Goal: Task Accomplishment & Management: Manage account settings

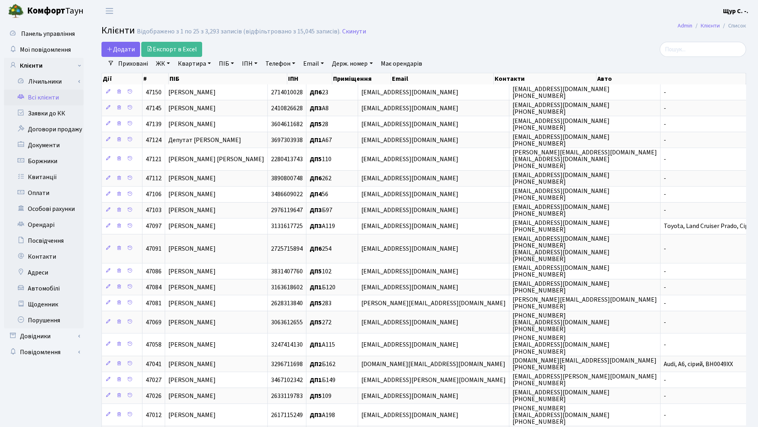
select select "25"
click at [63, 117] on link "Заявки до КК" at bounding box center [44, 113] width 80 height 16
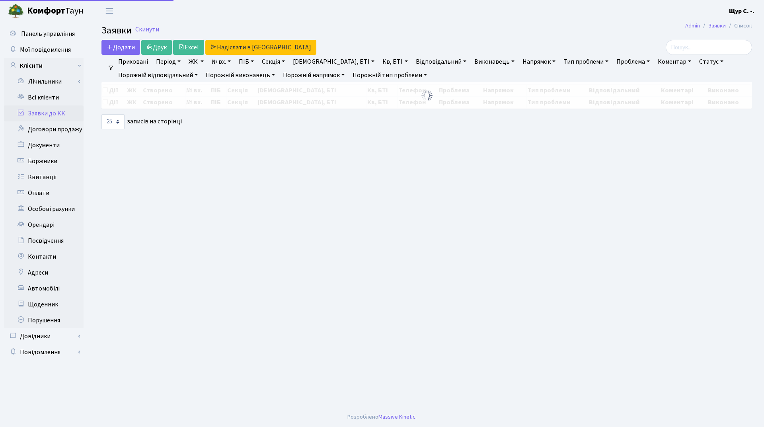
select select "25"
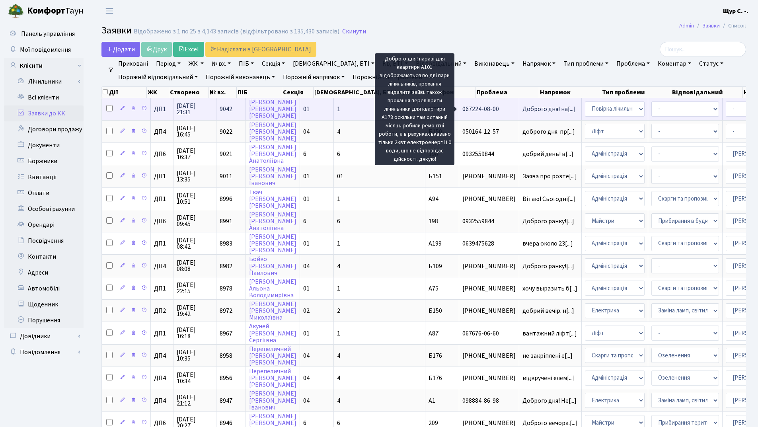
click at [522, 112] on span "Доброго дня! на[...]" at bounding box center [548, 109] width 53 height 9
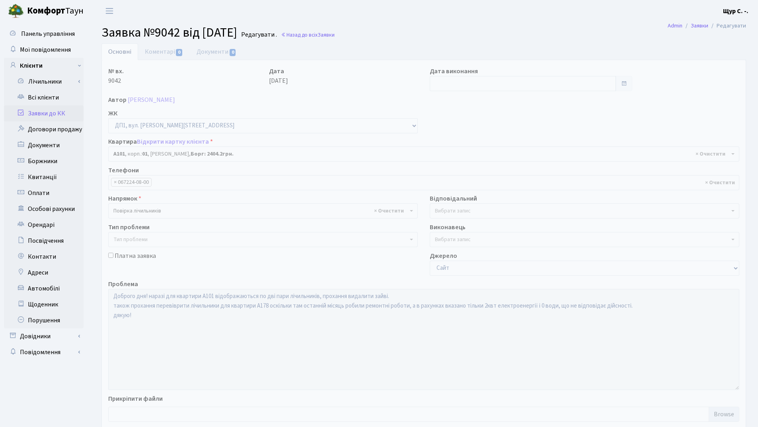
select select "29749"
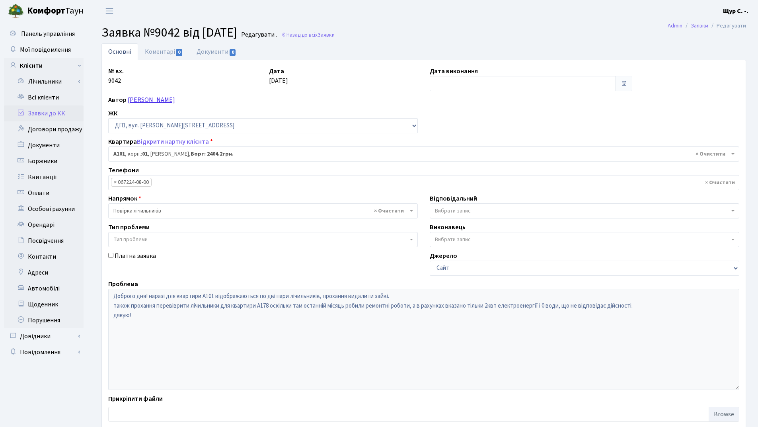
click at [175, 101] on link "Коноваленко Антон Олександрович" at bounding box center [151, 100] width 47 height 9
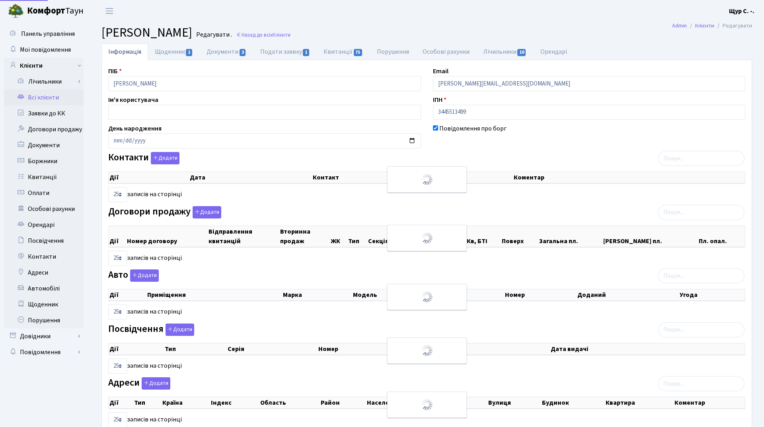
select select "25"
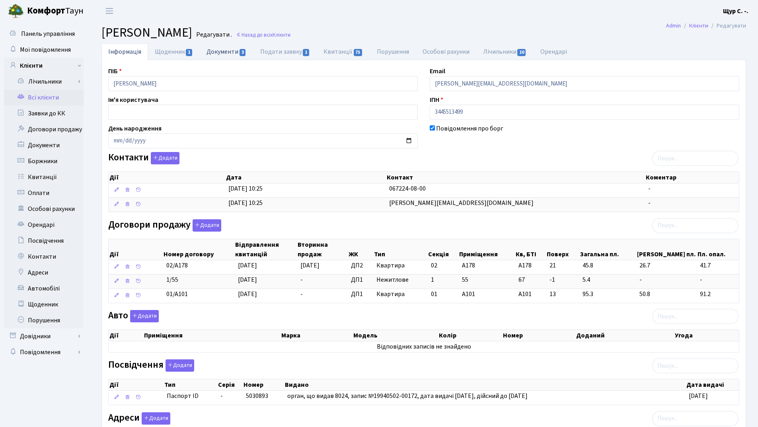
click at [231, 54] on link "Документи 3" at bounding box center [226, 51] width 53 height 16
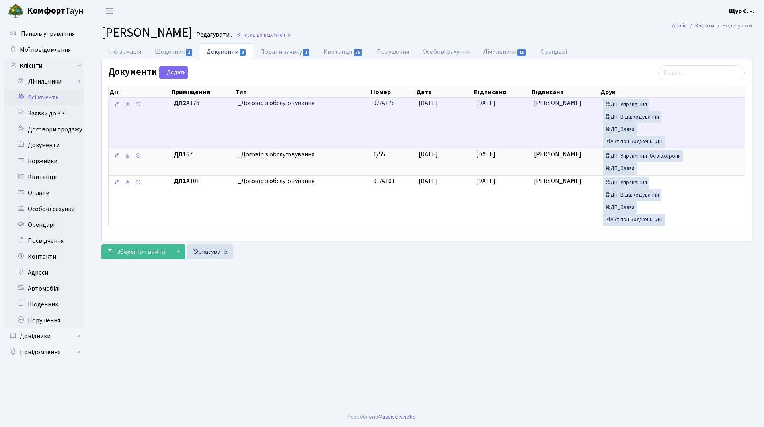
click at [212, 111] on td "ДП2 А178" at bounding box center [203, 123] width 64 height 51
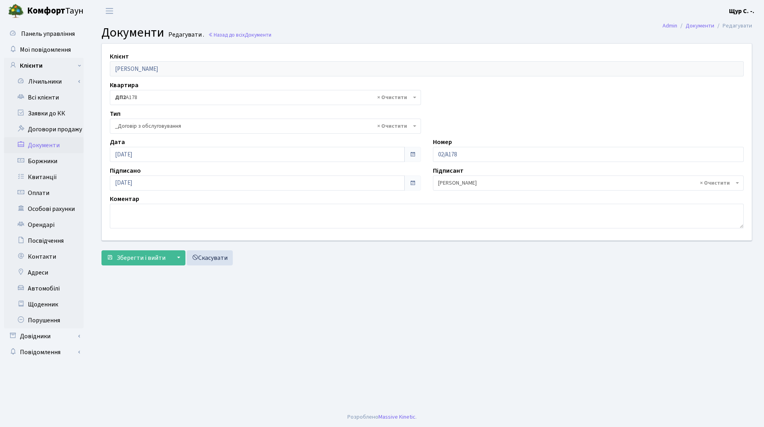
select select "289"
click at [59, 98] on link "Всі клієнти" at bounding box center [44, 98] width 80 height 16
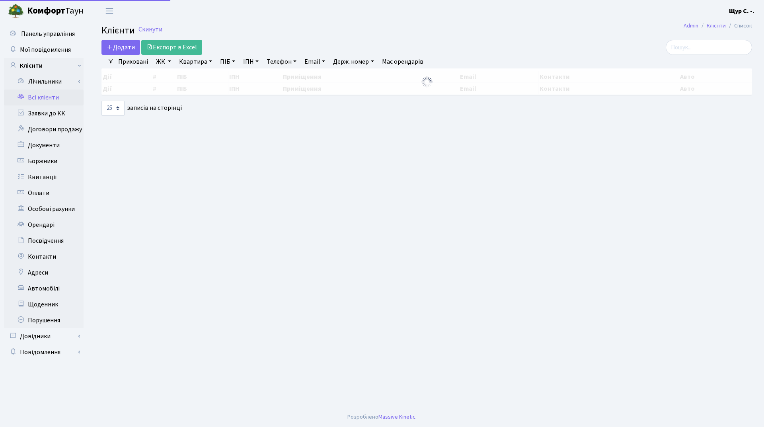
select select "25"
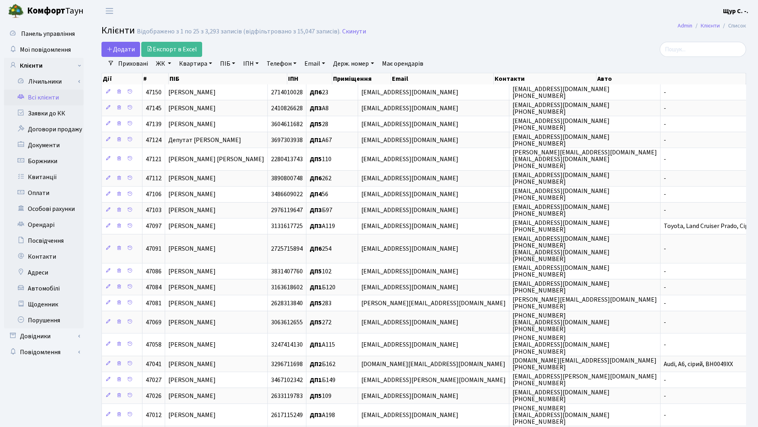
click at [197, 66] on link "Квартира" at bounding box center [195, 64] width 39 height 14
type input "а178"
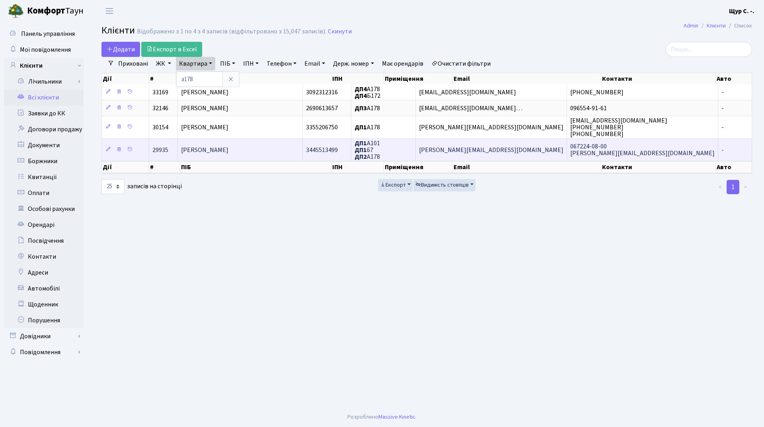
click at [228, 148] on span "[PERSON_NAME]" at bounding box center [204, 150] width 47 height 9
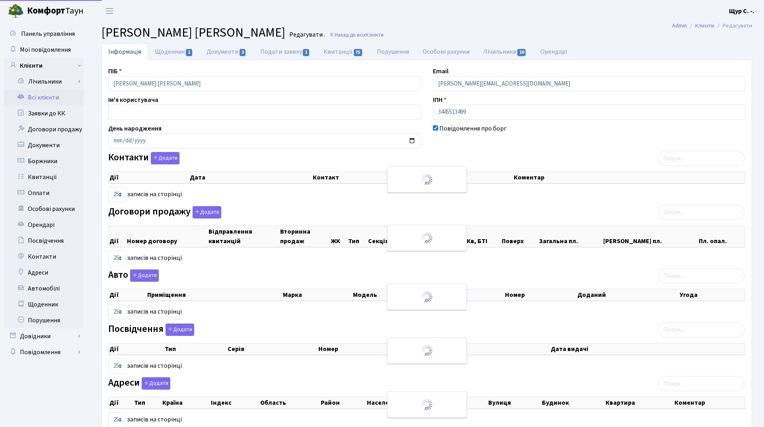
select select "25"
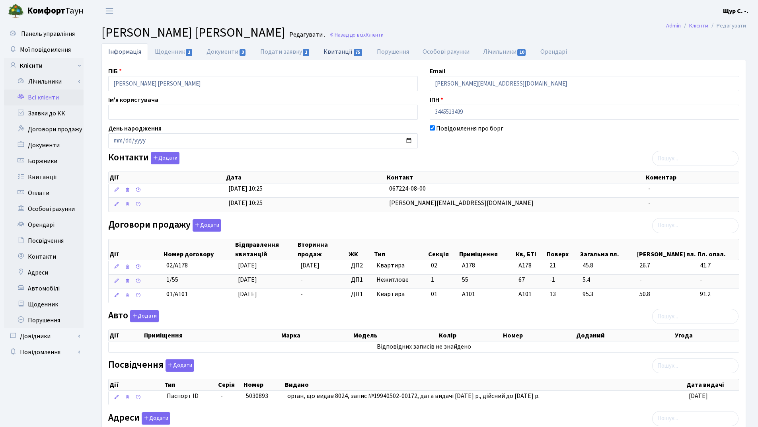
click at [338, 54] on link "Квитанції 75" at bounding box center [343, 51] width 53 height 16
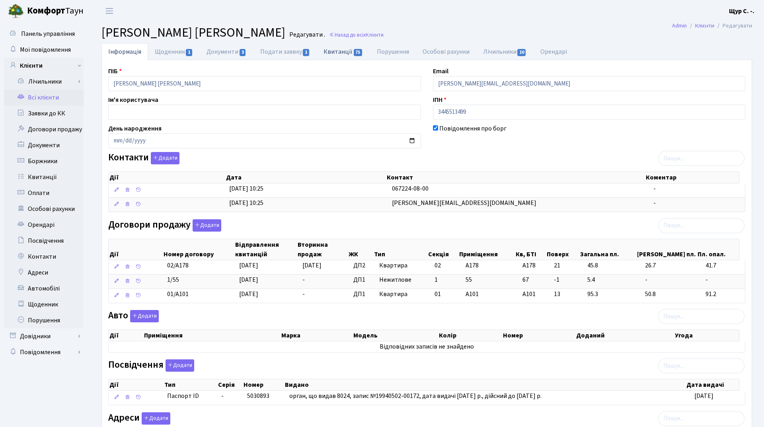
select select "25"
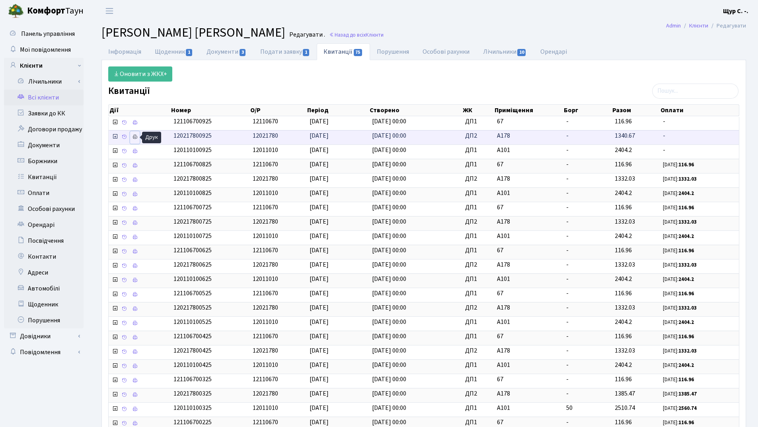
click at [136, 136] on icon at bounding box center [135, 137] width 6 height 6
click at [272, 53] on link "Подати заявку 1" at bounding box center [284, 51] width 63 height 16
select select "25"
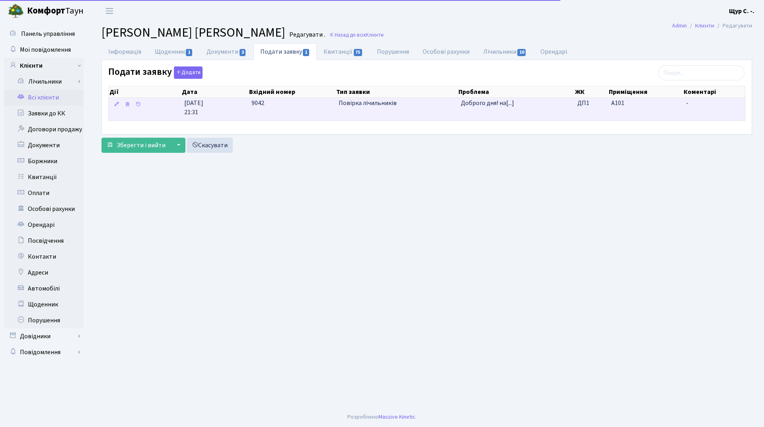
click at [366, 107] on span "Повірка лічильників" at bounding box center [397, 103] width 116 height 9
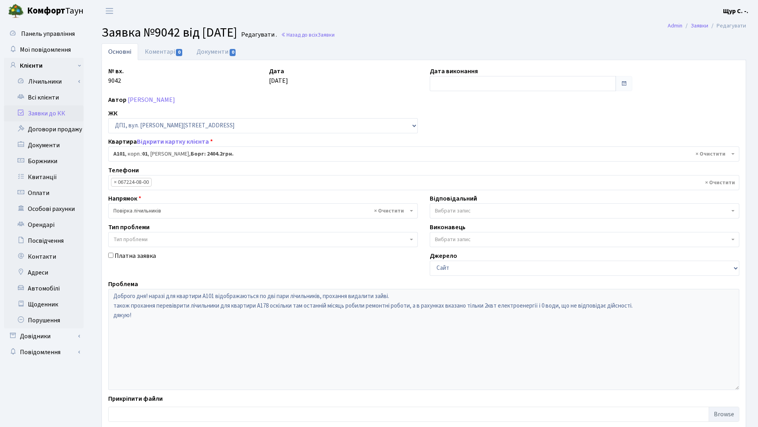
select select "29749"
click at [61, 103] on link "Всі клієнти" at bounding box center [44, 98] width 80 height 16
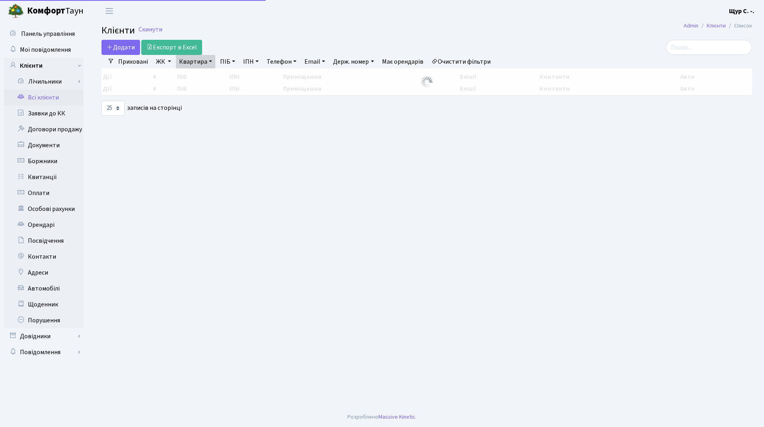
select select "25"
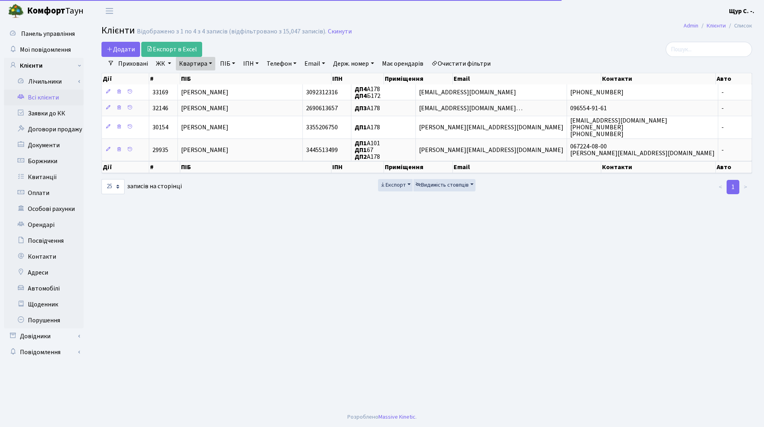
click at [212, 63] on link "Квартира" at bounding box center [195, 64] width 39 height 14
click at [198, 79] on input "а178" at bounding box center [199, 79] width 47 height 15
type input "а180"
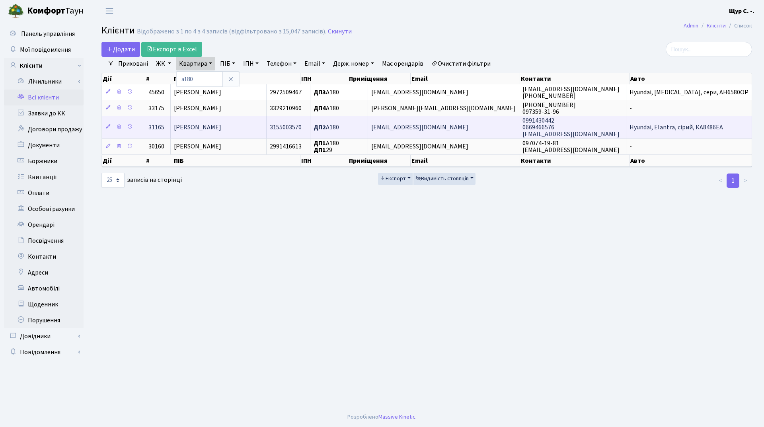
click at [221, 132] on span "Артеменко Костянтин Віталійович" at bounding box center [197, 127] width 47 height 9
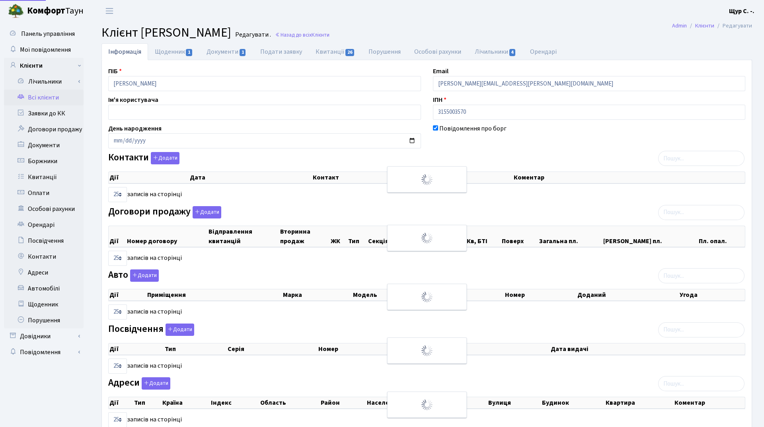
select select "25"
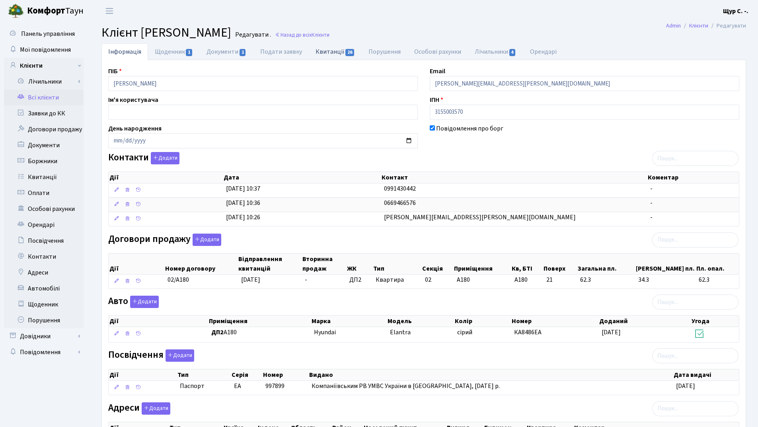
click at [322, 52] on link "Квитанції 26" at bounding box center [335, 51] width 53 height 16
select select "25"
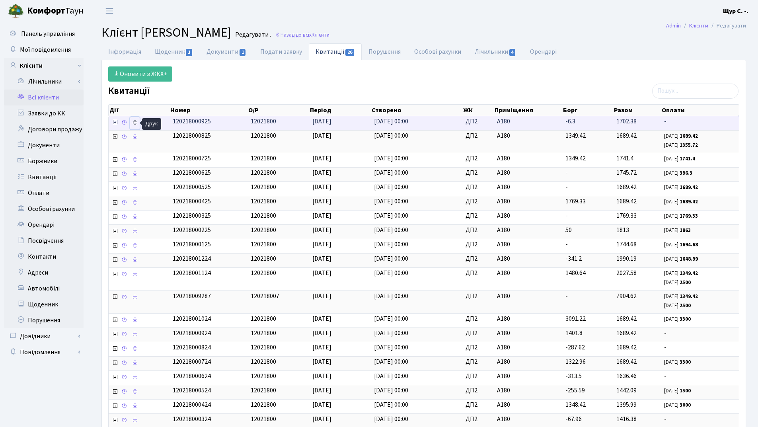
click at [138, 121] on link at bounding box center [135, 123] width 10 height 12
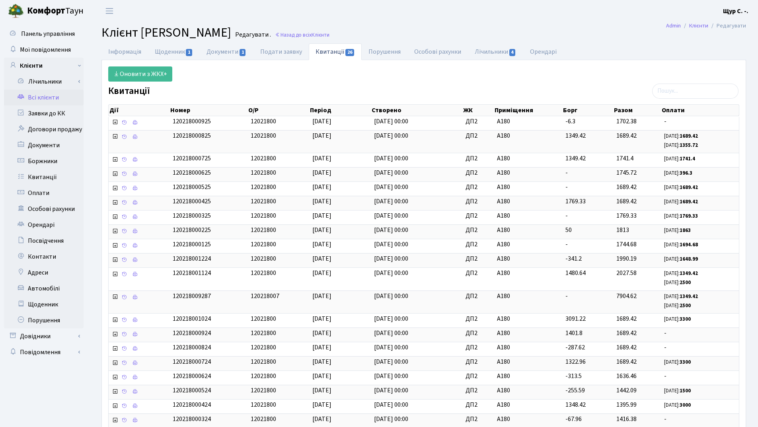
click at [41, 95] on link "Всі клієнти" at bounding box center [44, 98] width 80 height 16
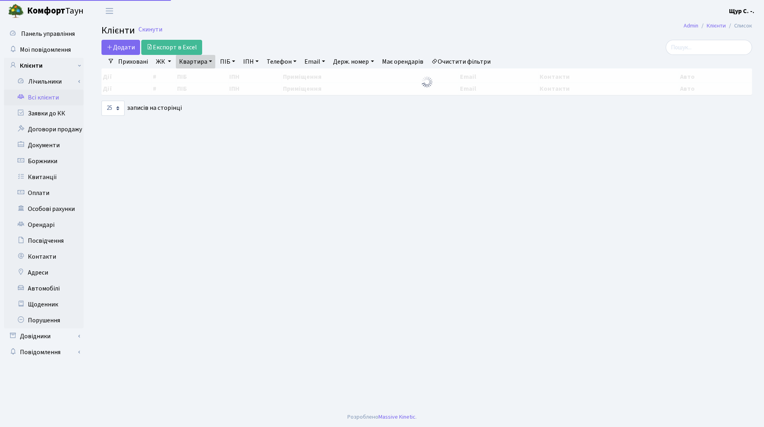
select select "25"
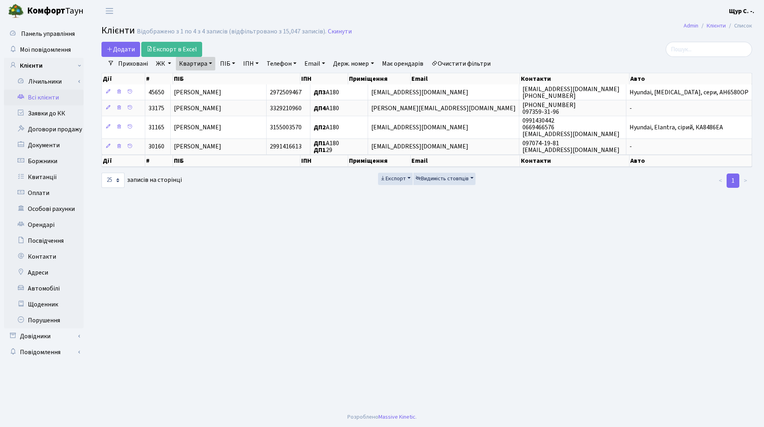
click at [209, 64] on link "Квартира" at bounding box center [195, 64] width 39 height 14
click at [203, 77] on input "а180" at bounding box center [199, 79] width 47 height 15
type input "а178"
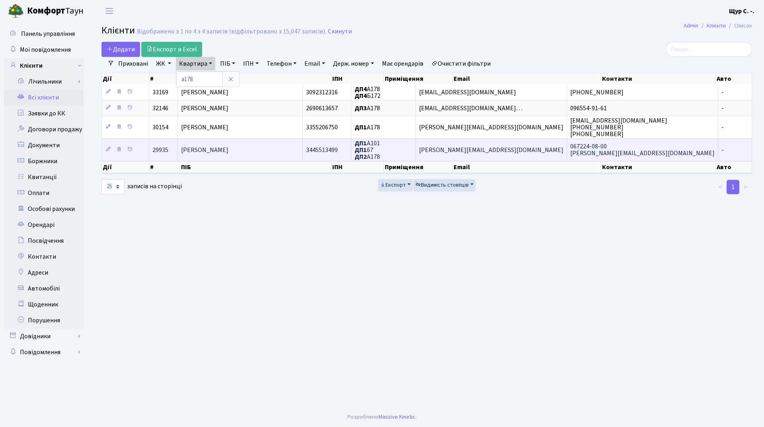
click at [227, 152] on span "[PERSON_NAME] [PERSON_NAME]" at bounding box center [204, 150] width 47 height 9
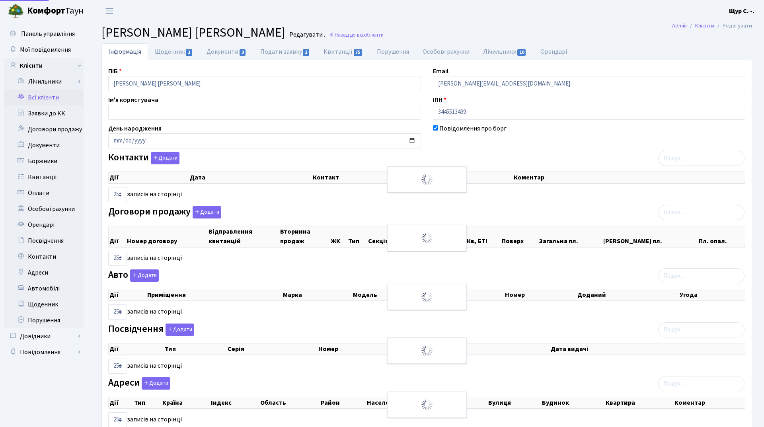
select select "25"
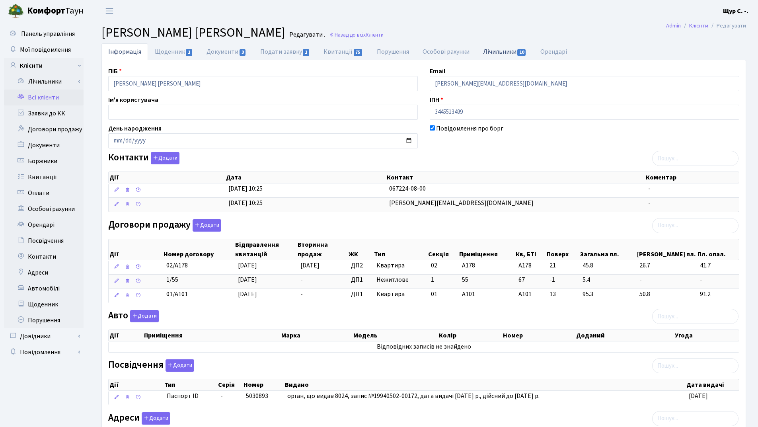
click at [496, 53] on link "Лічильники 10" at bounding box center [504, 51] width 57 height 16
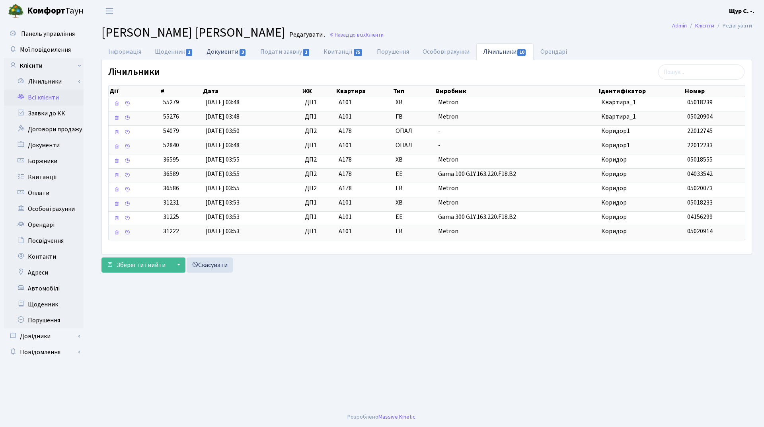
click at [228, 51] on link "Документи 3" at bounding box center [226, 51] width 53 height 16
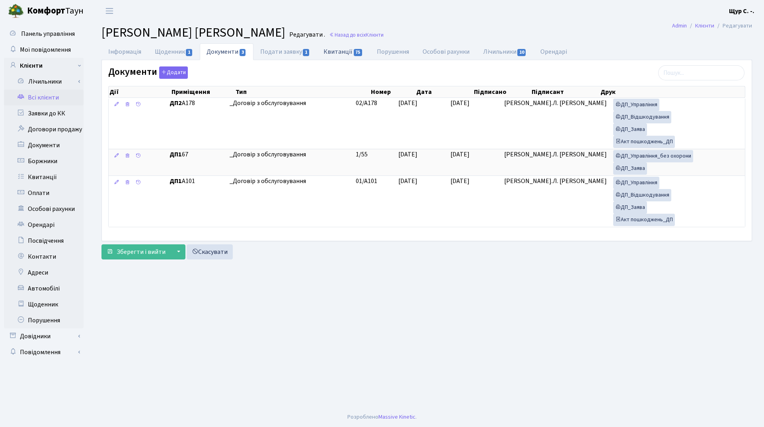
click at [346, 53] on link "Квитанції 75" at bounding box center [343, 51] width 53 height 16
select select "25"
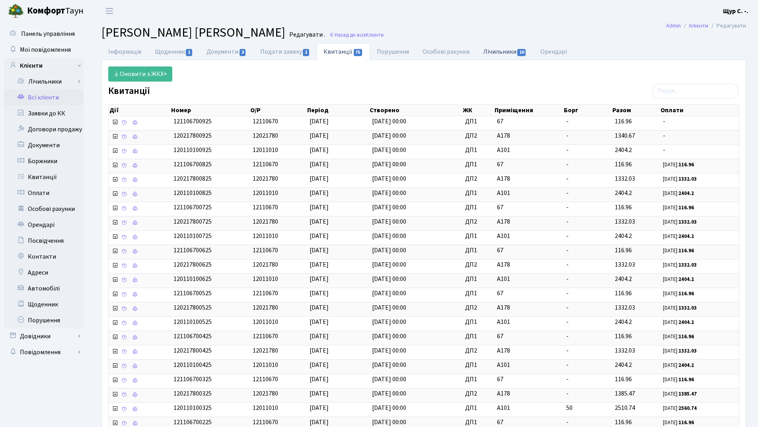
click at [511, 53] on link "Лічильники 10" at bounding box center [504, 51] width 57 height 16
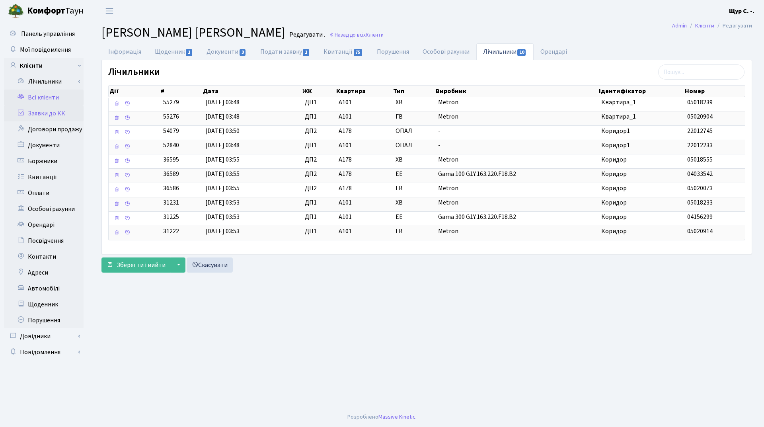
click at [53, 112] on link "Заявки до КК" at bounding box center [44, 113] width 80 height 16
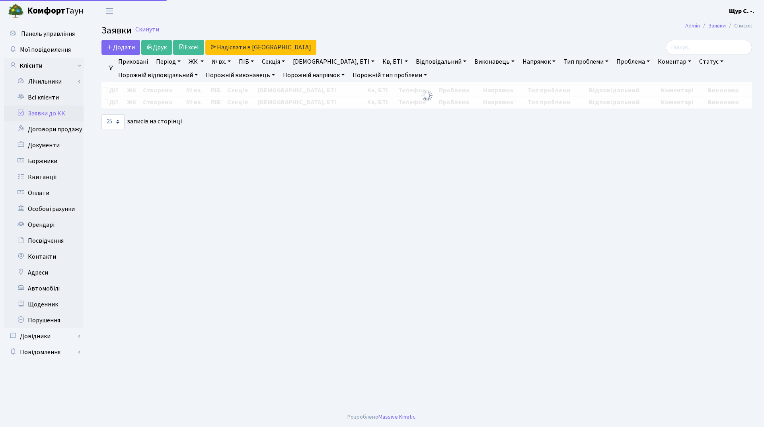
select select "25"
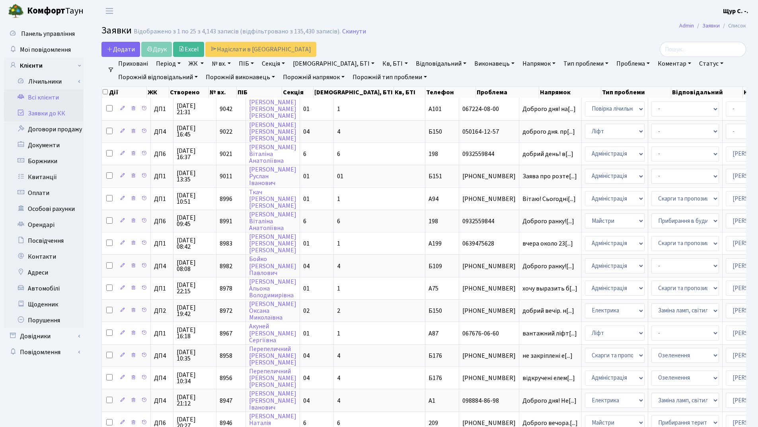
click at [50, 92] on link "Всі клієнти" at bounding box center [44, 98] width 80 height 16
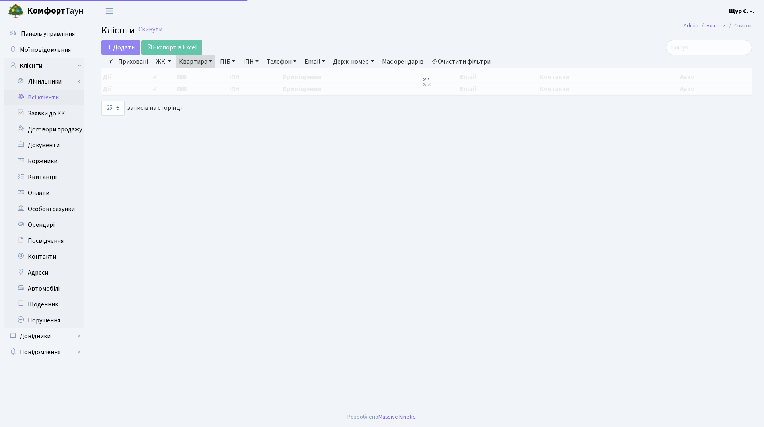
select select "25"
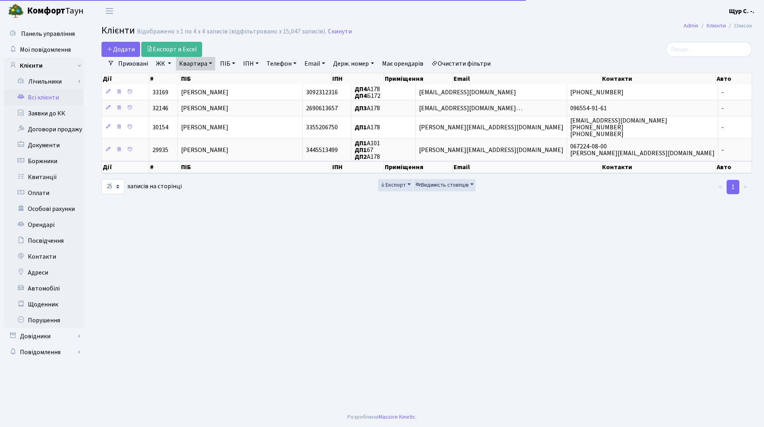
click at [208, 67] on link "Квартира" at bounding box center [195, 64] width 39 height 14
click at [200, 78] on input "а178" at bounding box center [199, 79] width 47 height 15
type input "а"
type input "238"
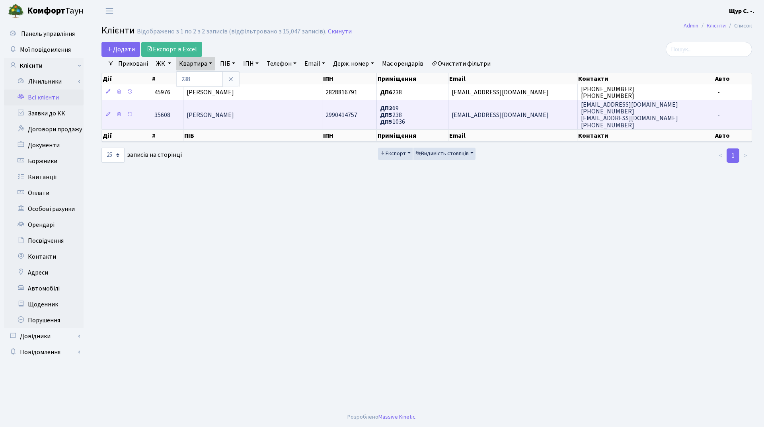
click at [234, 118] on span "[PERSON_NAME]" at bounding box center [210, 115] width 47 height 9
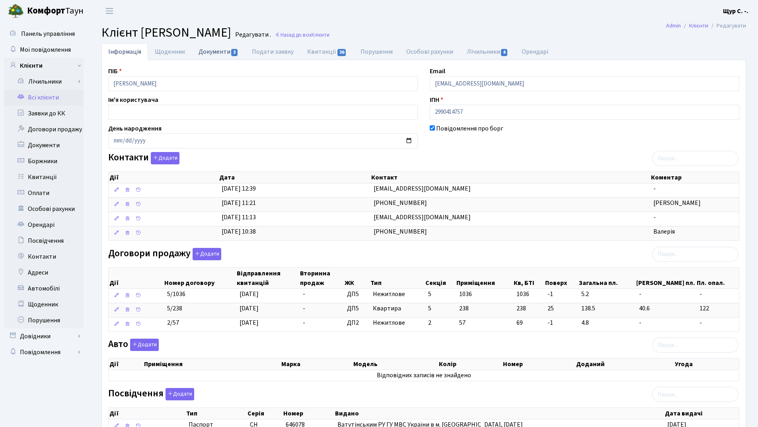
click at [214, 51] on link "Документи 3" at bounding box center [218, 51] width 53 height 16
select select "25"
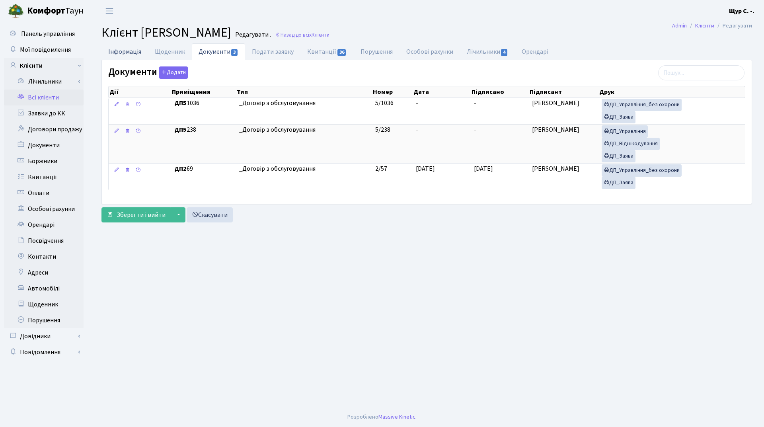
click at [129, 49] on link "Інформація" at bounding box center [124, 51] width 47 height 16
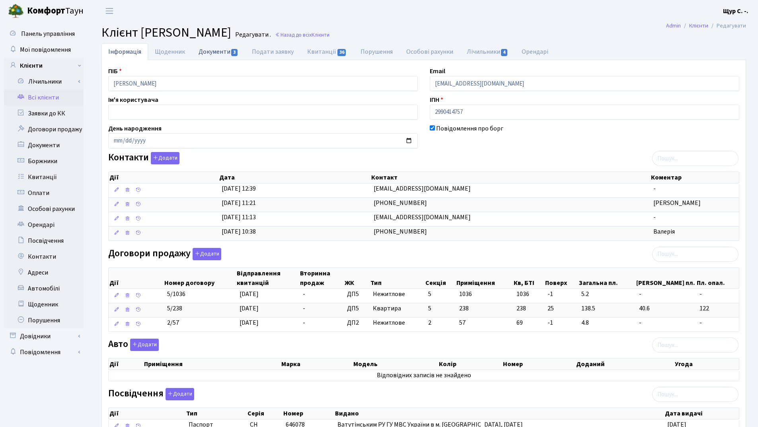
click at [216, 51] on link "Документи 3" at bounding box center [218, 51] width 53 height 16
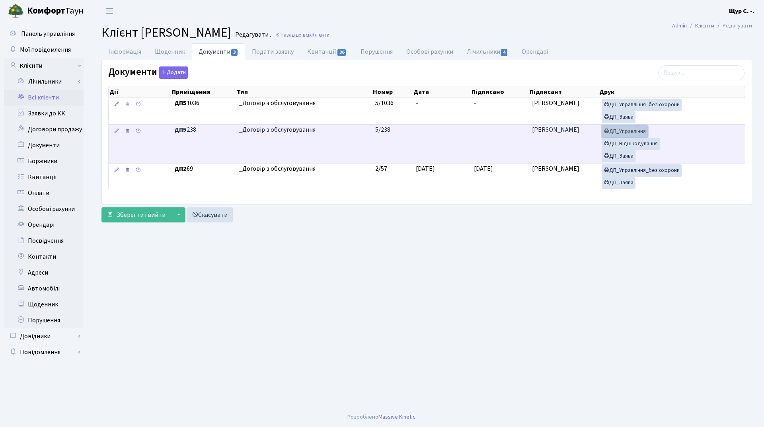
click at [626, 130] on link "ДП_Управління" at bounding box center [625, 131] width 46 height 12
click at [643, 146] on link "ДП_Відшкодування" at bounding box center [631, 144] width 58 height 12
click at [618, 156] on link "ДП_Заява" at bounding box center [619, 156] width 34 height 12
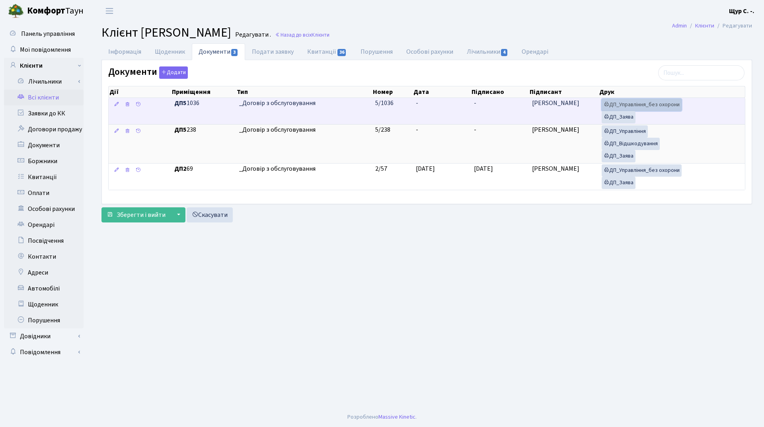
click at [648, 109] on link "ДП_Управління_без охорони" at bounding box center [642, 105] width 80 height 12
click at [620, 119] on link "ДП_Заява" at bounding box center [619, 117] width 34 height 12
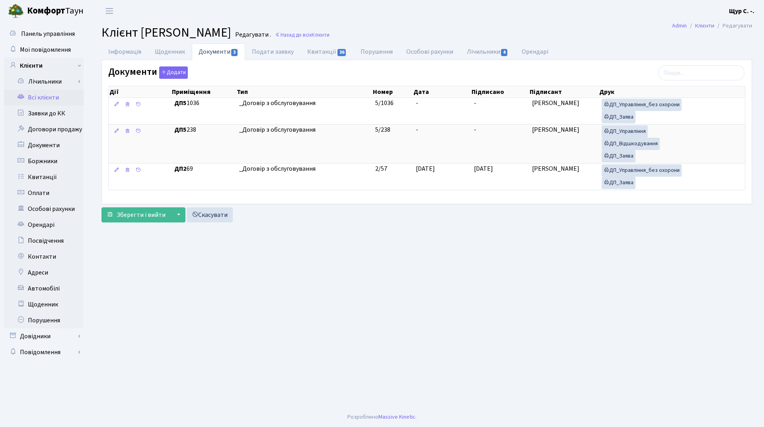
click at [40, 95] on link "Всі клієнти" at bounding box center [44, 98] width 80 height 16
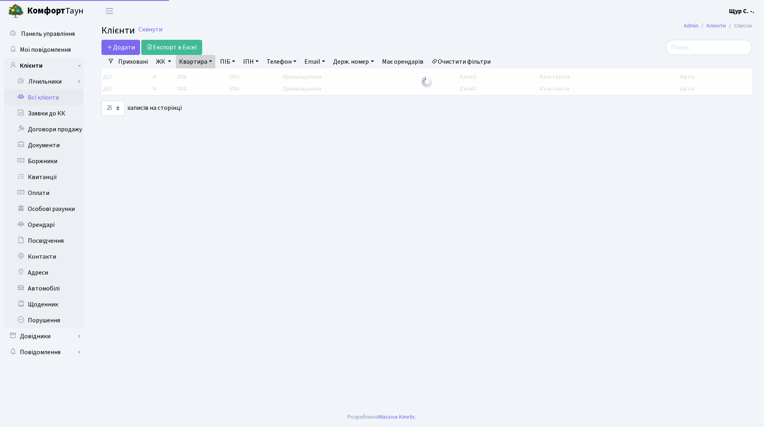
select select "25"
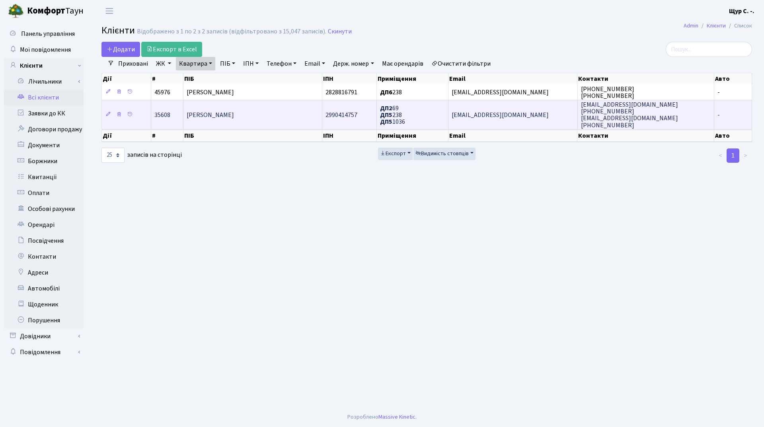
click at [257, 121] on td "[PERSON_NAME]" at bounding box center [252, 114] width 139 height 29
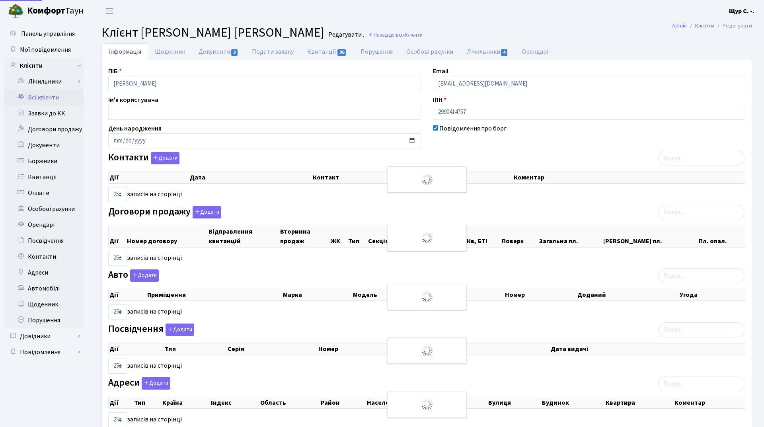
select select "25"
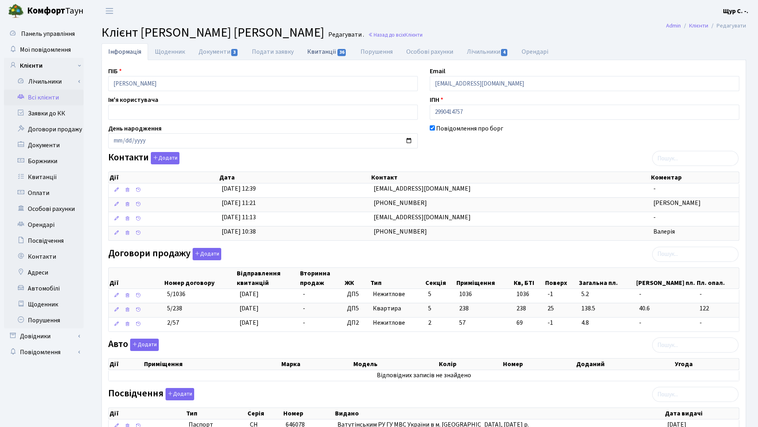
click at [315, 57] on link "Квитанції 36" at bounding box center [326, 51] width 53 height 16
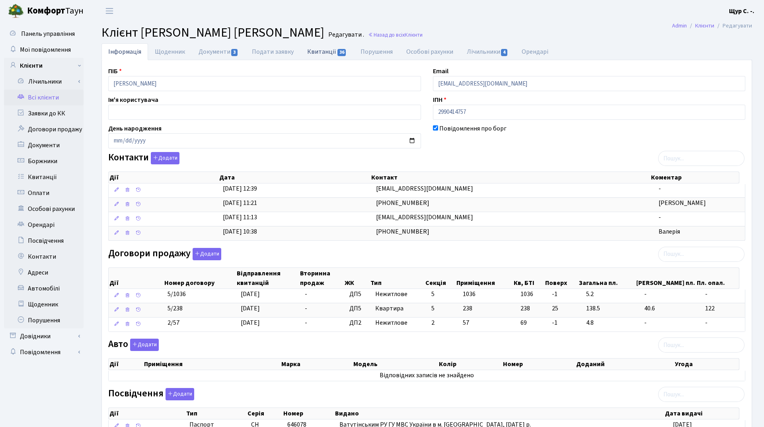
select select "25"
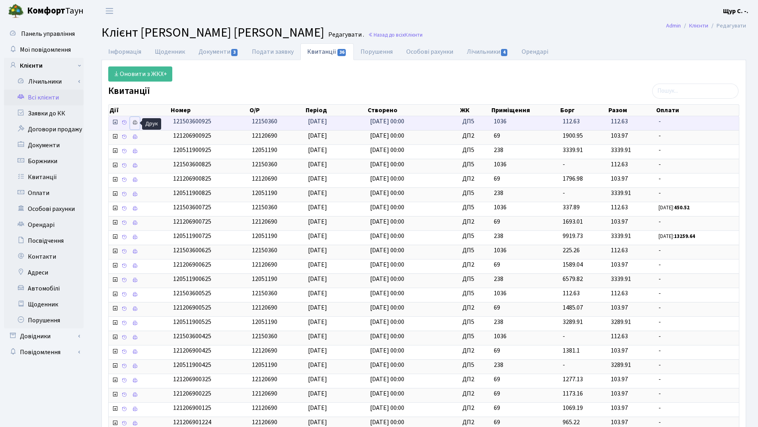
click at [137, 123] on icon at bounding box center [135, 123] width 6 height 6
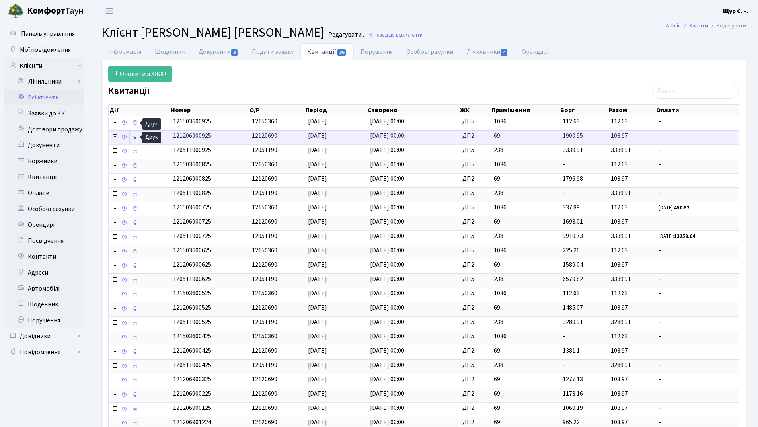
click at [136, 138] on icon at bounding box center [135, 137] width 6 height 6
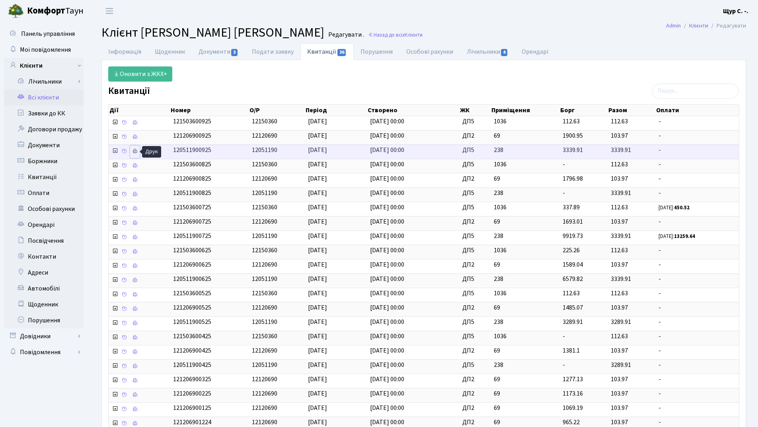
click at [134, 148] on icon at bounding box center [135, 151] width 6 height 6
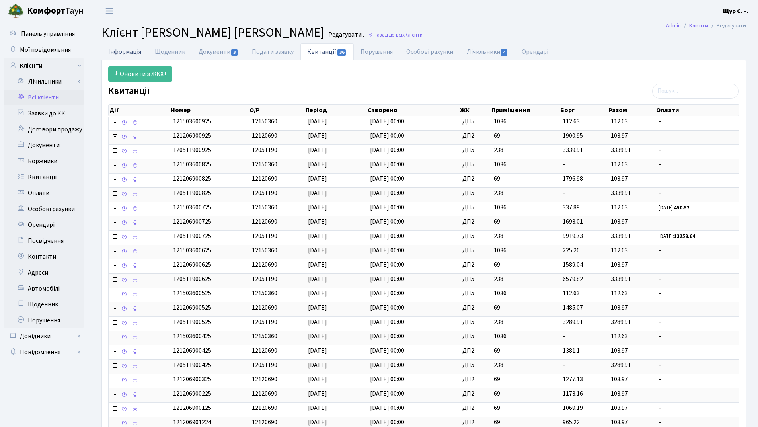
click at [128, 53] on link "Інформація" at bounding box center [124, 51] width 47 height 16
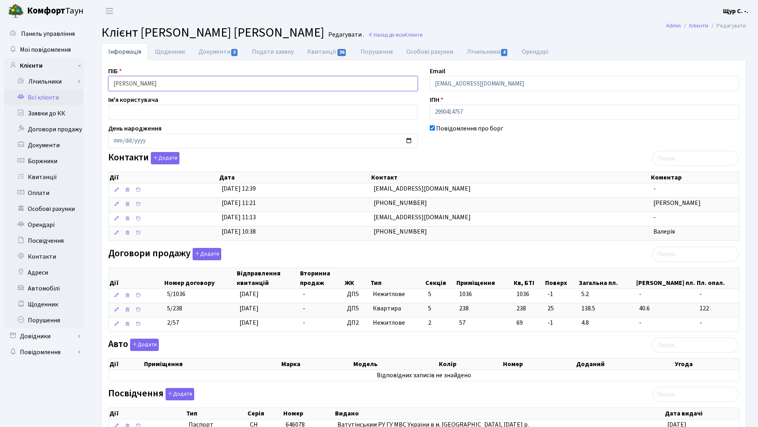
drag, startPoint x: 210, startPoint y: 80, endPoint x: 92, endPoint y: 84, distance: 117.9
click at [92, 84] on div "Інформація Щоденник Документи 3 Подати заявку Квитанції 36 Порушення Особові ра…" at bounding box center [424, 282] width 669 height 479
click at [209, 49] on link "Документи 3" at bounding box center [218, 51] width 53 height 16
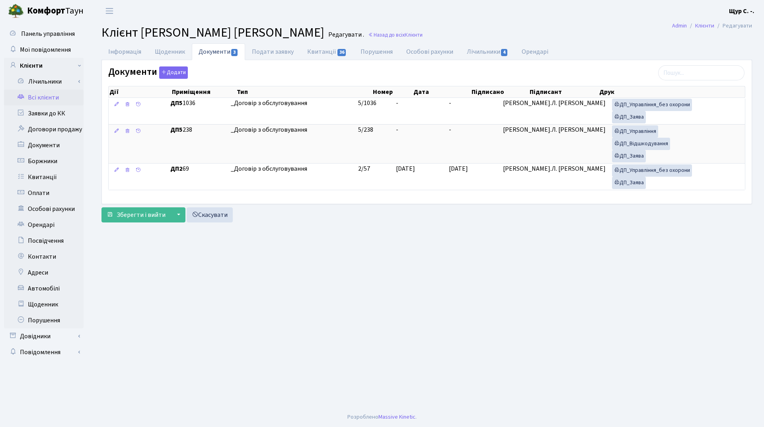
click at [29, 101] on link "Всі клієнти" at bounding box center [44, 98] width 80 height 16
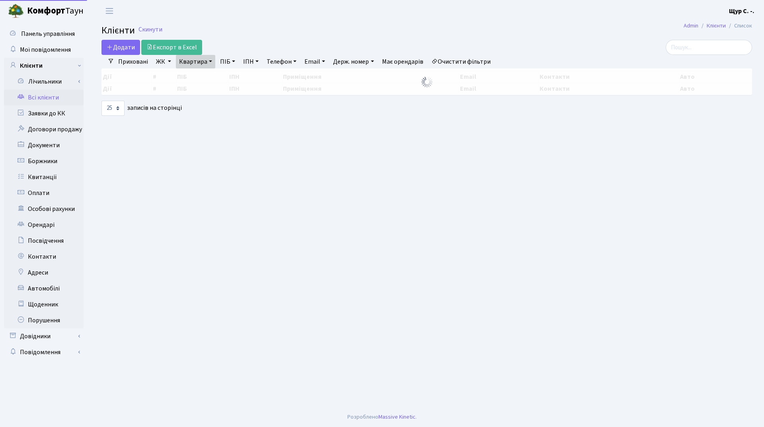
select select "25"
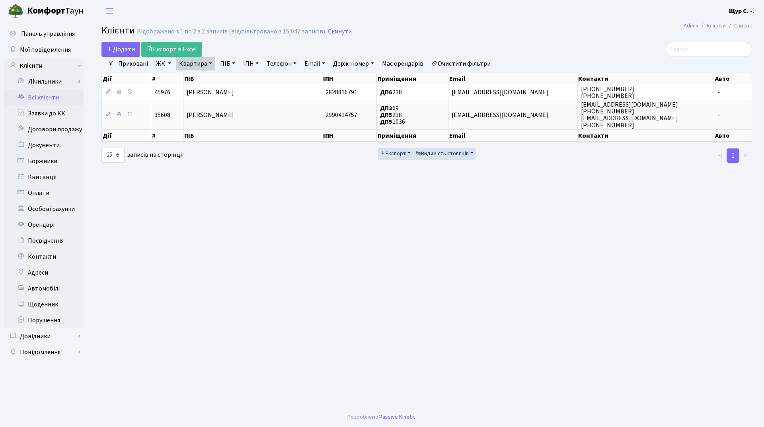
click at [209, 66] on link "Квартира" at bounding box center [195, 64] width 39 height 14
click at [207, 84] on input "238" at bounding box center [199, 79] width 47 height 15
type input "2"
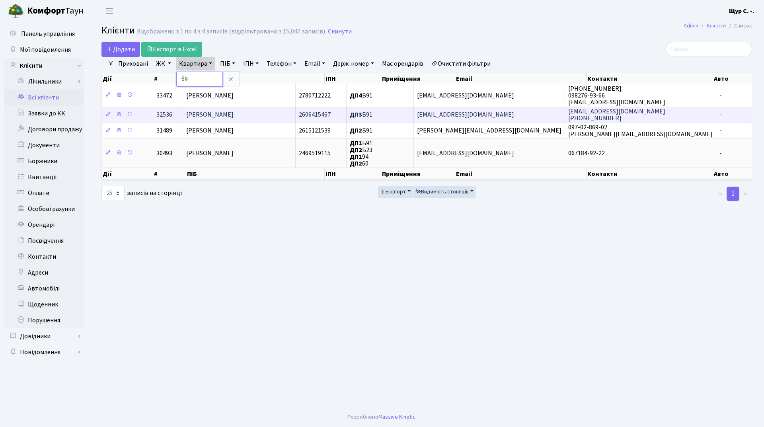
type input "б"
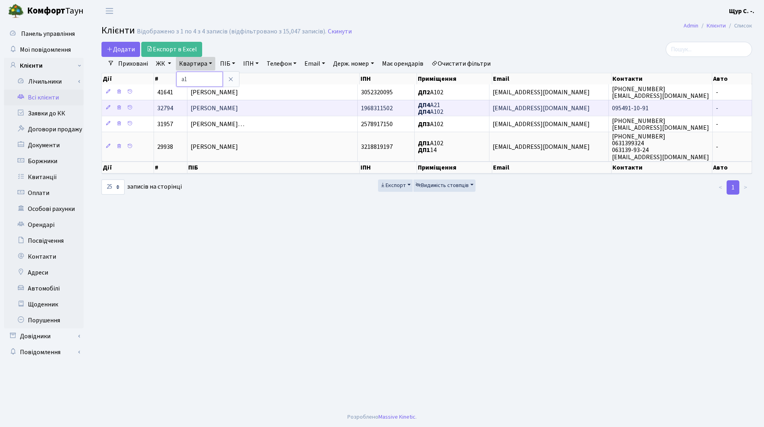
type input "а"
type input "238"
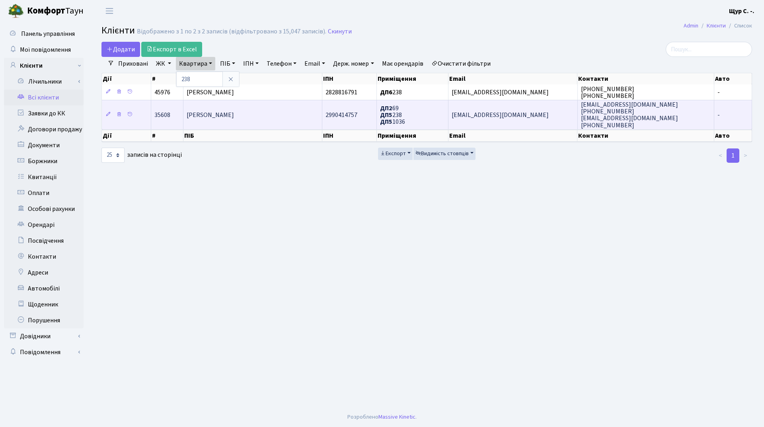
click at [234, 111] on span "Цицкун Дмитро Володимирович" at bounding box center [210, 115] width 47 height 9
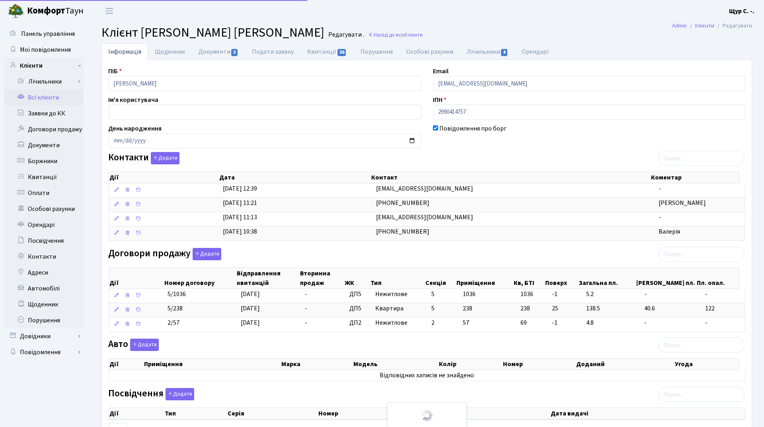
select select "25"
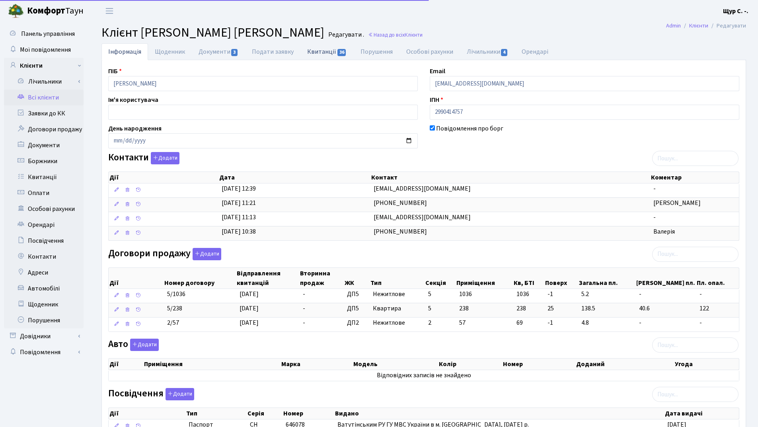
click at [325, 49] on link "Квитанції 36" at bounding box center [326, 51] width 53 height 16
select select "25"
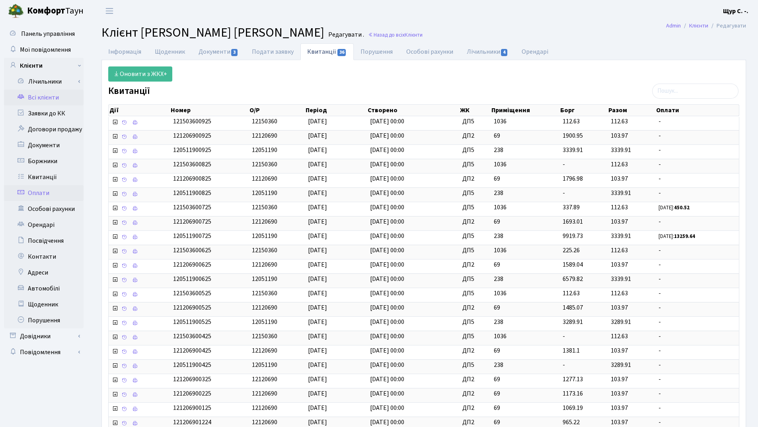
click at [53, 190] on link "Оплати" at bounding box center [44, 193] width 80 height 16
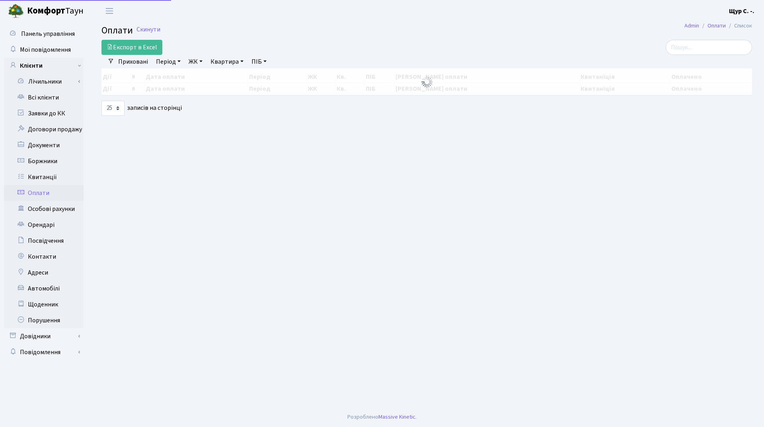
select select "25"
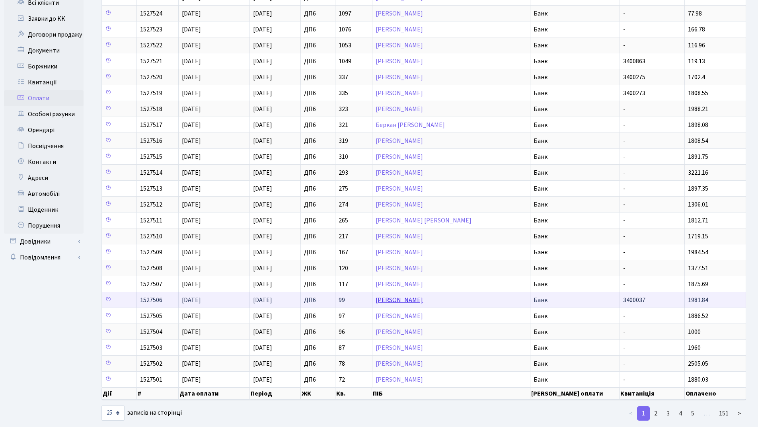
scroll to position [109, 0]
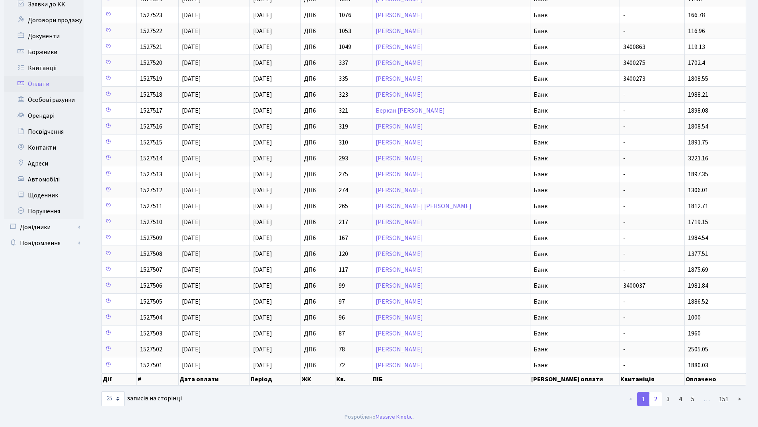
click at [657, 402] on link "2" at bounding box center [655, 399] width 13 height 14
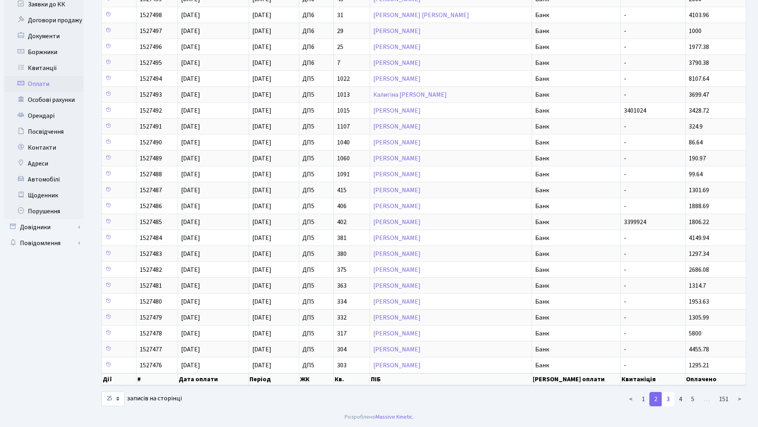
click at [667, 402] on link "3" at bounding box center [668, 399] width 13 height 14
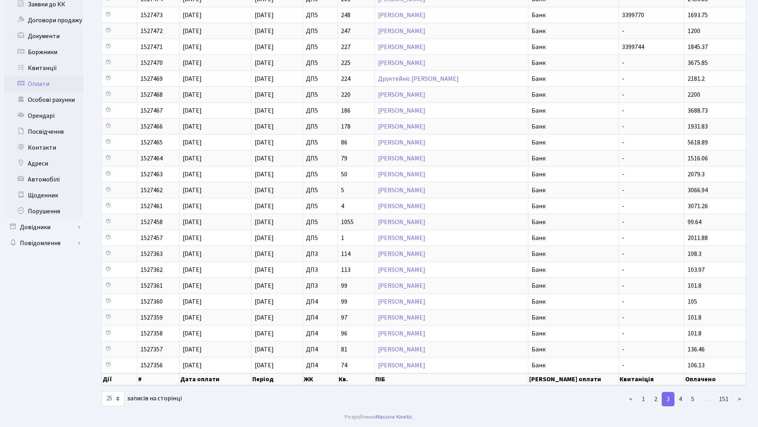
click at [674, 400] on link "3" at bounding box center [668, 399] width 13 height 14
click at [682, 400] on link "4" at bounding box center [680, 399] width 13 height 14
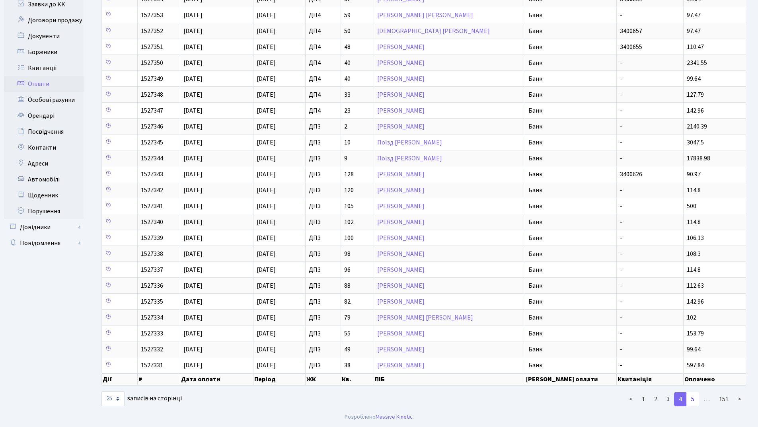
click at [690, 401] on link "5" at bounding box center [692, 399] width 13 height 14
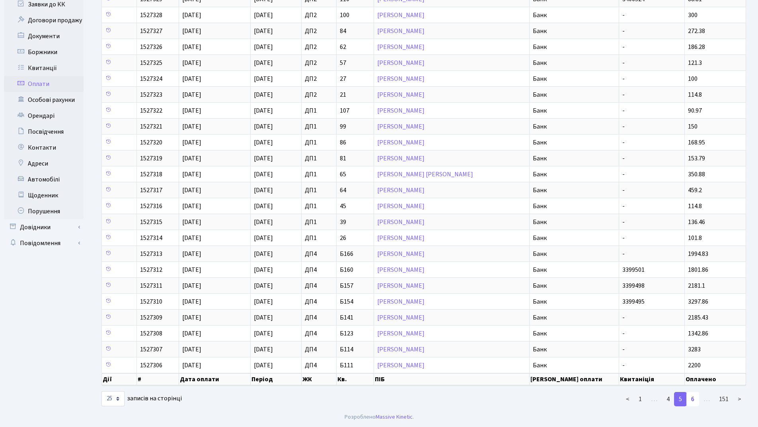
click at [694, 401] on link "6" at bounding box center [692, 399] width 13 height 14
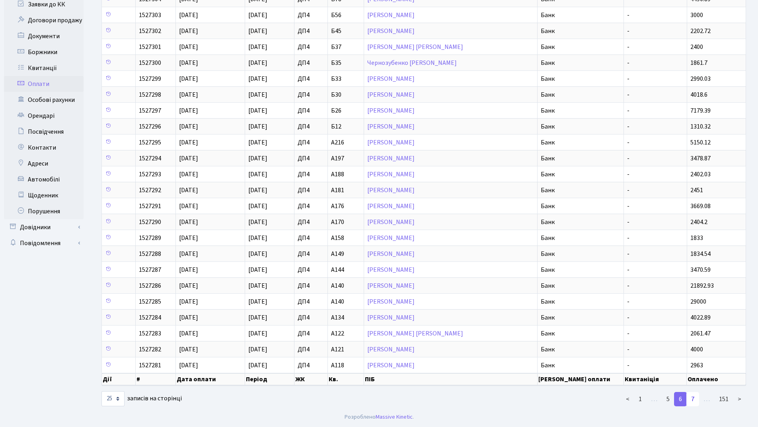
click at [694, 402] on link "7" at bounding box center [692, 399] width 13 height 14
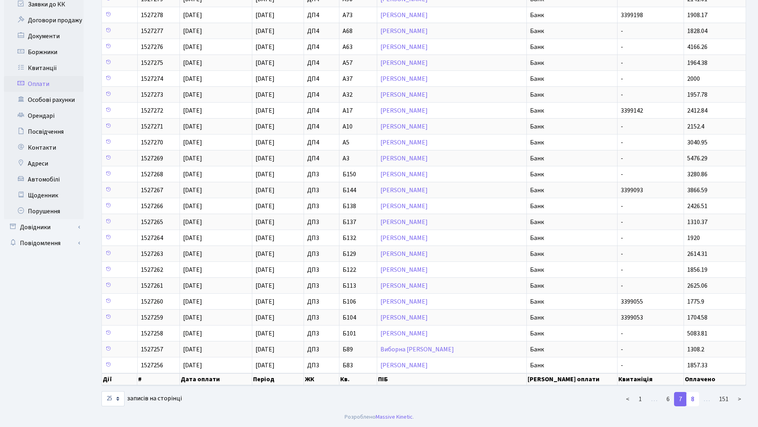
click at [692, 402] on link "8" at bounding box center [692, 399] width 13 height 14
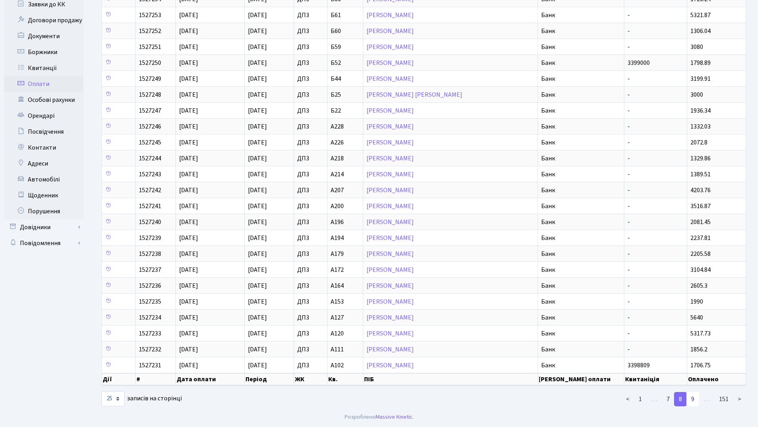
click at [689, 400] on link "9" at bounding box center [692, 399] width 13 height 14
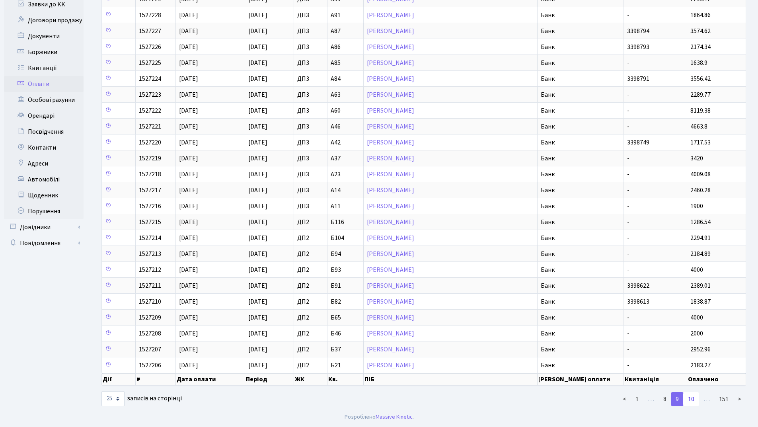
click at [690, 397] on link "10" at bounding box center [691, 399] width 16 height 14
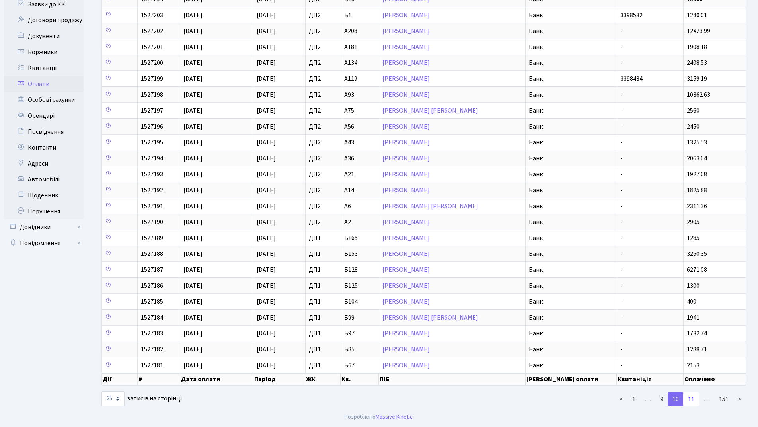
click at [691, 402] on link "11" at bounding box center [691, 399] width 16 height 14
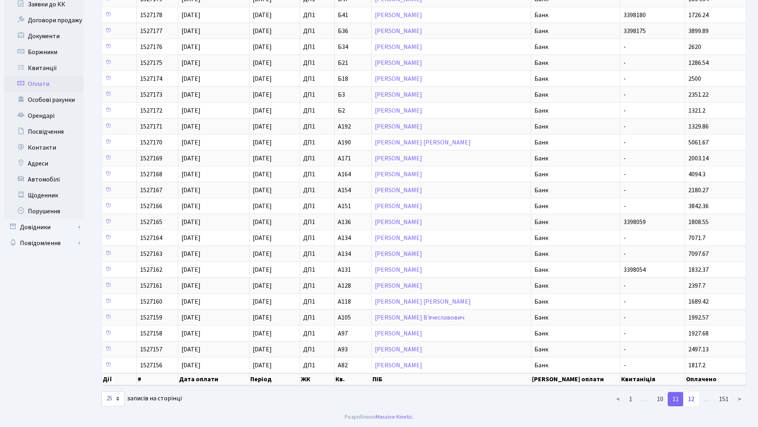
click at [698, 400] on link "12" at bounding box center [691, 399] width 16 height 14
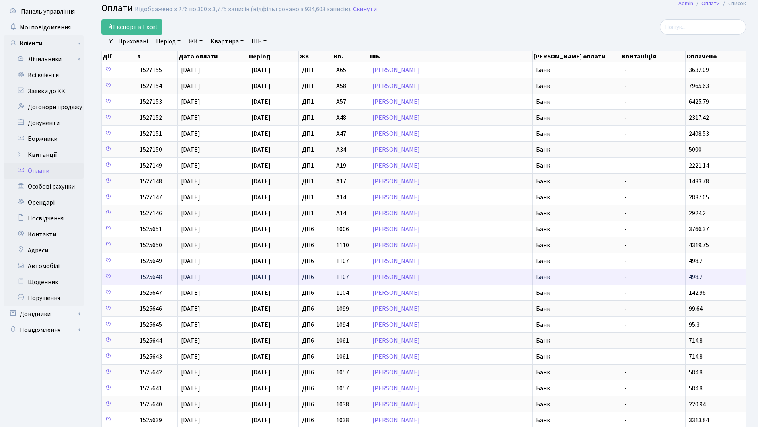
scroll to position [0, 0]
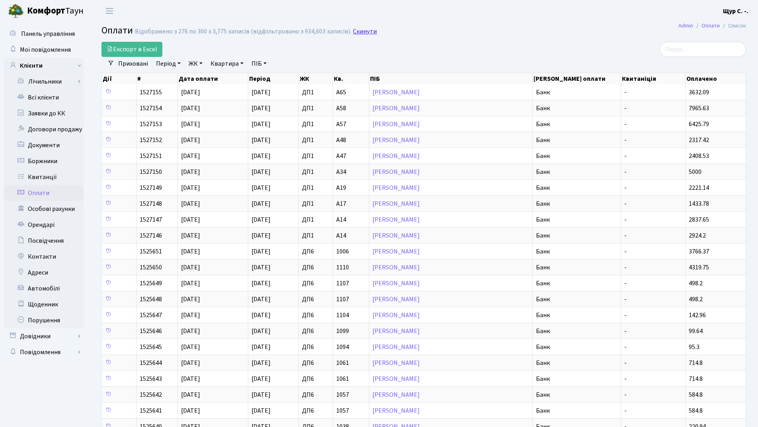
click at [361, 33] on link "Скинути" at bounding box center [365, 32] width 24 height 8
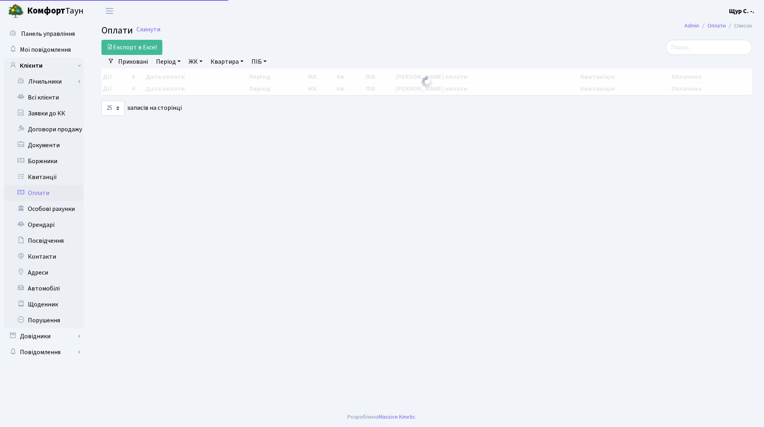
select select "25"
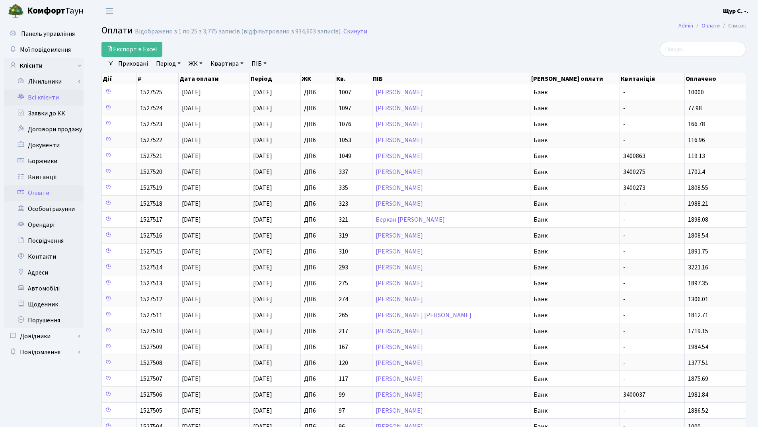
click at [59, 96] on link "Всі клієнти" at bounding box center [44, 98] width 80 height 16
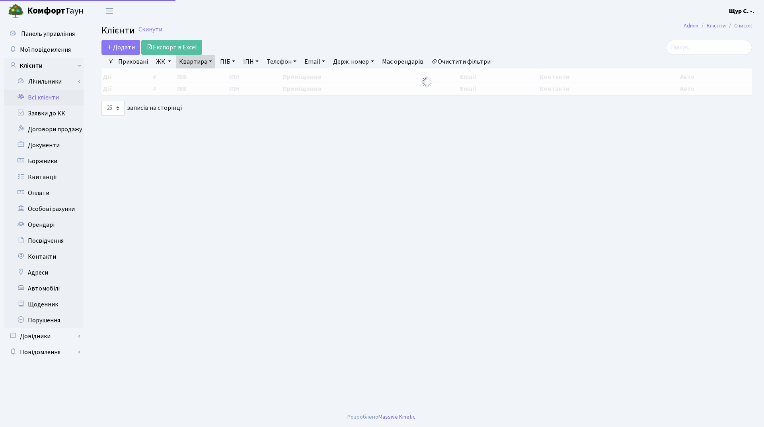
select select "25"
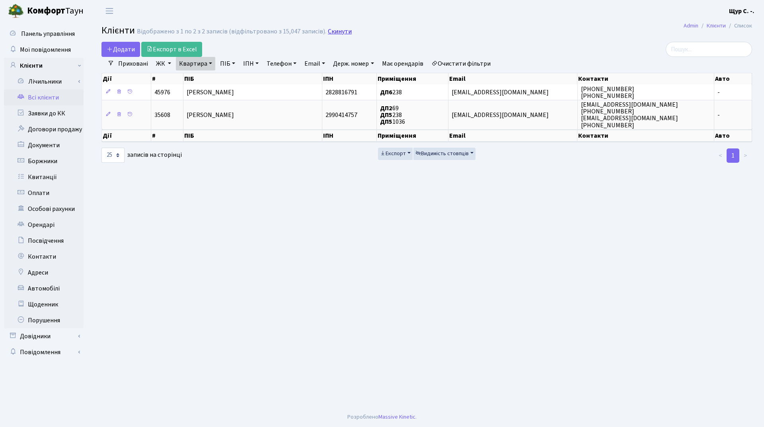
click at [335, 29] on link "Скинути" at bounding box center [340, 32] width 24 height 8
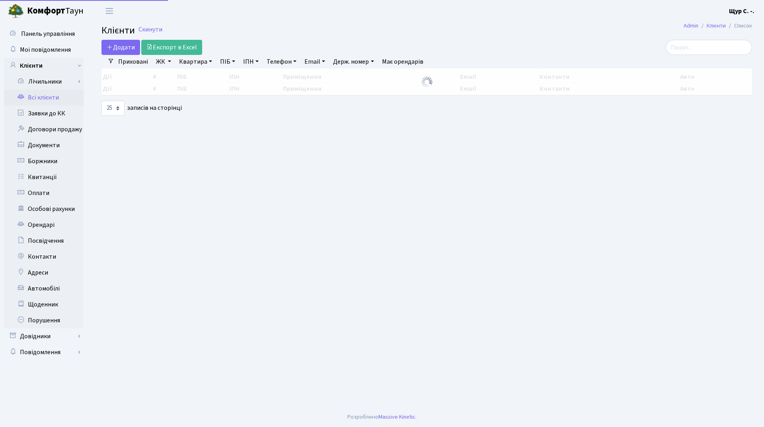
select select "25"
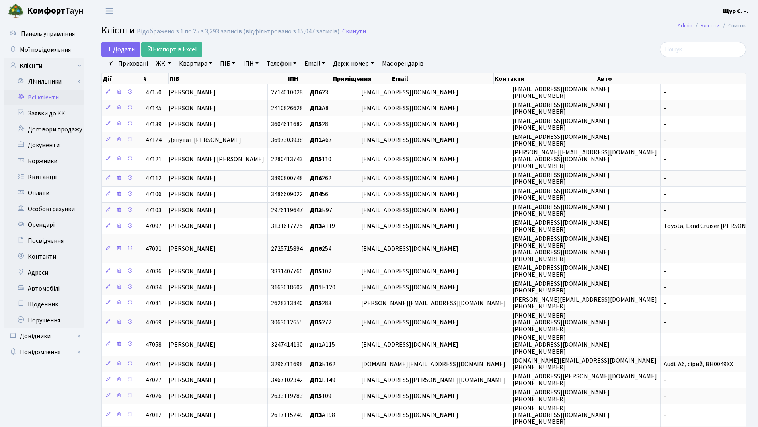
click at [194, 68] on link "Квартира" at bounding box center [195, 64] width 39 height 14
click at [56, 114] on link "Заявки до КК" at bounding box center [44, 113] width 80 height 16
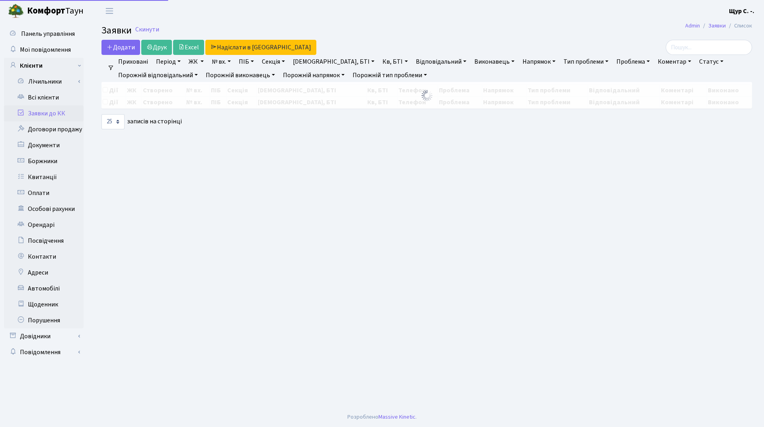
select select "25"
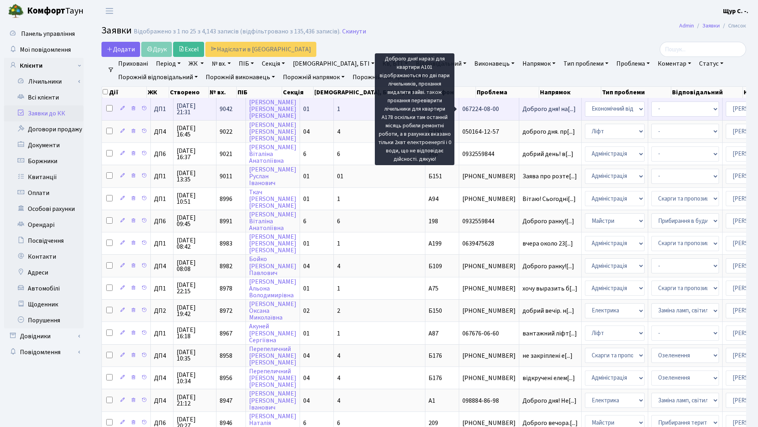
click at [522, 110] on span "Доброго дня! на[...]" at bounding box center [548, 109] width 53 height 9
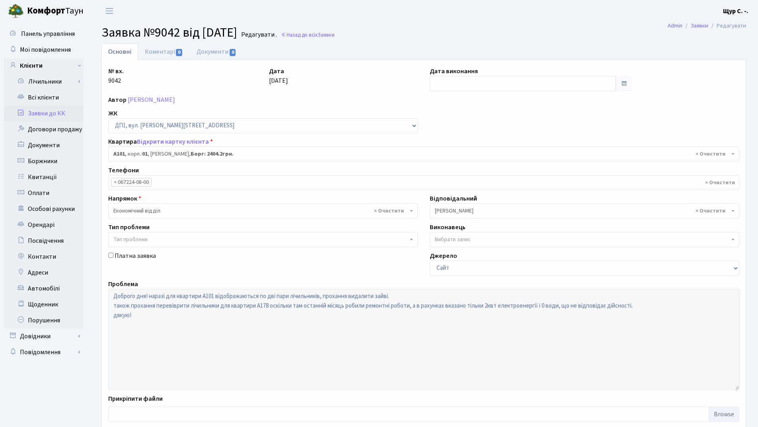
select select "29749"
click at [49, 101] on link "Всі клієнти" at bounding box center [44, 98] width 80 height 16
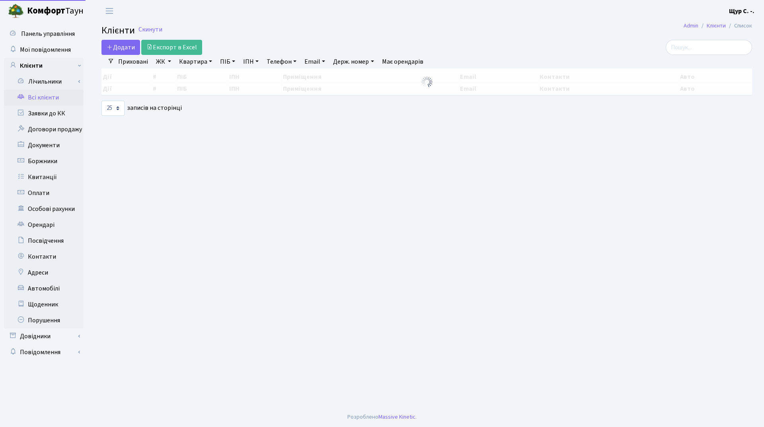
select select "25"
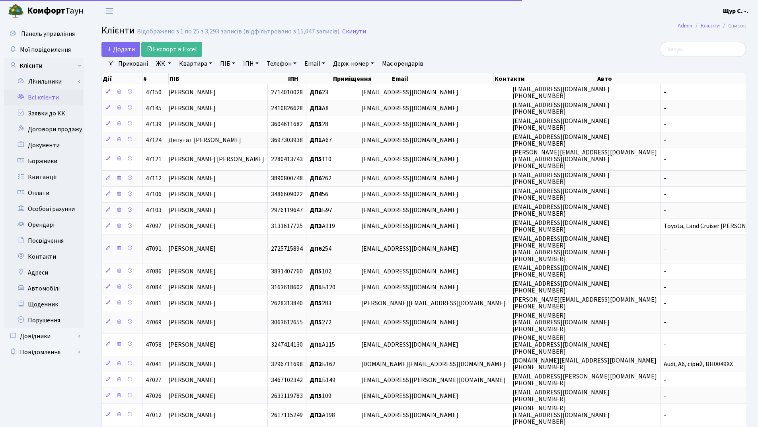
click at [189, 63] on link "Квартира" at bounding box center [195, 64] width 39 height 14
type input "217"
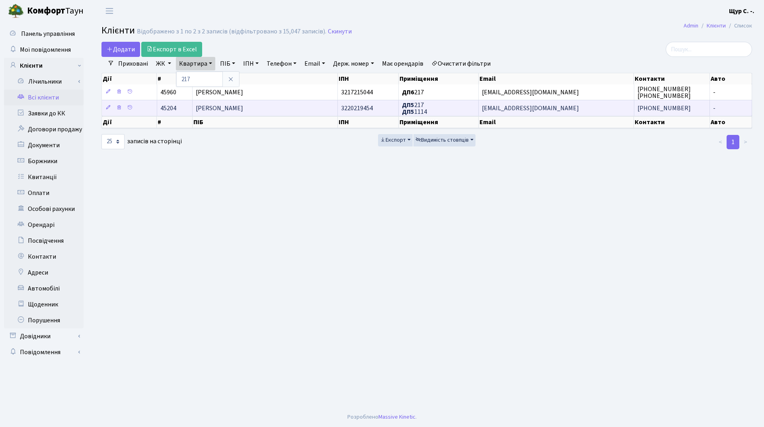
click at [225, 108] on span "Мельниченко Андрій Іванович" at bounding box center [219, 108] width 47 height 9
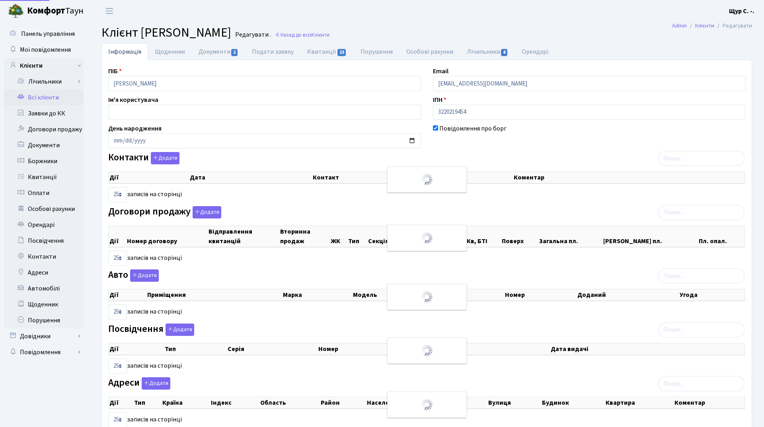
select select "25"
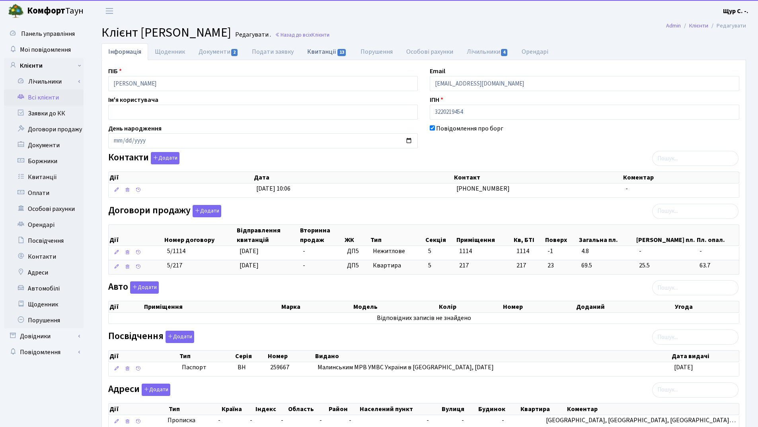
click at [317, 51] on link "Квитанції 13" at bounding box center [326, 51] width 53 height 16
select select "25"
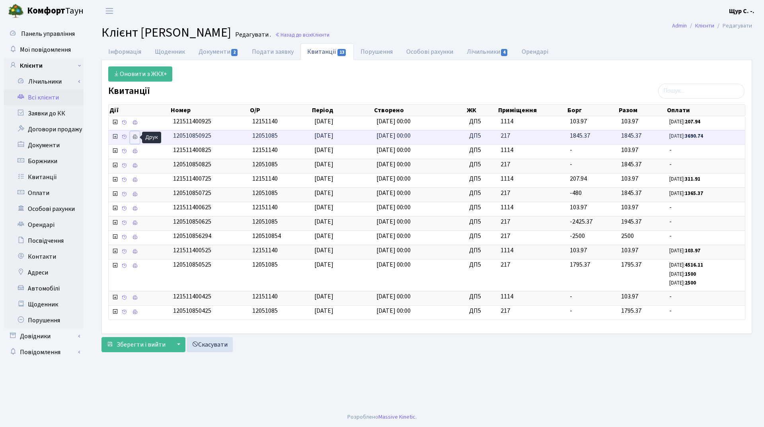
click at [132, 136] on link at bounding box center [135, 137] width 10 height 12
click at [217, 53] on link "Документи 2" at bounding box center [218, 51] width 53 height 16
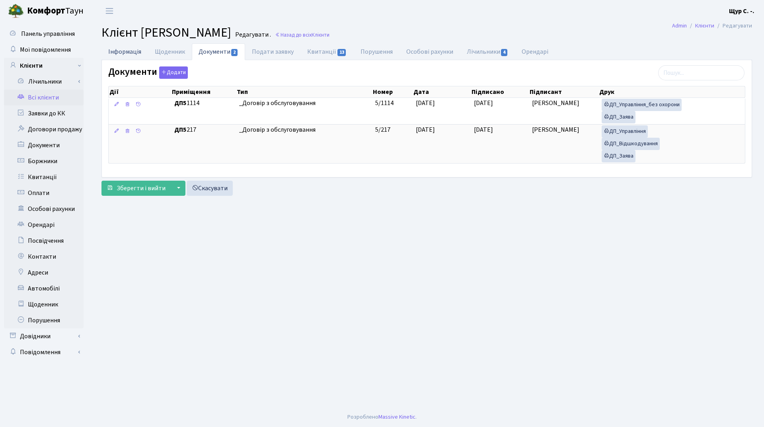
click at [122, 53] on link "Інформація" at bounding box center [124, 51] width 47 height 16
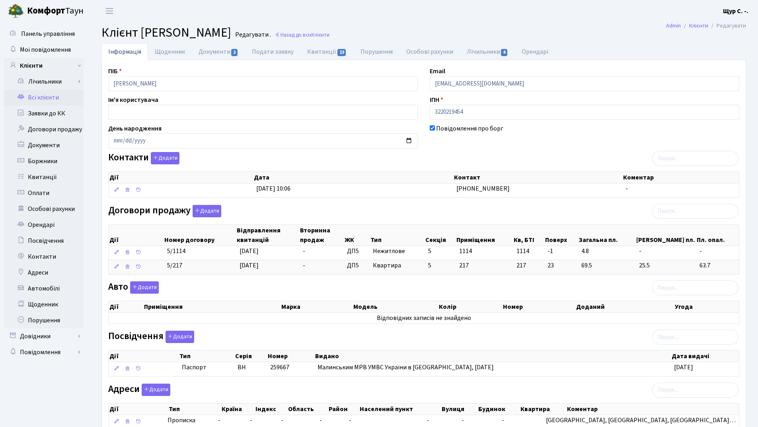
click at [62, 96] on link "Всі клієнти" at bounding box center [44, 98] width 80 height 16
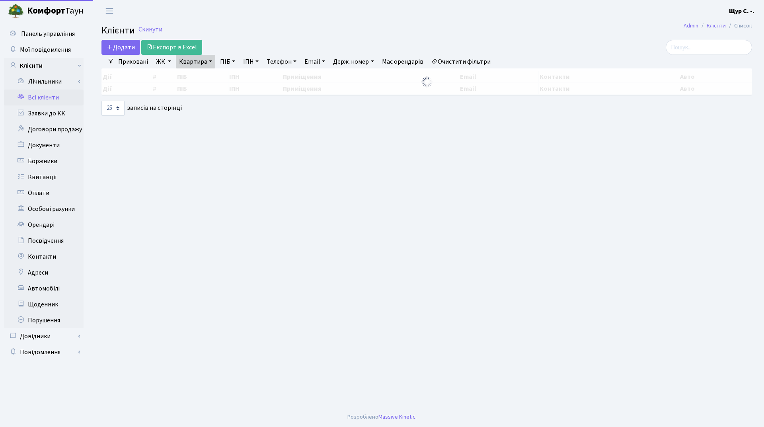
select select "25"
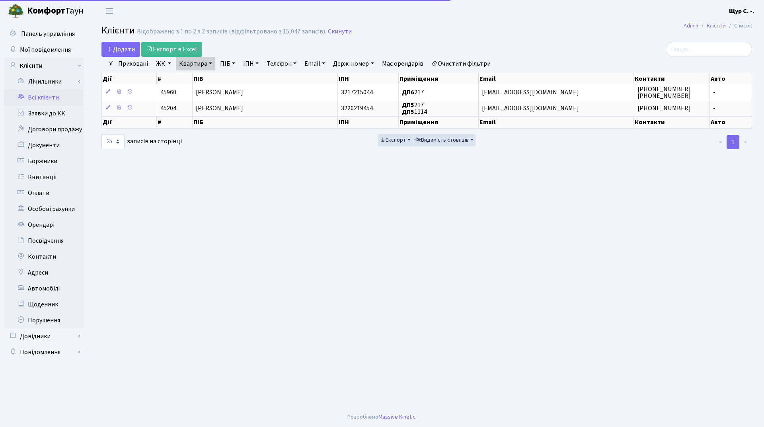
click at [210, 62] on link "Квартира" at bounding box center [195, 64] width 39 height 14
click at [210, 81] on input "217" at bounding box center [199, 79] width 47 height 15
type input "2"
type input "155"
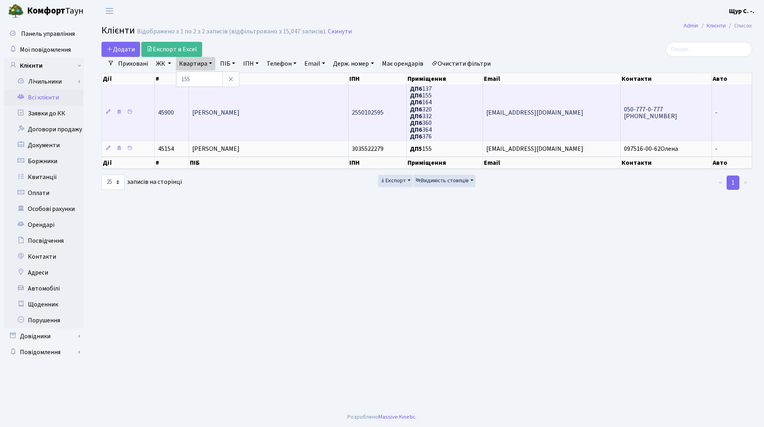
click at [240, 113] on span "[PERSON_NAME]" at bounding box center [215, 112] width 47 height 9
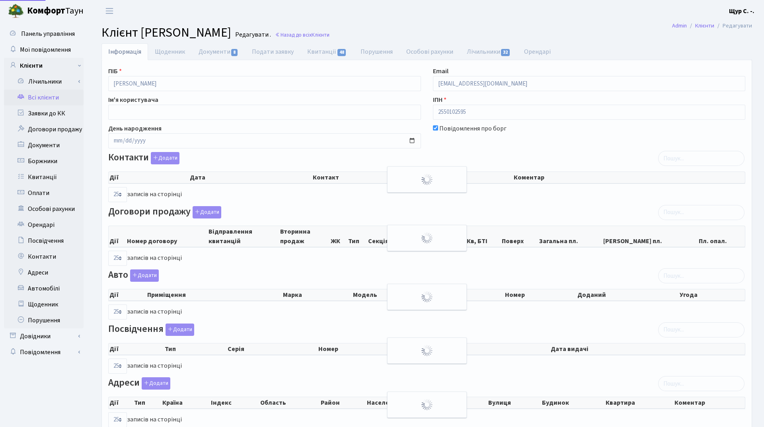
select select "25"
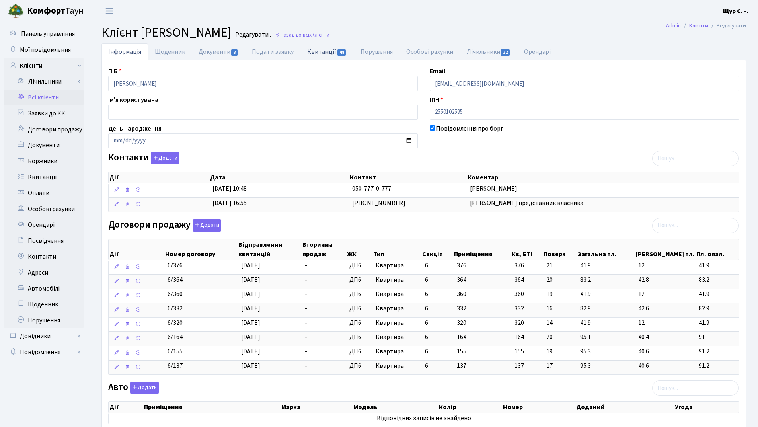
click at [320, 53] on link "Квитанції 48" at bounding box center [326, 51] width 53 height 16
select select "25"
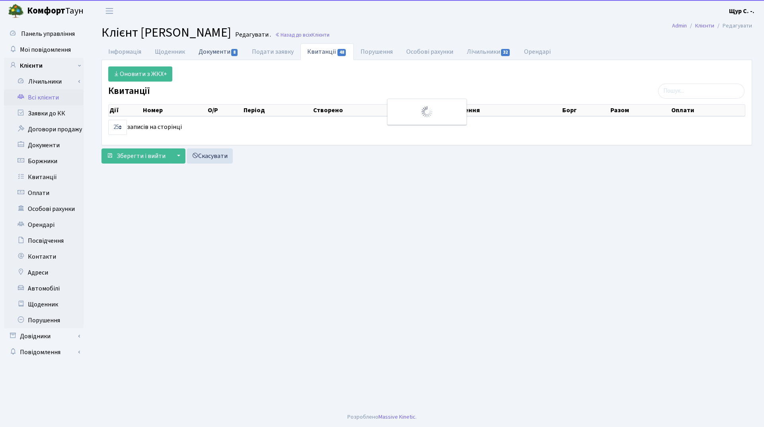
click at [221, 53] on link "Документи 8" at bounding box center [218, 51] width 53 height 16
select select "25"
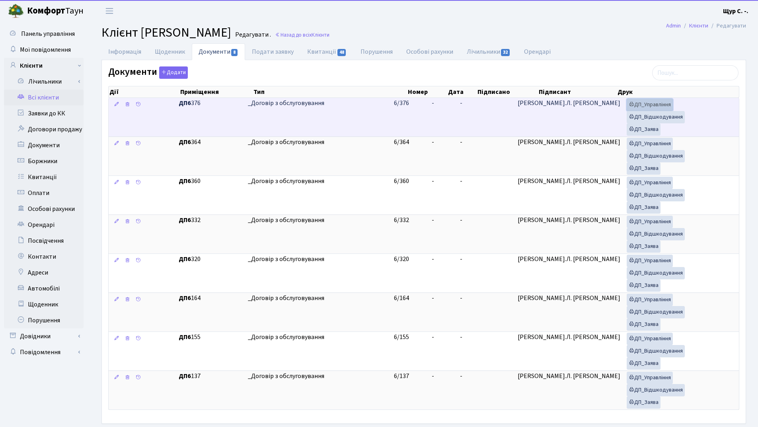
click at [661, 108] on link "ДП_Управління" at bounding box center [650, 105] width 46 height 12
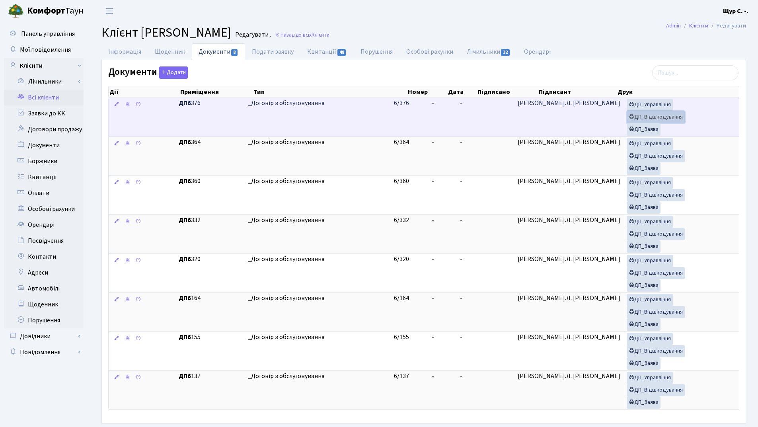
click at [650, 118] on link "ДП_Відшкодування" at bounding box center [656, 117] width 58 height 12
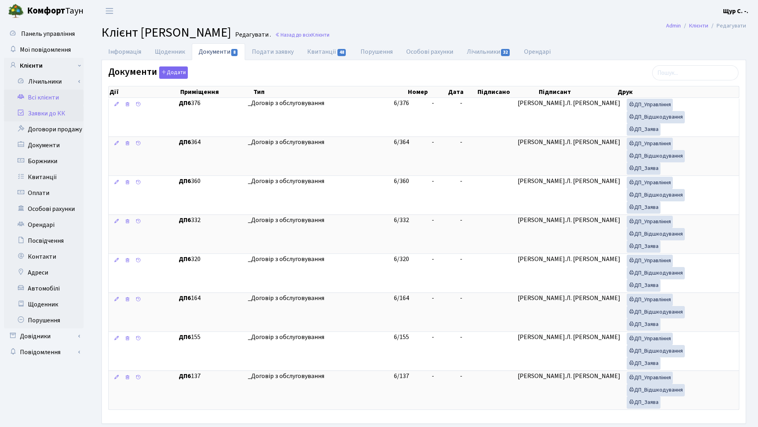
click at [61, 113] on link "Заявки до КК" at bounding box center [44, 113] width 80 height 16
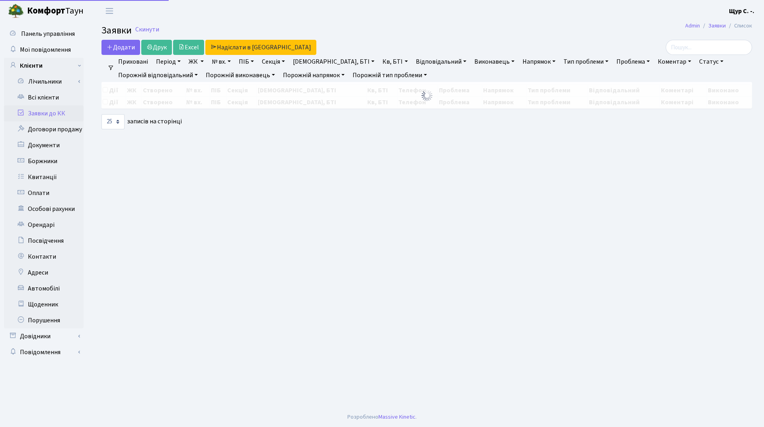
select select "25"
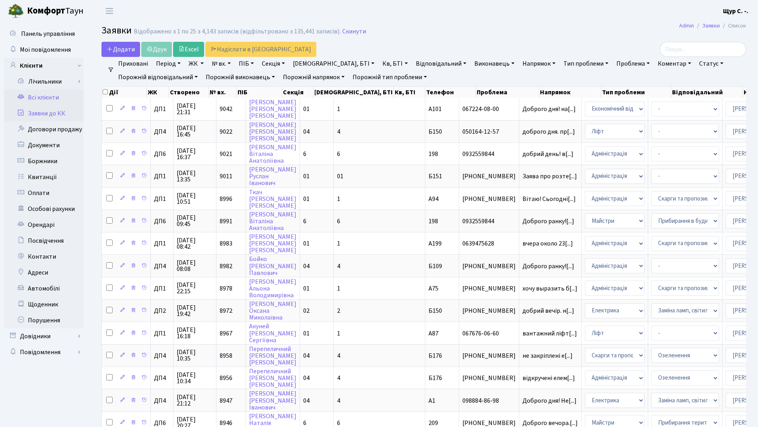
click at [50, 99] on link "Всі клієнти" at bounding box center [44, 98] width 80 height 16
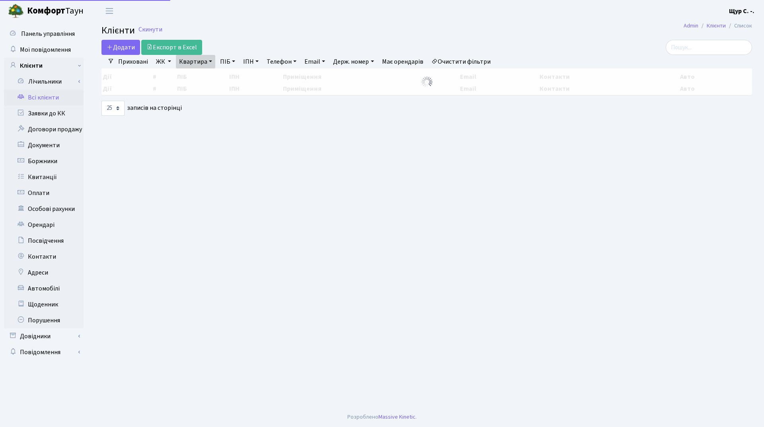
select select "25"
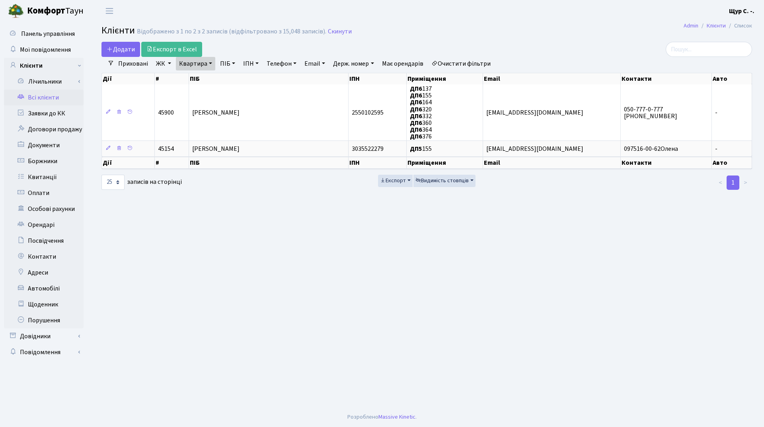
click at [207, 65] on link "Квартира" at bounding box center [195, 64] width 39 height 14
click at [200, 82] on input "155" at bounding box center [199, 79] width 47 height 15
type input "1"
type input "238"
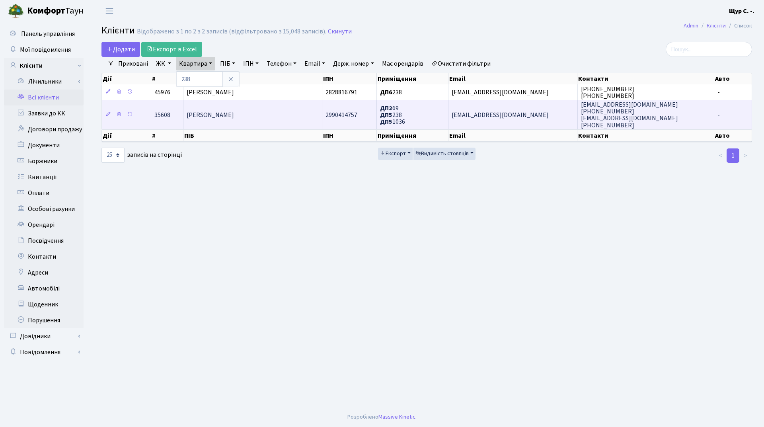
click at [230, 115] on span "[PERSON_NAME]" at bounding box center [210, 115] width 47 height 9
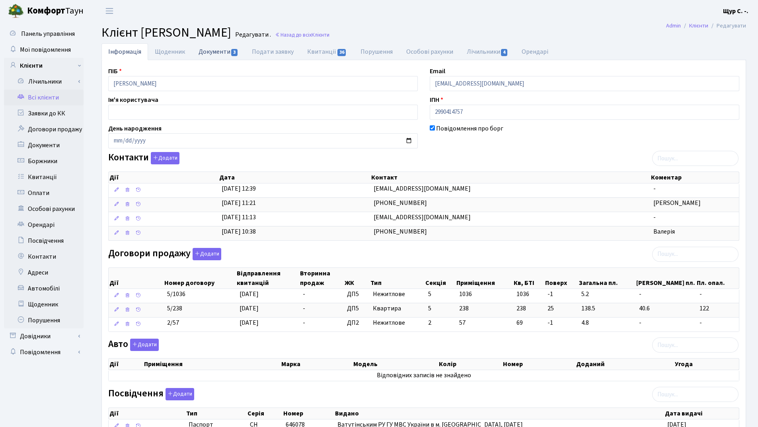
click at [216, 52] on link "Документи 3" at bounding box center [218, 51] width 53 height 16
select select "25"
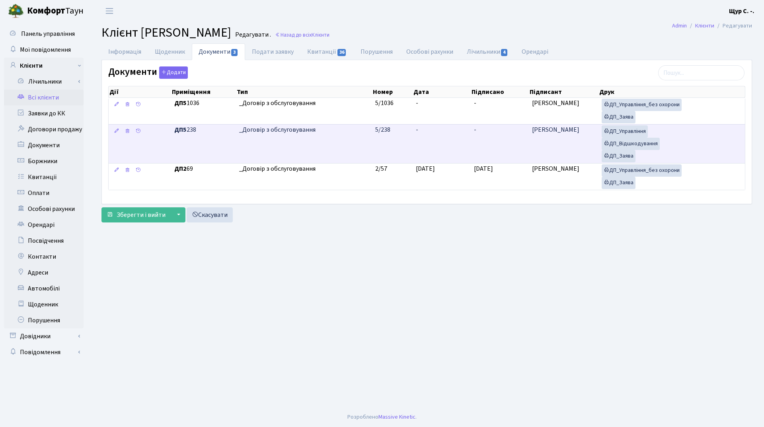
click at [361, 144] on td "_Договір з обслуговування" at bounding box center [304, 143] width 136 height 39
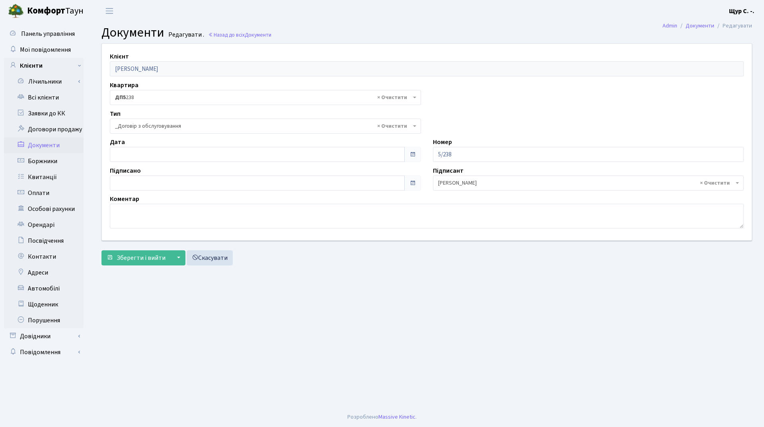
select select "289"
type input "[DATE]"
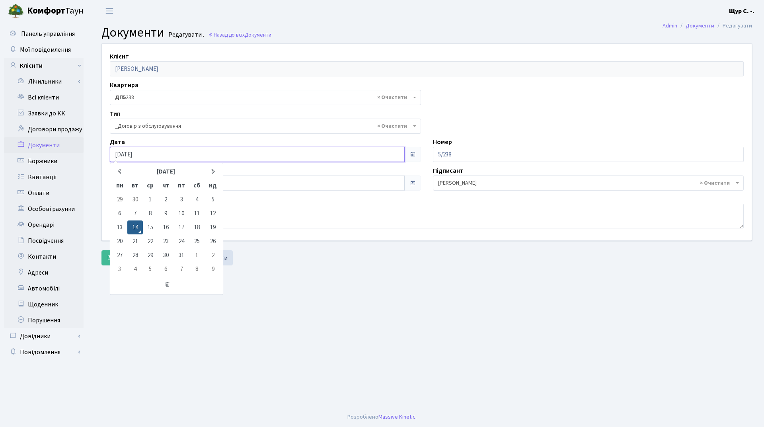
click at [185, 160] on input "[DATE]" at bounding box center [257, 154] width 295 height 15
click at [403, 314] on main "Admin Документи Редагувати Документи Редагувати . Назад до всіх Документи Клієн…" at bounding box center [427, 214] width 674 height 385
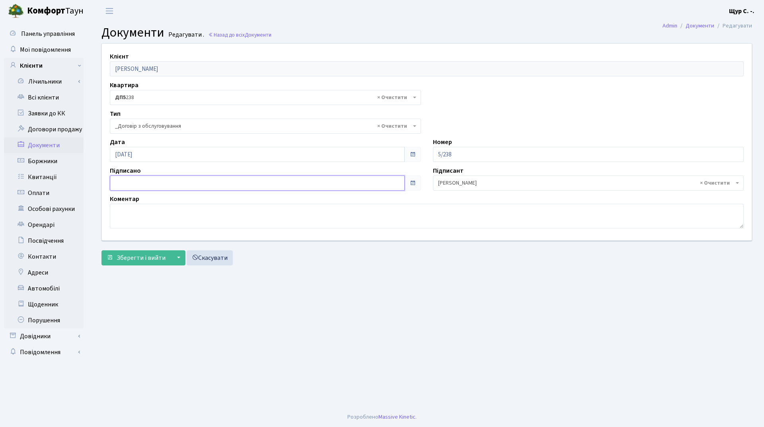
type input "[DATE]"
click at [209, 185] on input "[DATE]" at bounding box center [257, 182] width 295 height 15
click at [316, 317] on main "Admin Документи Редагувати Документи Редагувати . Назад до всіх Документи Клієн…" at bounding box center [427, 214] width 674 height 385
click at [139, 260] on span "Зберегти і вийти" at bounding box center [141, 257] width 49 height 9
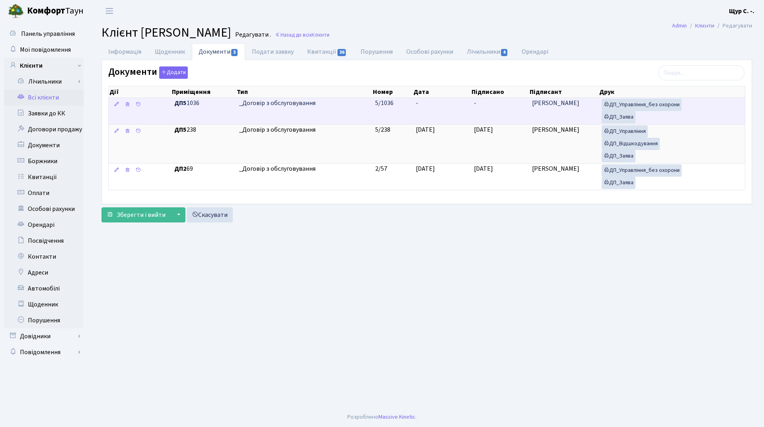
click at [337, 111] on td "_Договір з обслуговування" at bounding box center [304, 111] width 136 height 26
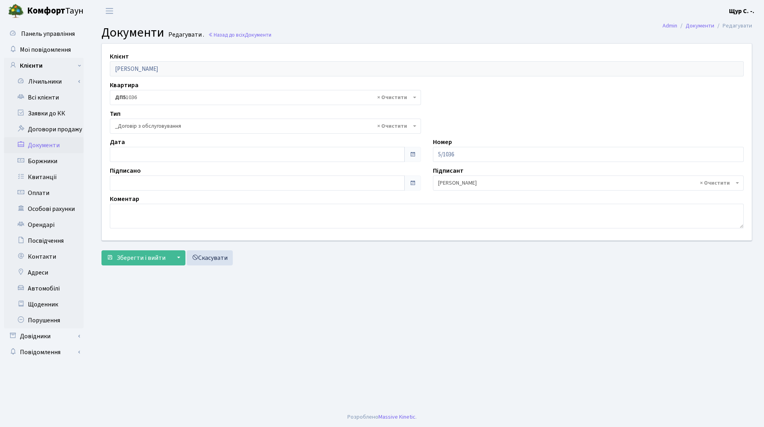
select select "289"
type input "[DATE]"
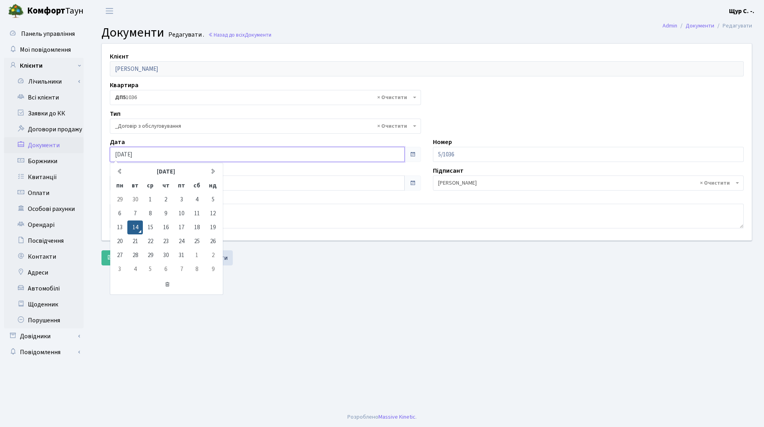
click at [239, 151] on input "[DATE]" at bounding box center [257, 154] width 295 height 15
click at [313, 300] on main "Admin Документи Редагувати Документи Редагувати . Назад до всіх Документи Клієн…" at bounding box center [427, 214] width 674 height 385
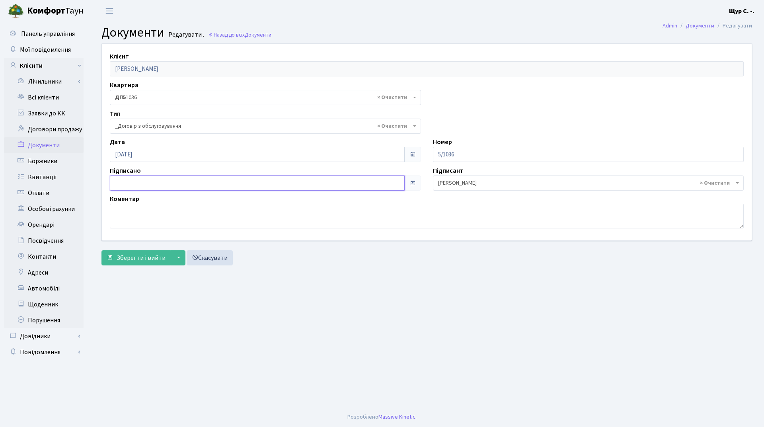
type input "[DATE]"
click at [160, 181] on input "[DATE]" at bounding box center [257, 182] width 295 height 15
click at [300, 301] on main "Admin Документи Редагувати Документи Редагувати . Назад до всіх Документи Клієн…" at bounding box center [427, 214] width 674 height 385
click at [130, 260] on span "Зберегти і вийти" at bounding box center [141, 257] width 49 height 9
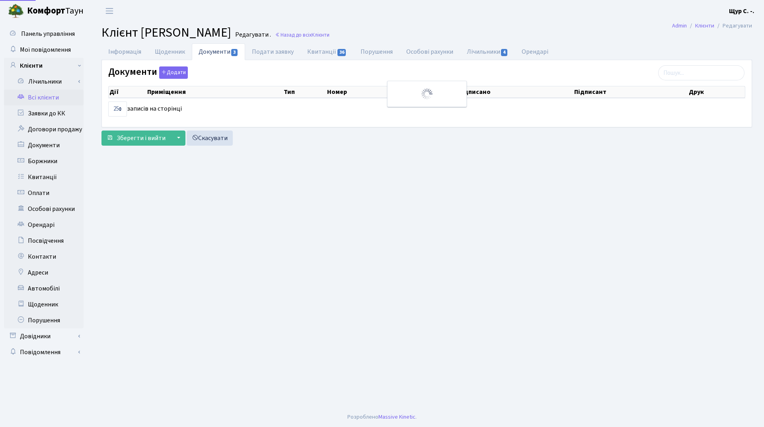
select select "25"
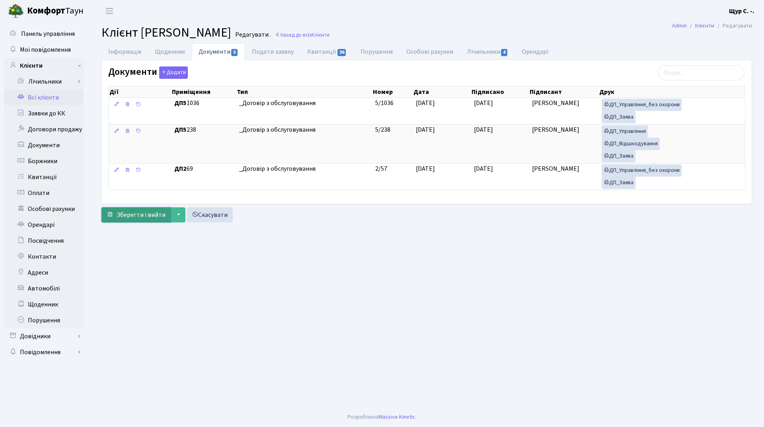
click at [136, 211] on span "Зберегти і вийти" at bounding box center [141, 215] width 49 height 9
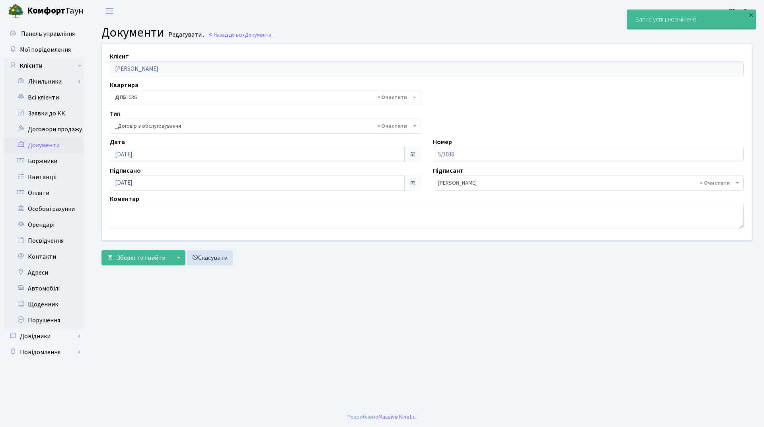
select select "289"
click at [60, 99] on link "Всі клієнти" at bounding box center [44, 98] width 80 height 16
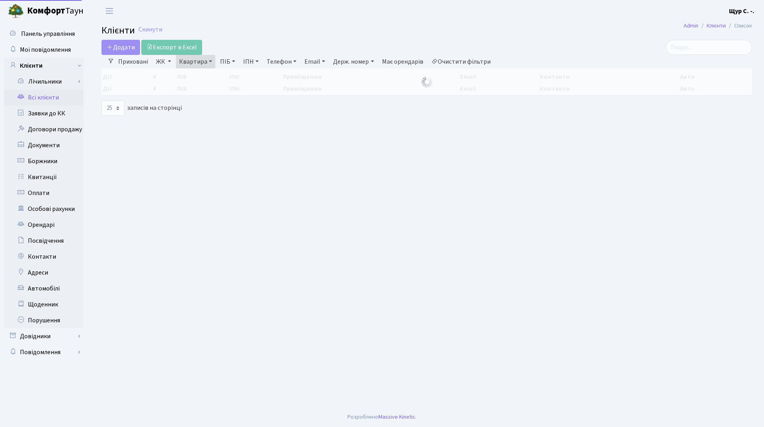
select select "25"
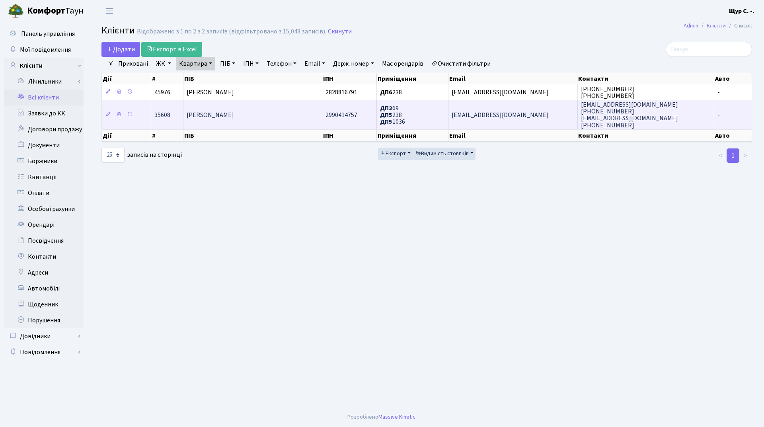
click at [234, 119] on span "[PERSON_NAME]" at bounding box center [210, 115] width 47 height 9
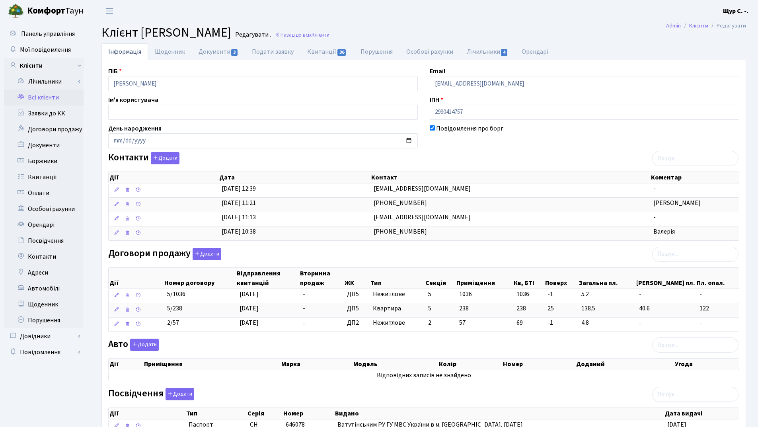
click at [37, 98] on link "Всі клієнти" at bounding box center [44, 98] width 80 height 16
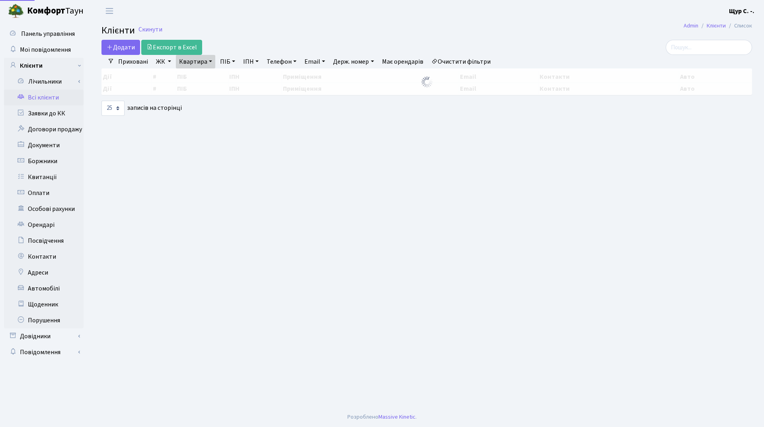
select select "25"
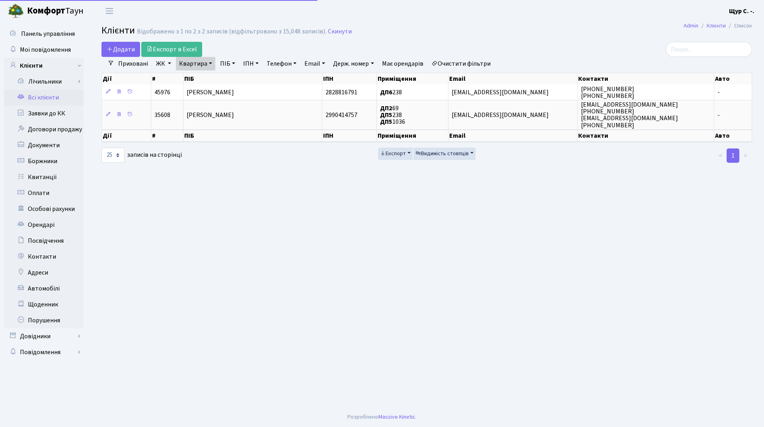
click at [208, 60] on link "Квартира" at bounding box center [195, 64] width 39 height 14
click at [203, 76] on input "238" at bounding box center [199, 79] width 47 height 15
type input "2"
type input "137"
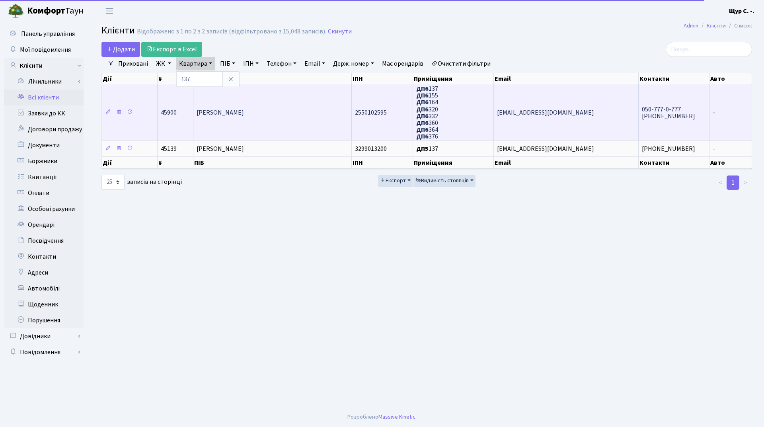
click at [233, 115] on span "[PERSON_NAME]" at bounding box center [220, 112] width 47 height 9
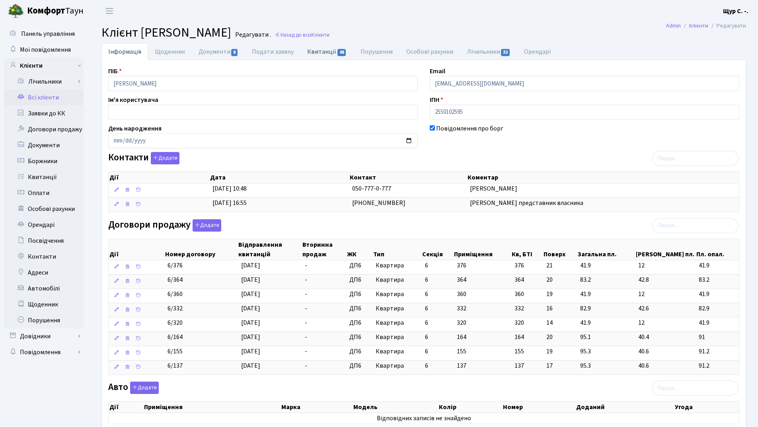
click at [317, 50] on link "Квитанції 48" at bounding box center [326, 51] width 53 height 16
select select "25"
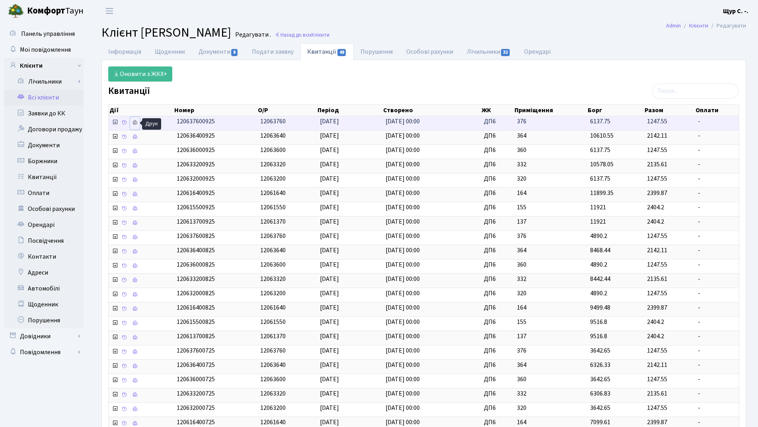
click at [134, 123] on icon at bounding box center [135, 123] width 6 height 6
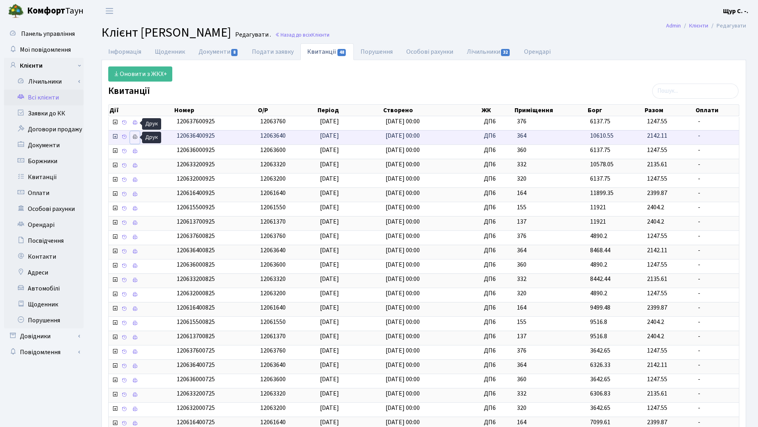
click at [134, 138] on icon at bounding box center [135, 137] width 6 height 6
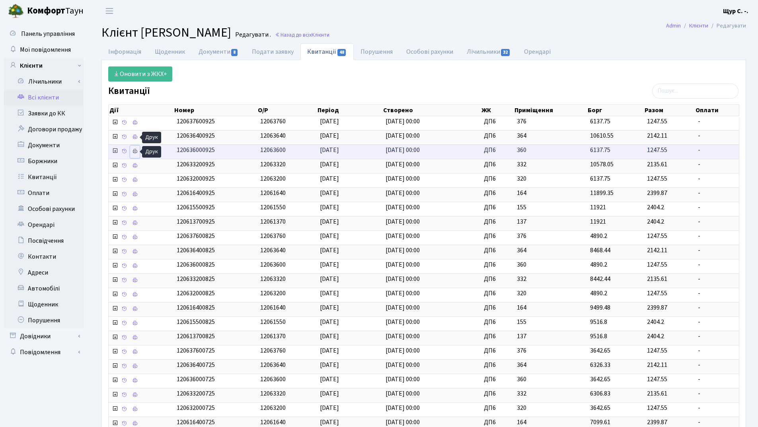
click at [136, 150] on icon at bounding box center [135, 151] width 6 height 6
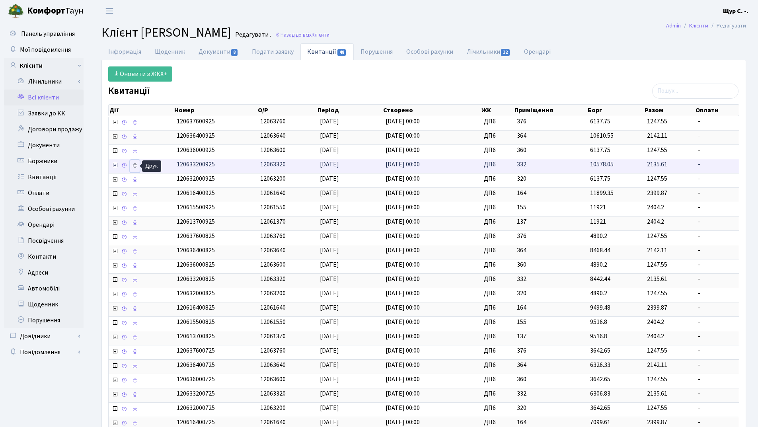
click at [136, 165] on icon at bounding box center [135, 166] width 6 height 6
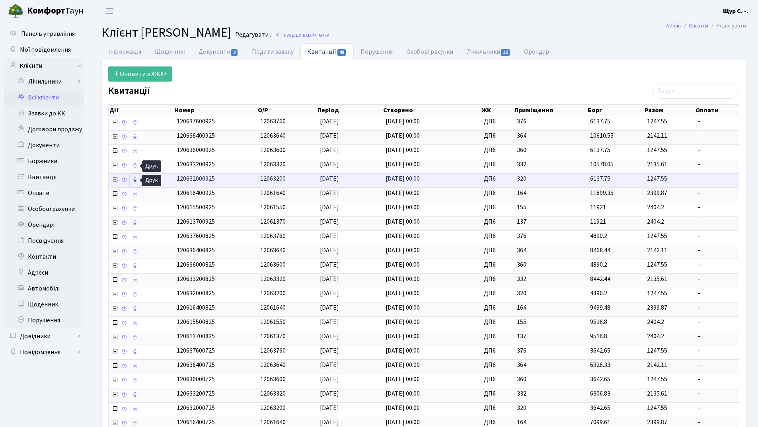
click at [136, 179] on icon at bounding box center [135, 180] width 6 height 6
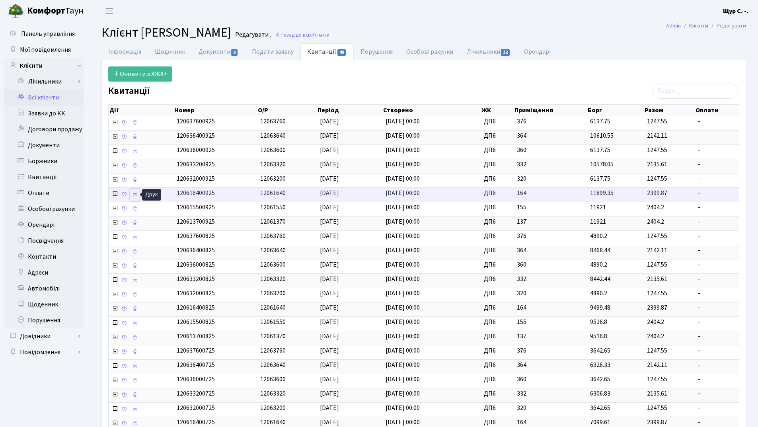
click at [136, 193] on icon at bounding box center [135, 194] width 6 height 6
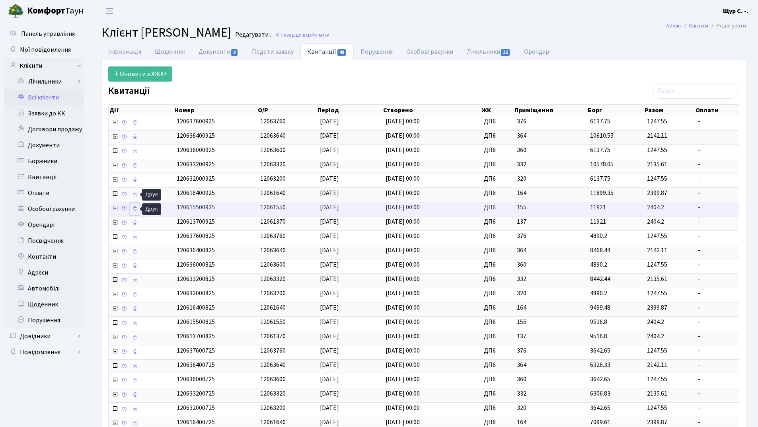
click at [135, 209] on icon at bounding box center [135, 209] width 6 height 6
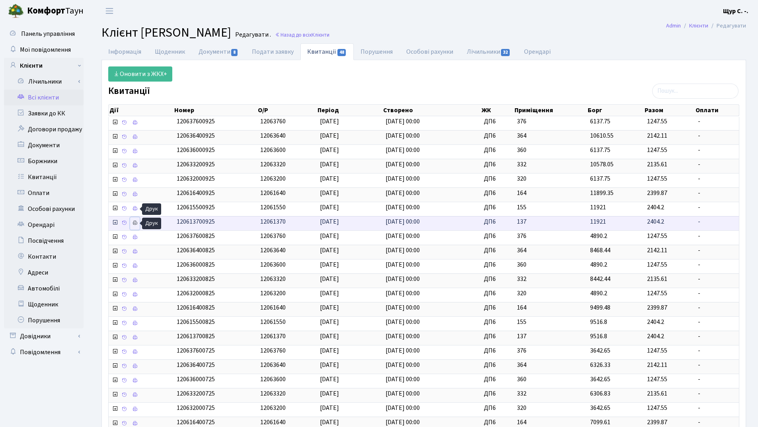
click at [135, 220] on icon at bounding box center [135, 223] width 6 height 6
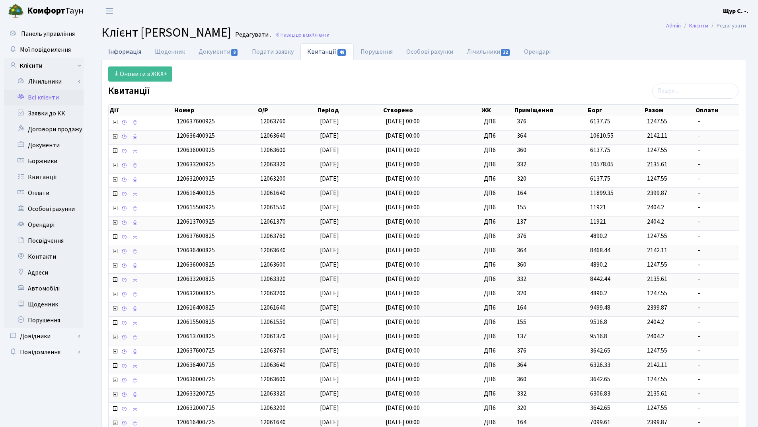
click at [120, 48] on link "Інформація" at bounding box center [124, 51] width 47 height 16
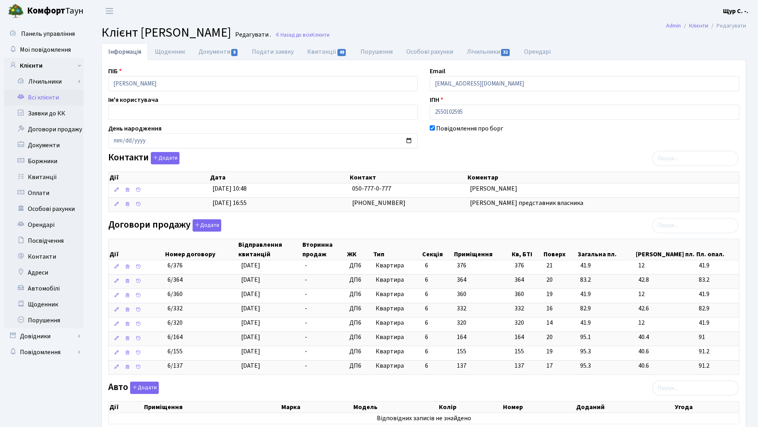
click at [47, 96] on link "Всі клієнти" at bounding box center [44, 98] width 80 height 16
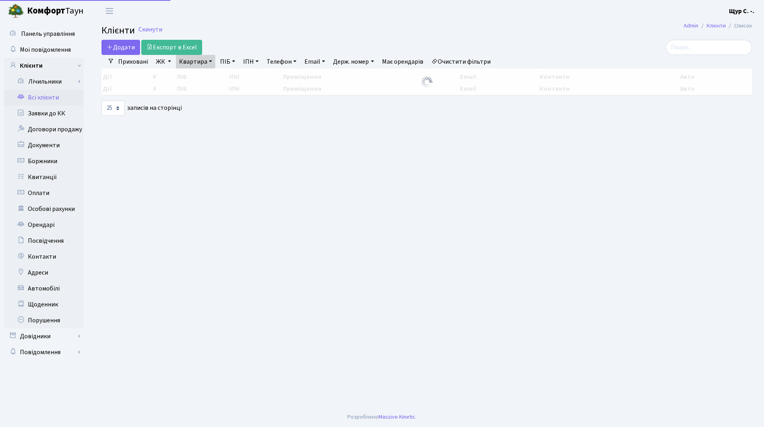
select select "25"
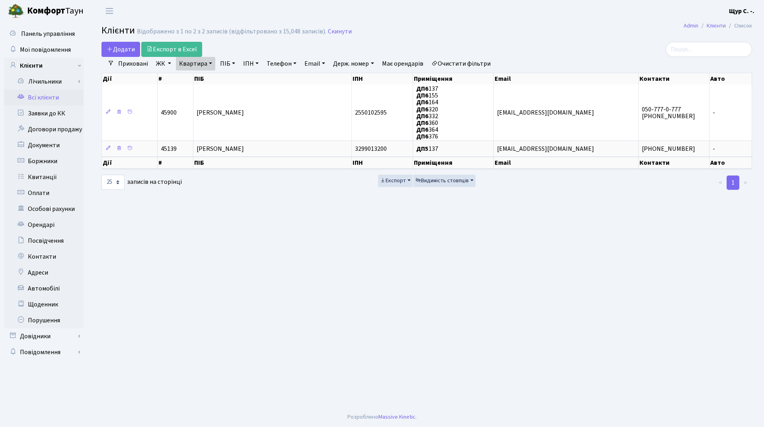
click at [208, 65] on link "Квартира" at bounding box center [195, 64] width 39 height 14
click at [207, 81] on input "137" at bounding box center [199, 79] width 47 height 15
type input "1"
type input "238"
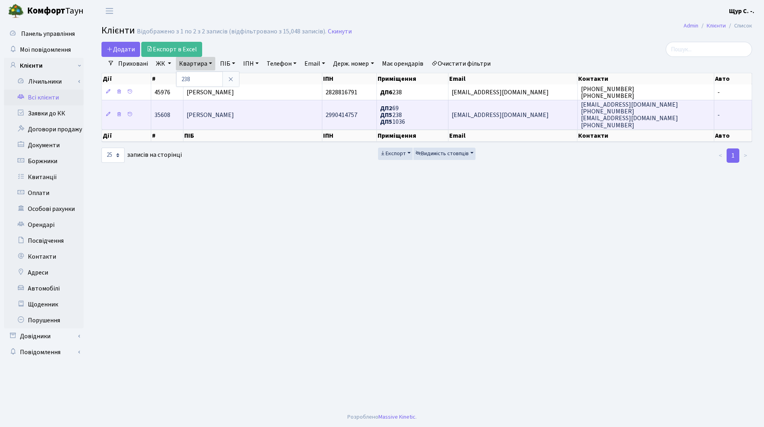
click at [210, 109] on td "[PERSON_NAME]" at bounding box center [252, 114] width 139 height 29
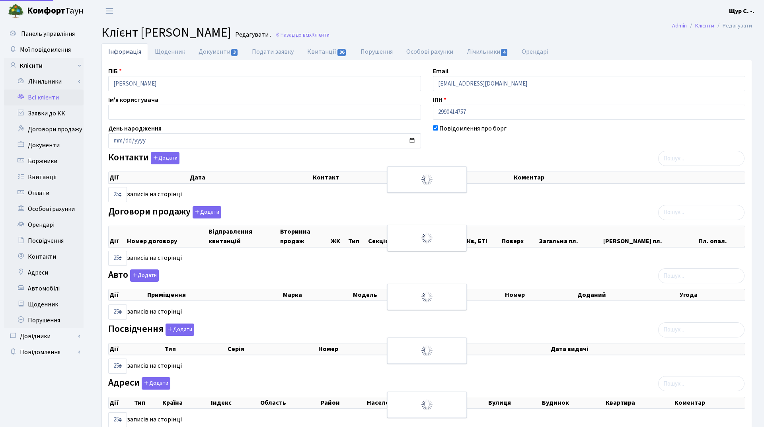
select select "25"
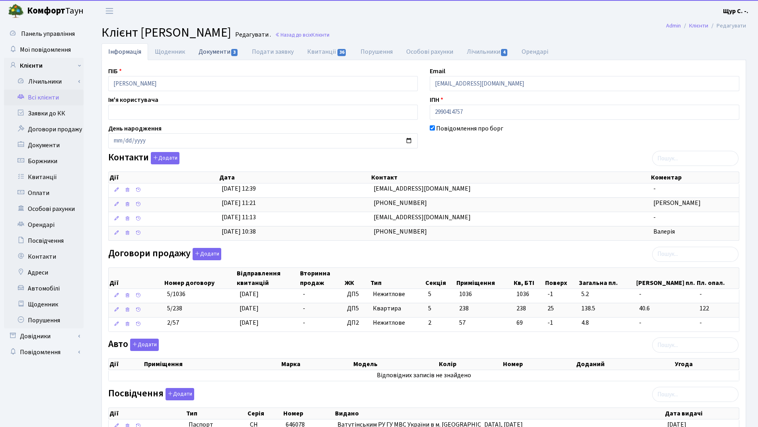
click at [211, 46] on link "Документи 3" at bounding box center [218, 51] width 53 height 16
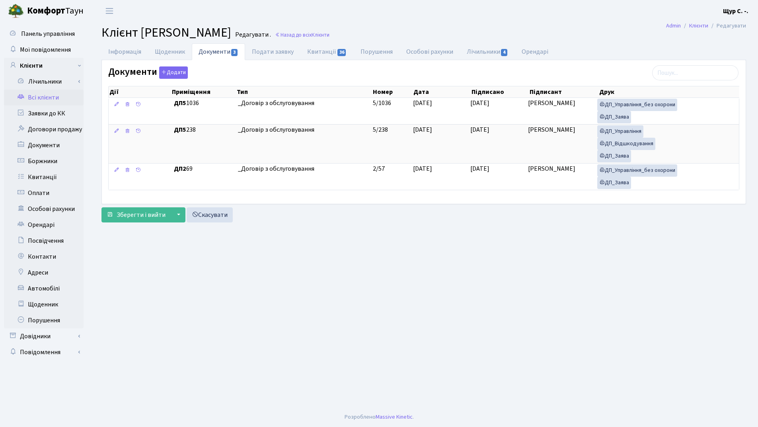
click at [26, 97] on link "Всі клієнти" at bounding box center [44, 98] width 80 height 16
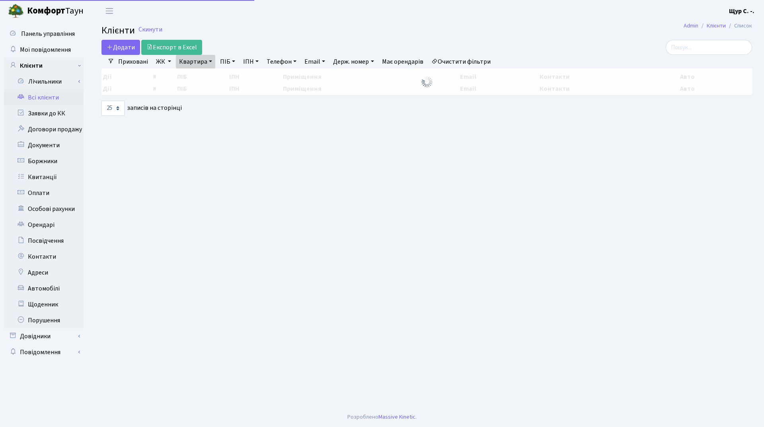
select select "25"
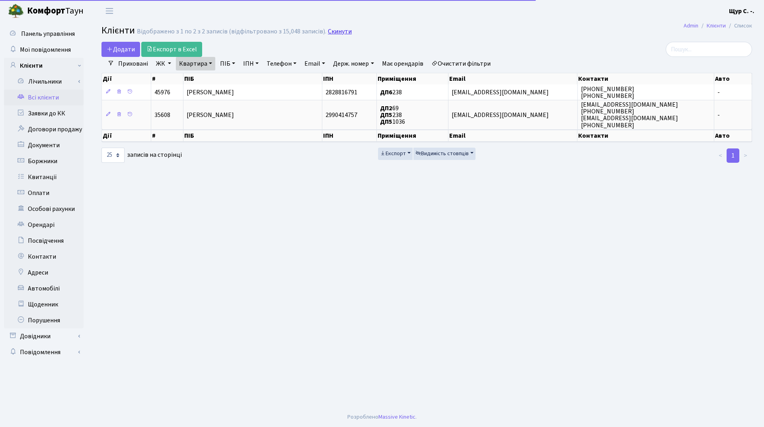
click at [335, 35] on link "Скинути" at bounding box center [340, 32] width 24 height 8
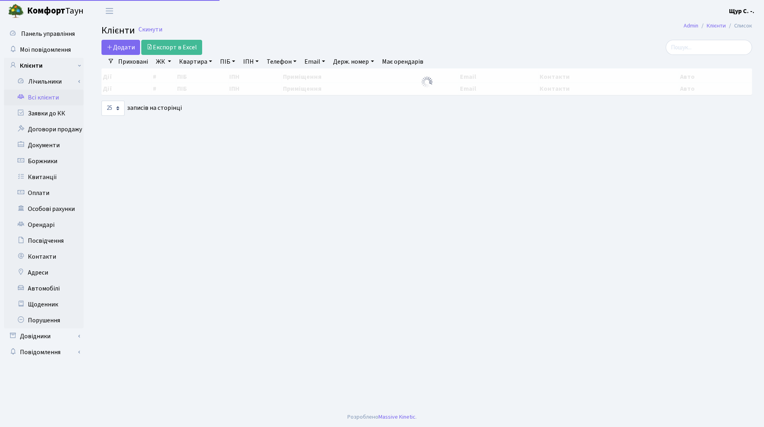
select select "25"
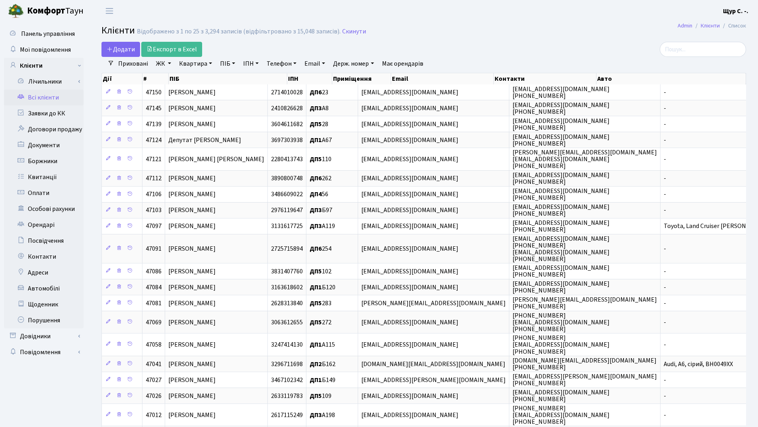
click at [187, 66] on link "Квартира" at bounding box center [195, 64] width 39 height 14
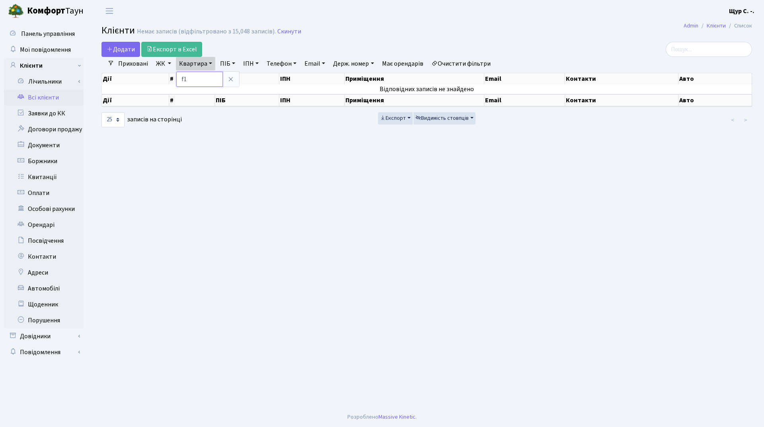
type input "f"
type input "а101"
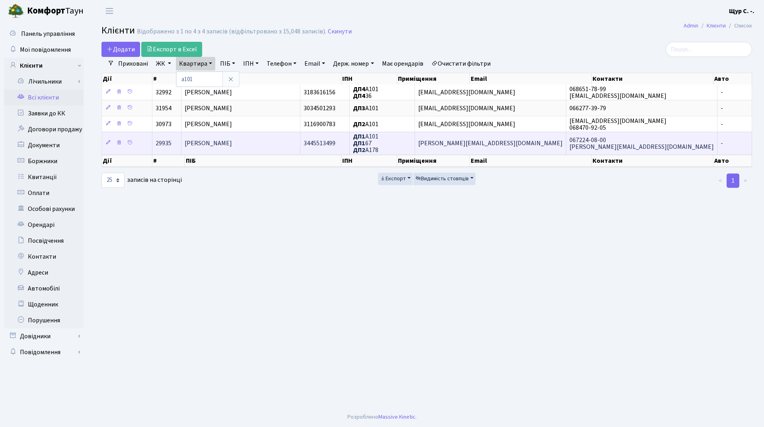
click at [221, 137] on td "Коноваленко Антон Олександрович" at bounding box center [240, 143] width 119 height 22
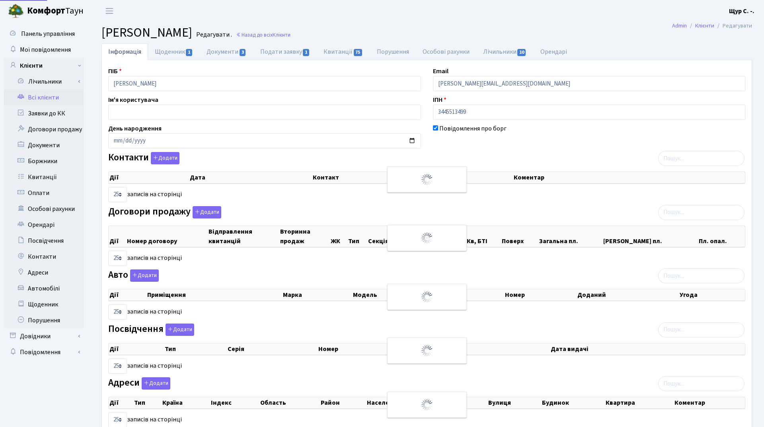
select select "25"
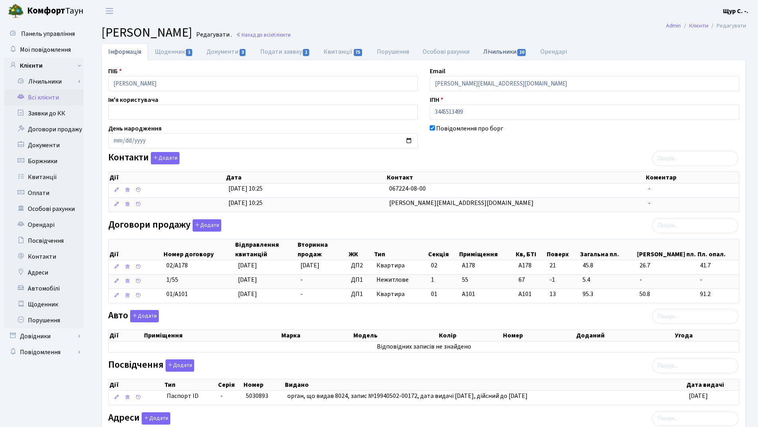
click at [501, 52] on link "Лічильники 10" at bounding box center [504, 51] width 57 height 16
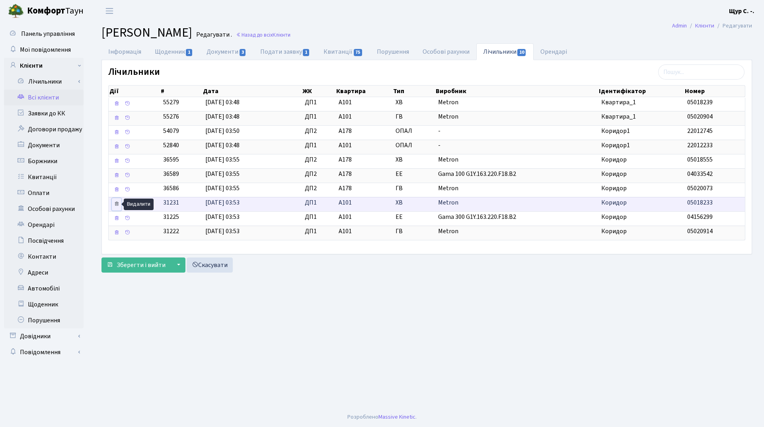
click at [116, 203] on icon at bounding box center [117, 204] width 6 height 6
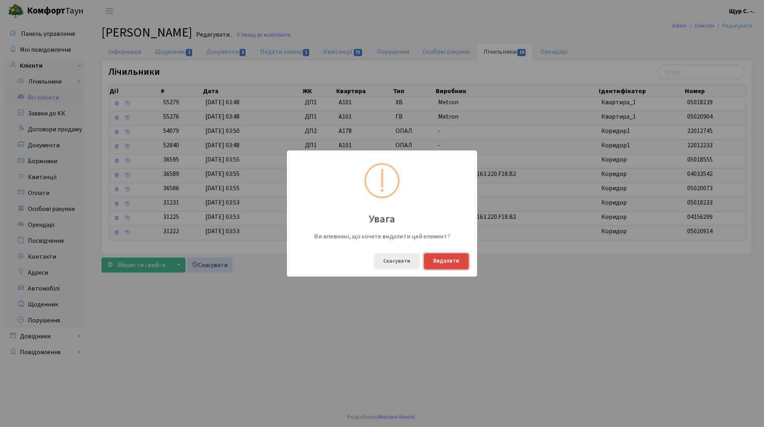
click at [444, 263] on button "Видалити" at bounding box center [446, 261] width 45 height 16
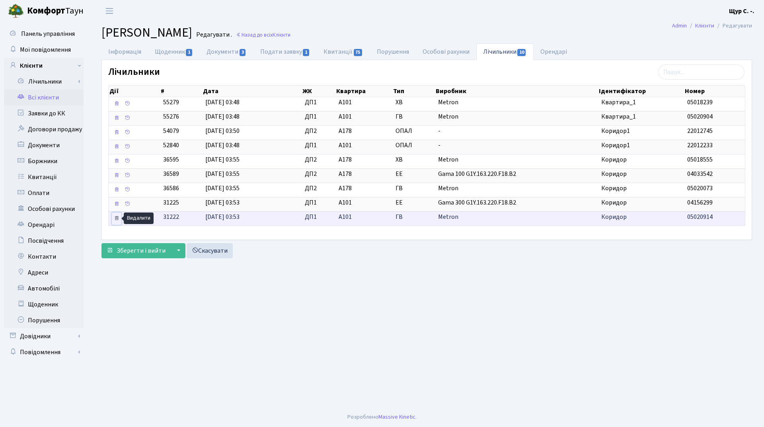
click at [114, 217] on icon at bounding box center [117, 218] width 6 height 6
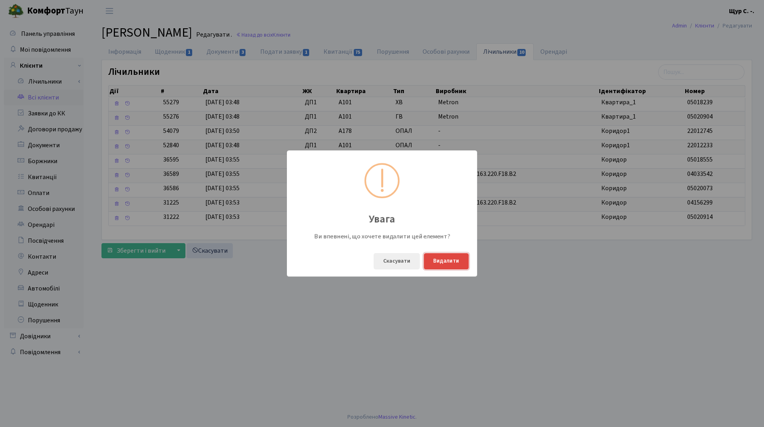
click at [446, 260] on button "Видалити" at bounding box center [446, 261] width 45 height 16
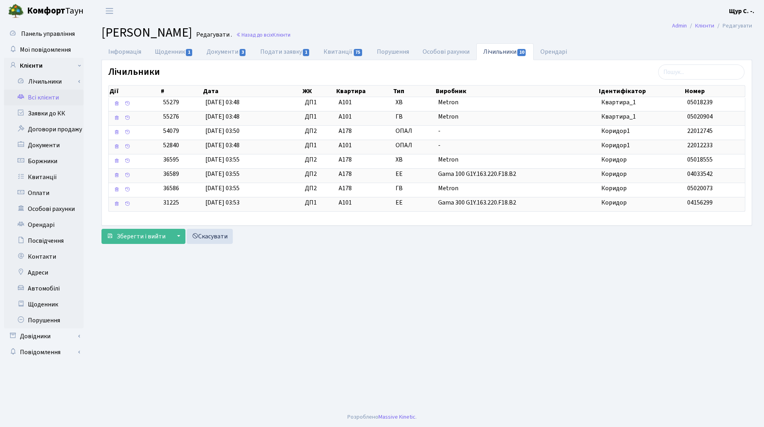
click at [66, 93] on link "Всі клієнти" at bounding box center [44, 98] width 80 height 16
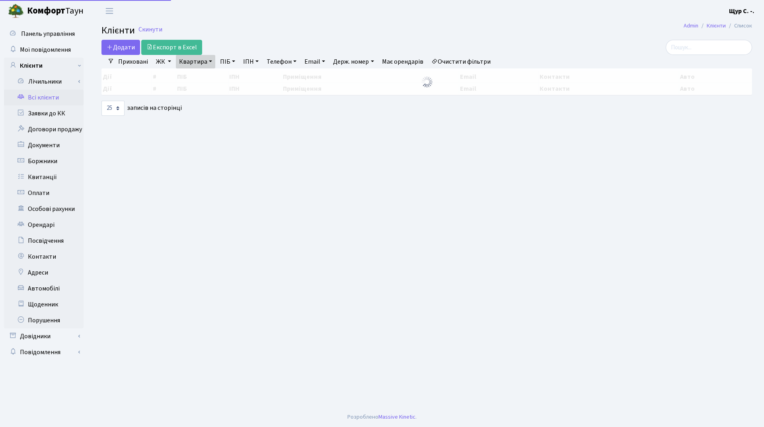
select select "25"
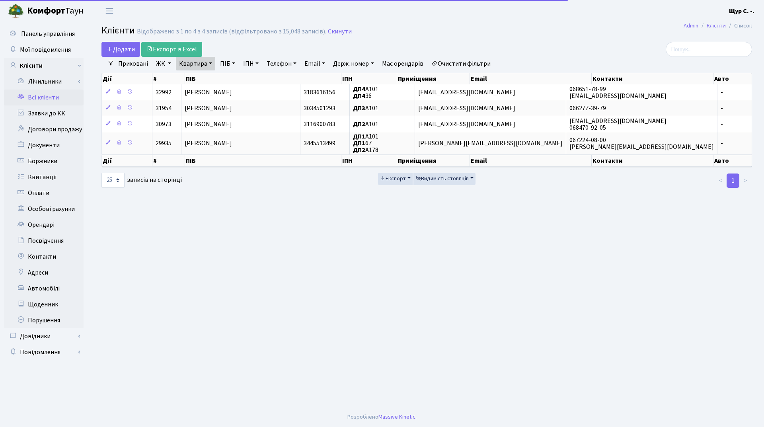
click at [207, 64] on link "Квартира" at bounding box center [195, 64] width 39 height 14
click at [204, 75] on input "а101" at bounding box center [199, 79] width 47 height 15
type input "а"
type input "11"
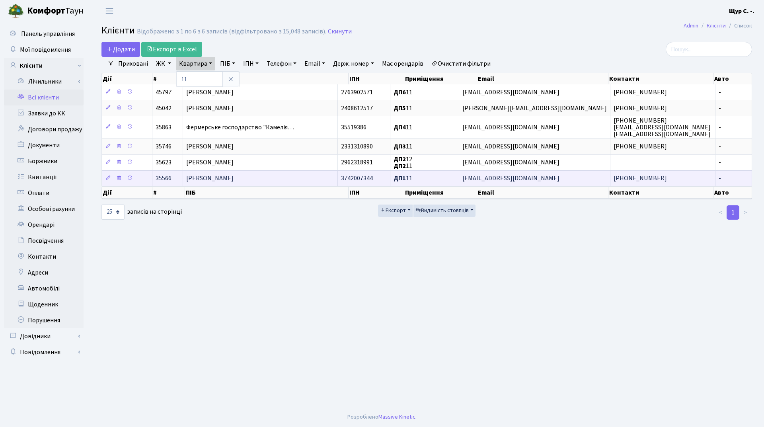
click at [257, 178] on td "[PERSON_NAME]" at bounding box center [260, 178] width 155 height 16
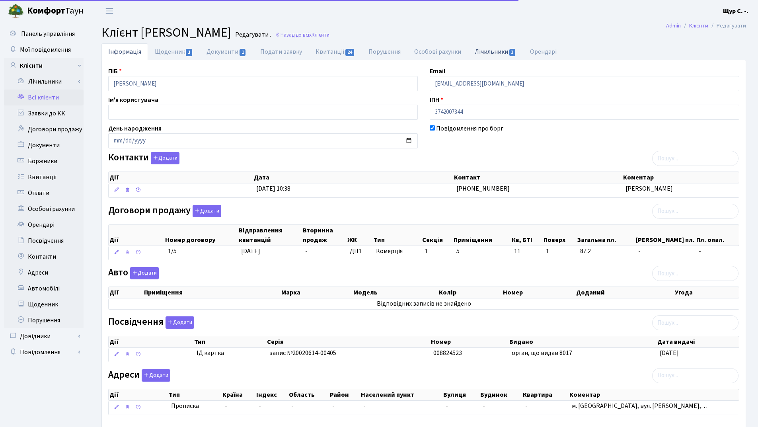
click at [499, 51] on link "Лічильники 3" at bounding box center [495, 51] width 55 height 16
select select "25"
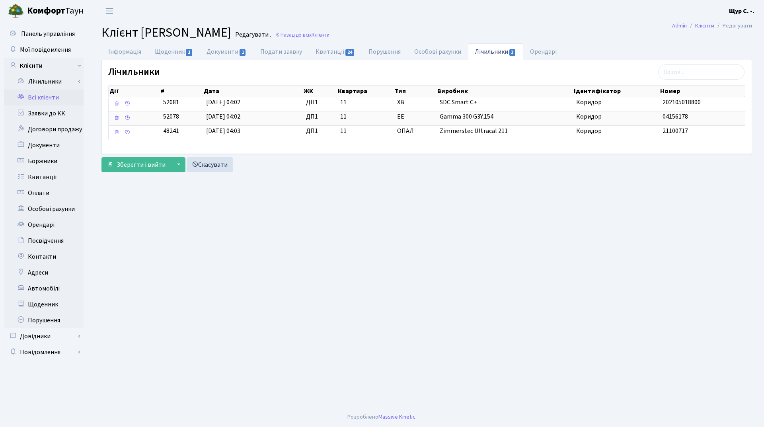
click at [43, 99] on link "Всі клієнти" at bounding box center [44, 98] width 80 height 16
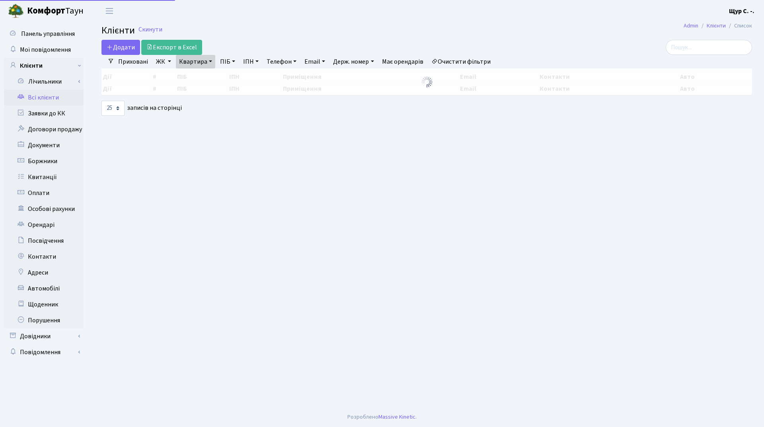
select select "25"
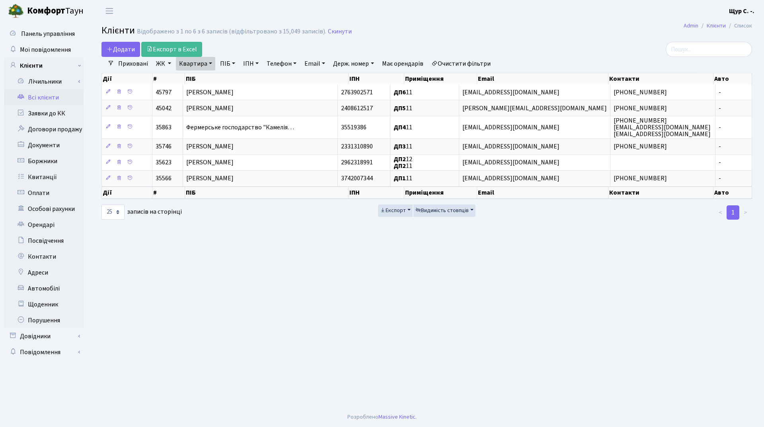
click at [209, 70] on link "Квартира" at bounding box center [195, 64] width 39 height 14
click at [207, 77] on input "11" at bounding box center [199, 79] width 47 height 15
type input "1"
click at [231, 80] on icon at bounding box center [231, 79] width 6 height 6
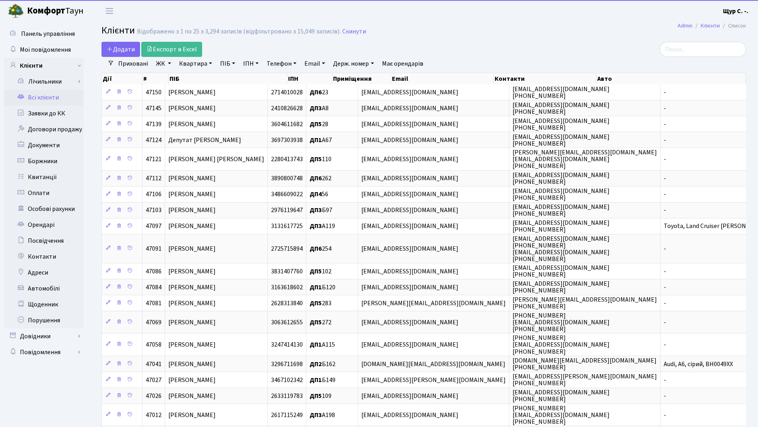
click at [226, 63] on link "ПІБ" at bounding box center [227, 64] width 21 height 14
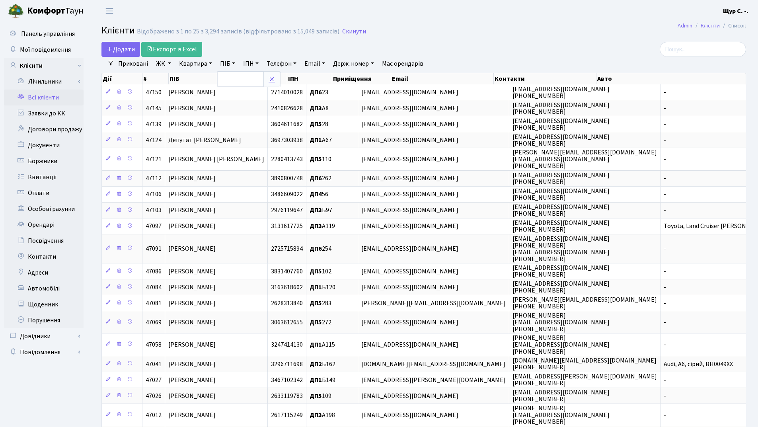
click at [271, 79] on icon at bounding box center [272, 79] width 6 height 6
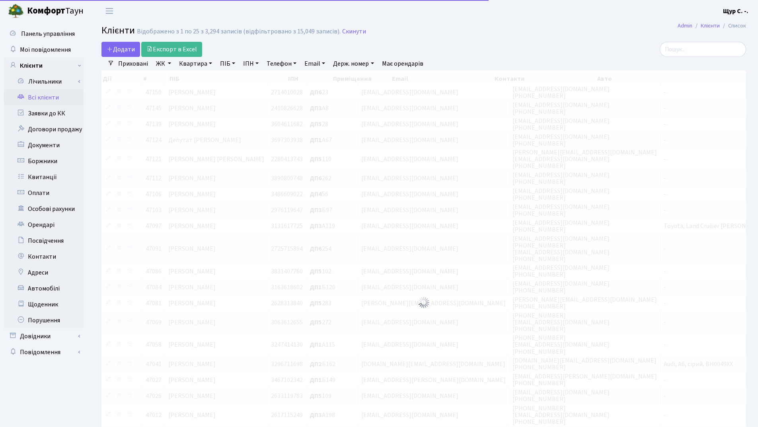
click at [193, 67] on link "Квартира" at bounding box center [195, 64] width 39 height 14
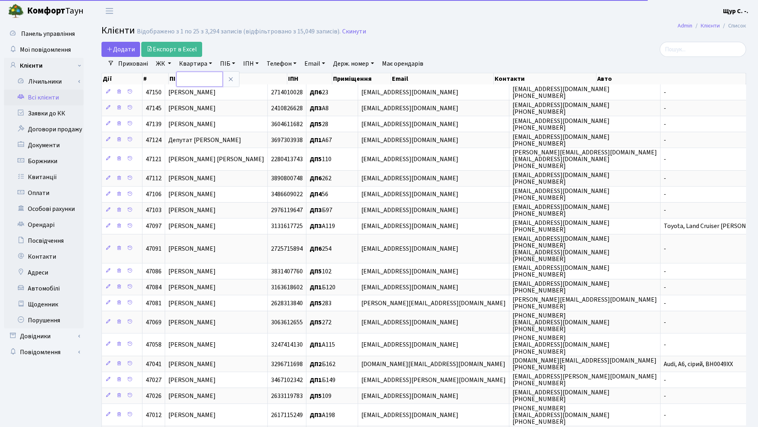
click at [194, 75] on input "text" at bounding box center [199, 79] width 47 height 15
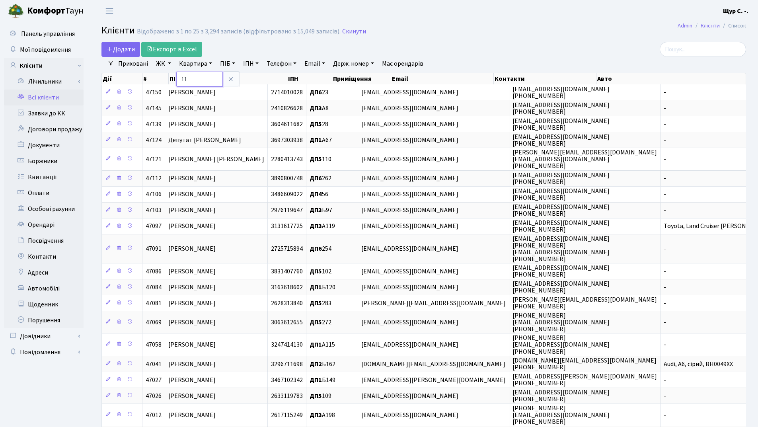
type input "11"
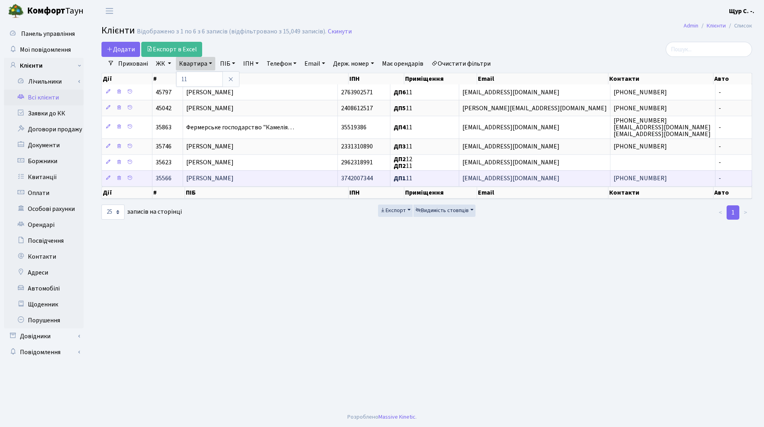
click at [220, 179] on span "Гросс Поліна Олегівна" at bounding box center [209, 178] width 47 height 9
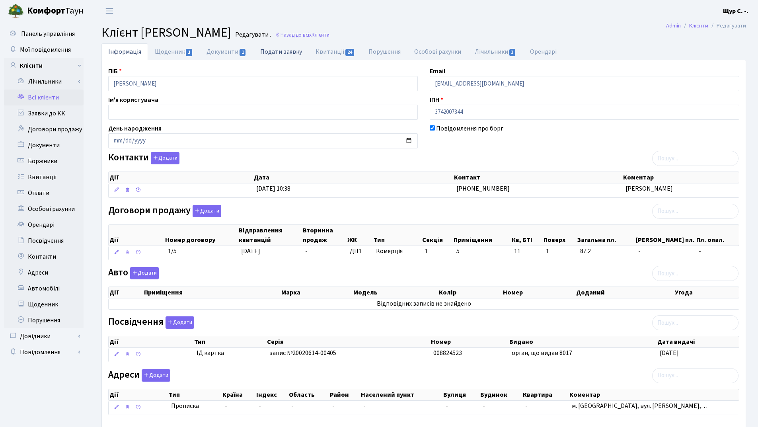
click at [282, 53] on link "Подати заявку" at bounding box center [280, 51] width 55 height 16
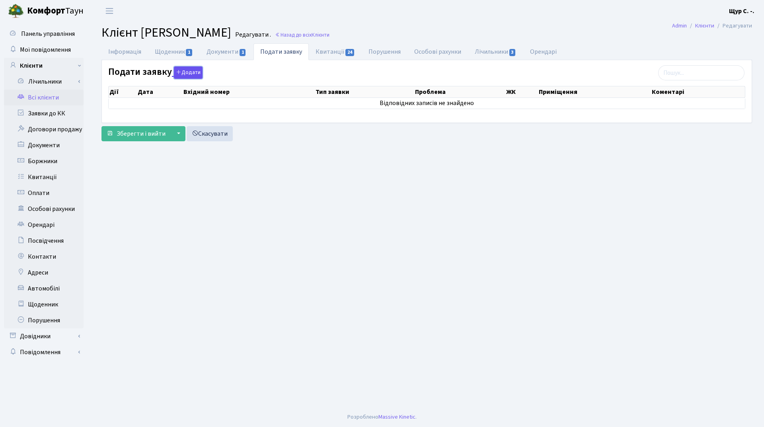
click at [189, 74] on button "Додати" at bounding box center [188, 72] width 29 height 12
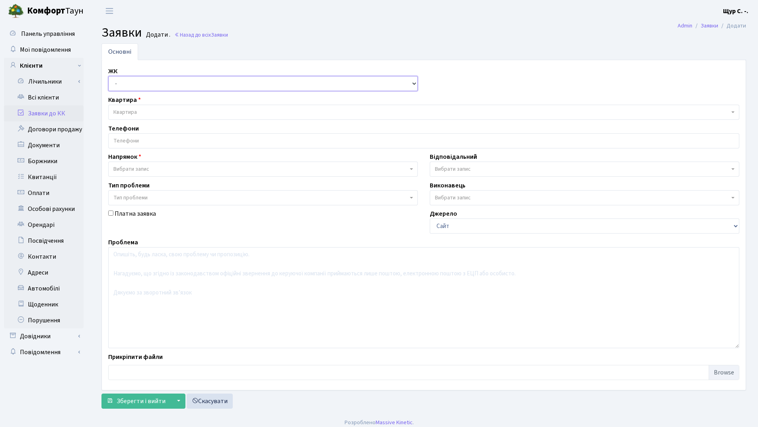
click at [172, 86] on select "- ДП1, вул. [PERSON_NAME][STREET_ADDRESS]. [PERSON_NAME][STREET_ADDRESS]. [PERS…" at bounding box center [263, 83] width 310 height 15
select select "310"
click at [108, 76] on select "- ДП1, вул. Некрасова, 10а ДП2, вул. Некрасова, 12а ДП3, вул. Некрасова, 10 ДП4…" at bounding box center [263, 83] width 310 height 15
select select
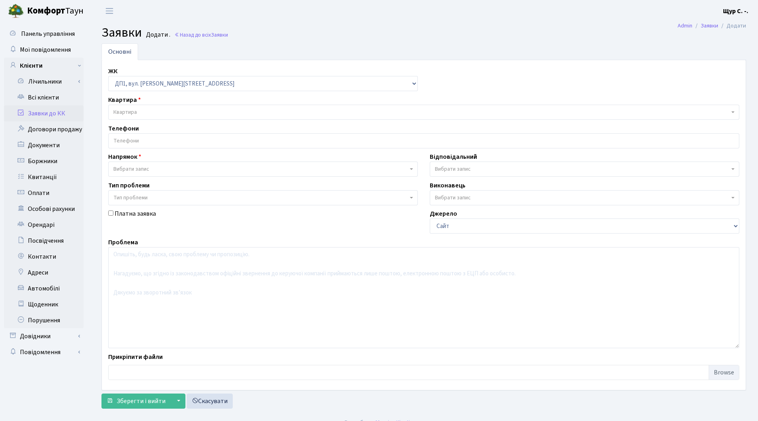
click at [157, 110] on span "Квартира" at bounding box center [421, 112] width 616 height 8
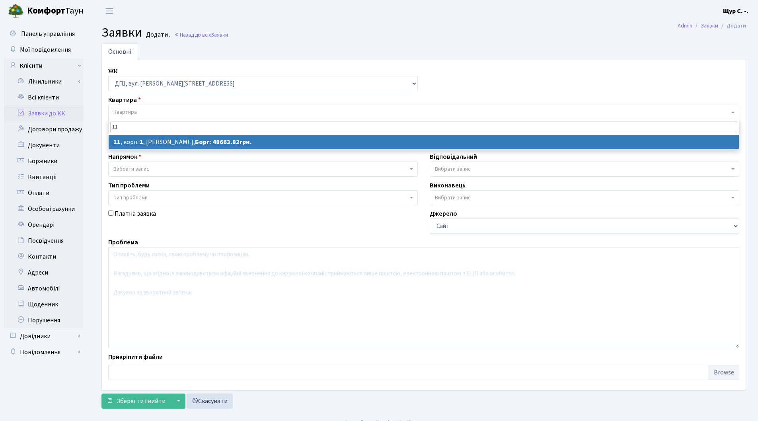
type input "11"
select select
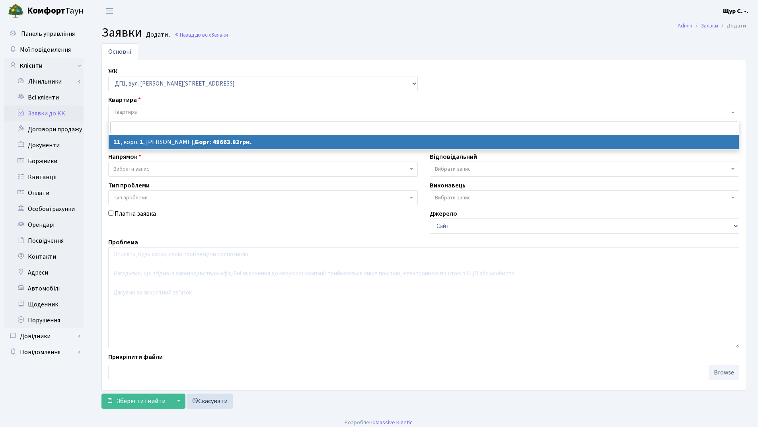
select select "36211"
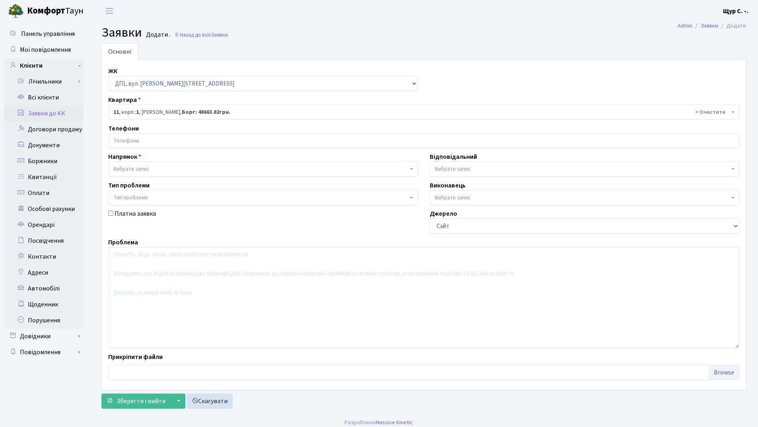
click at [160, 142] on input "search" at bounding box center [424, 141] width 630 height 14
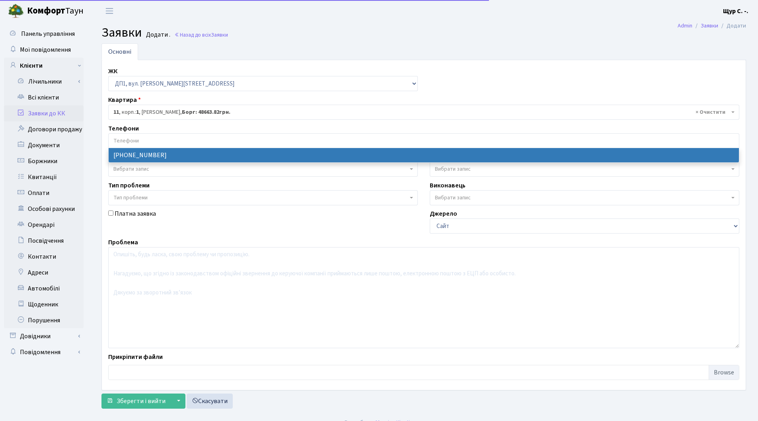
select select "96208"
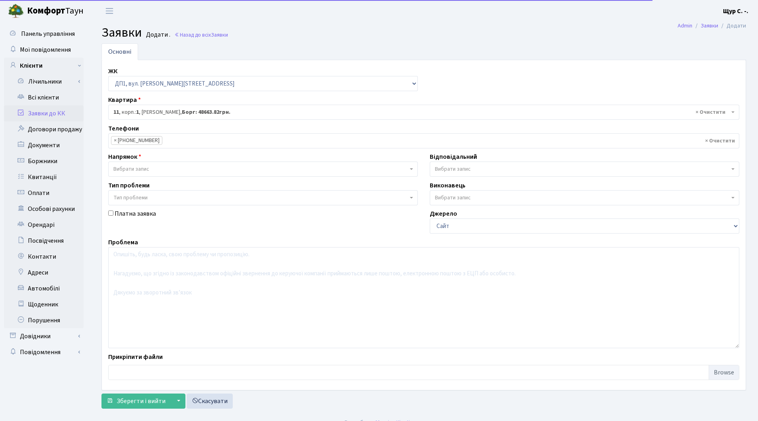
click at [154, 167] on span "Вибрати запис" at bounding box center [260, 169] width 294 height 8
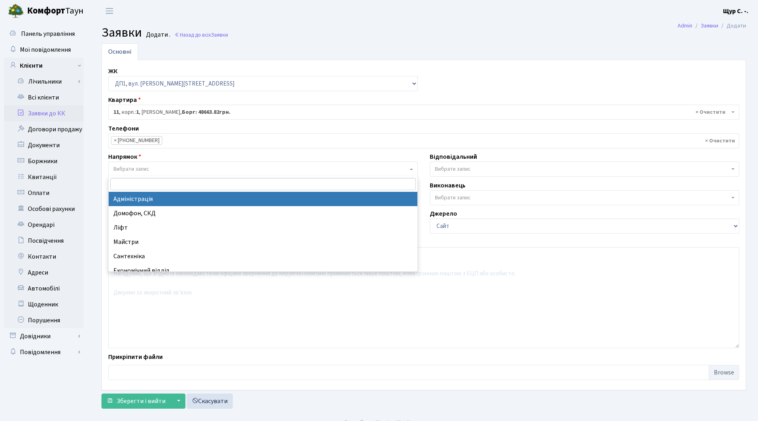
select select "5"
select select
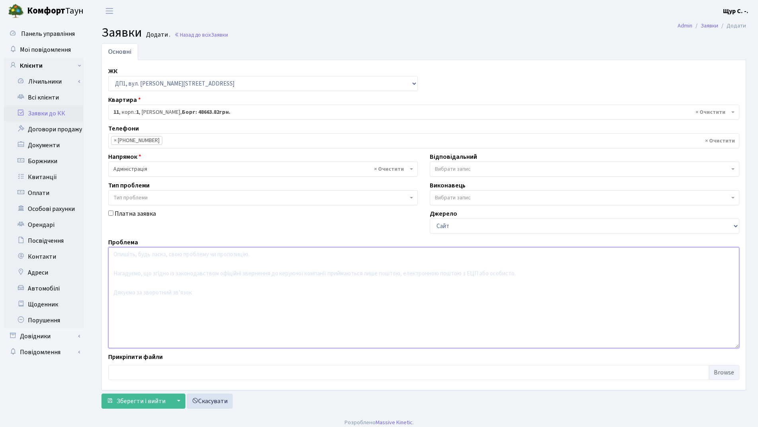
click at [127, 259] on textarea at bounding box center [423, 297] width 631 height 101
type textarea "Заява про розтермінування боргу"
click at [142, 403] on span "Зберегти і вийти" at bounding box center [141, 401] width 49 height 9
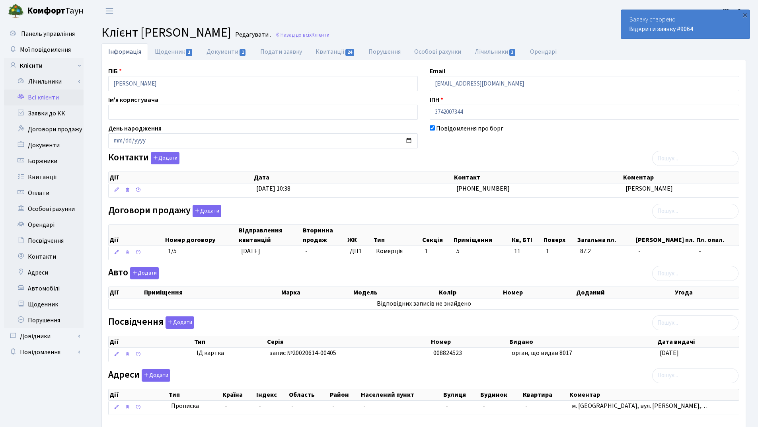
click at [57, 97] on link "Всі клієнти" at bounding box center [44, 98] width 80 height 16
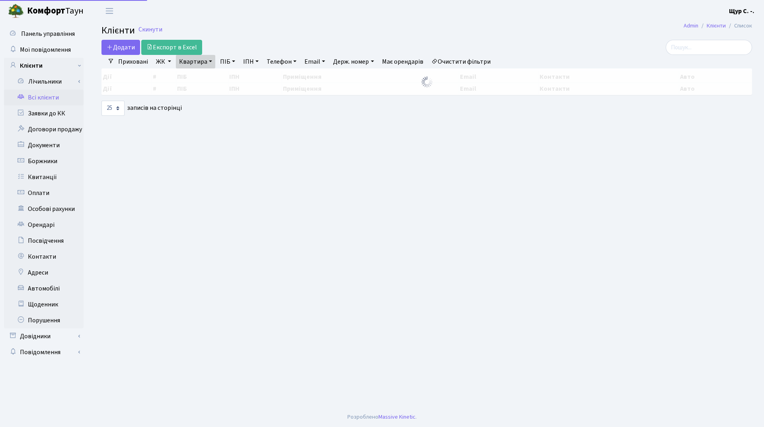
select select "25"
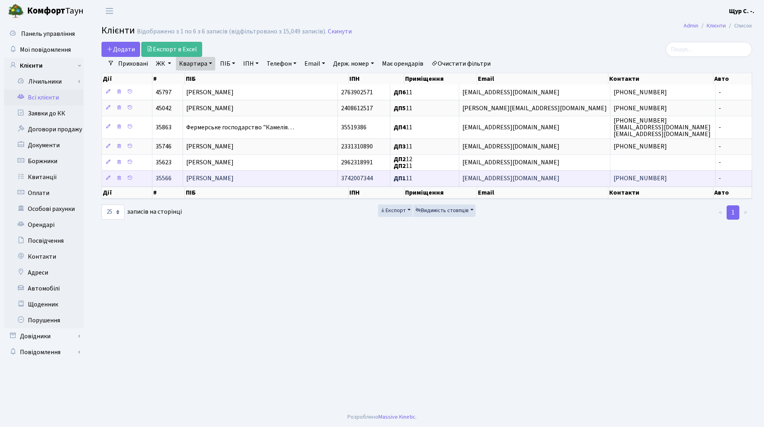
click at [298, 179] on td "[PERSON_NAME]" at bounding box center [260, 178] width 155 height 16
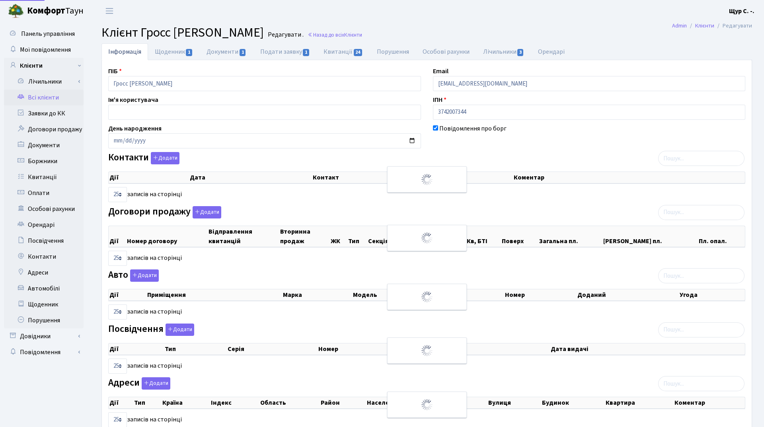
select select "25"
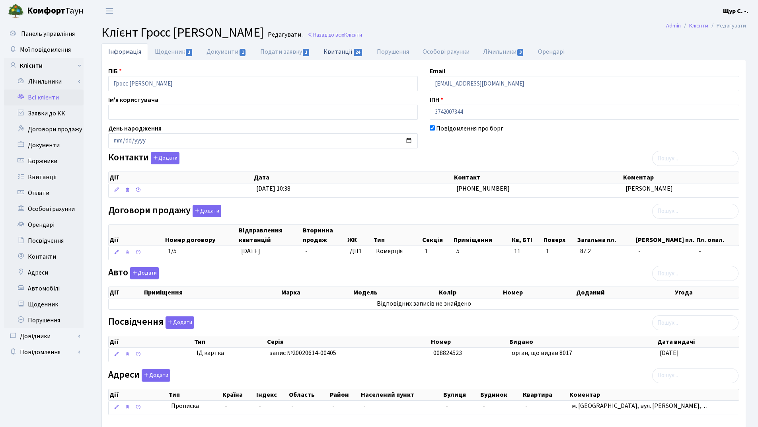
click at [335, 53] on link "Квитанції 24" at bounding box center [343, 51] width 53 height 16
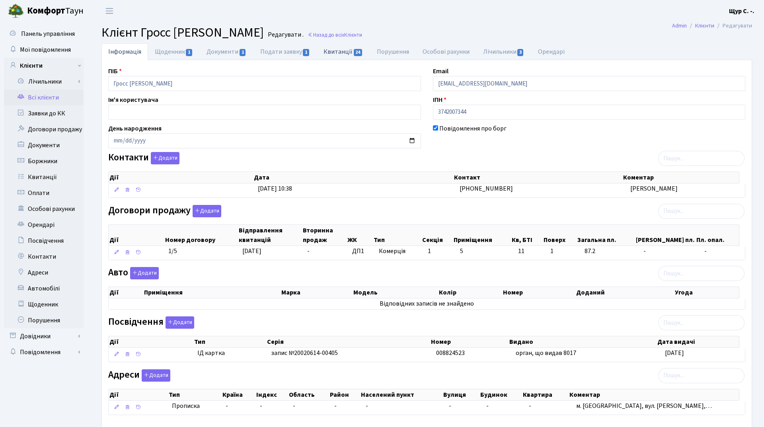
select select "25"
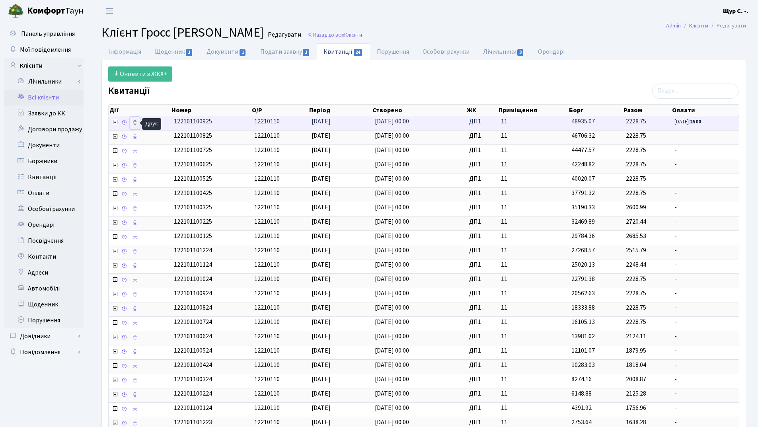
click at [133, 122] on icon at bounding box center [135, 123] width 6 height 6
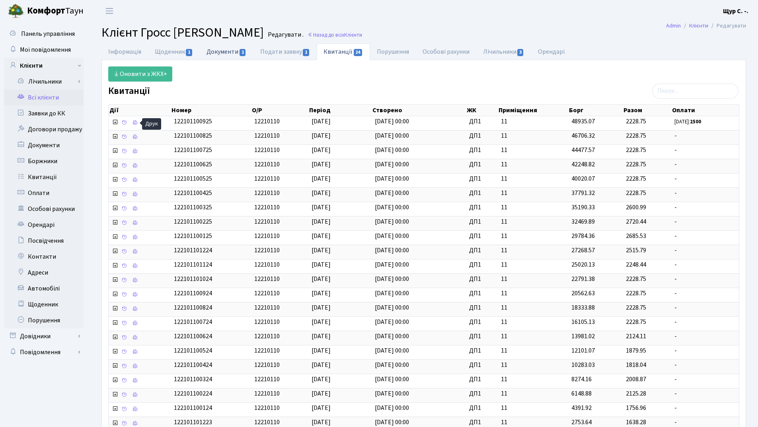
click at [228, 53] on link "Документи 1" at bounding box center [226, 51] width 53 height 16
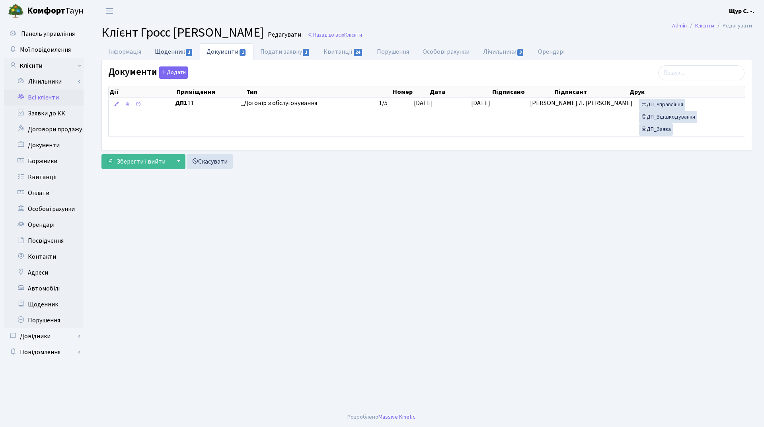
click at [173, 50] on link "Щоденник 1" at bounding box center [174, 51] width 52 height 16
select select "25"
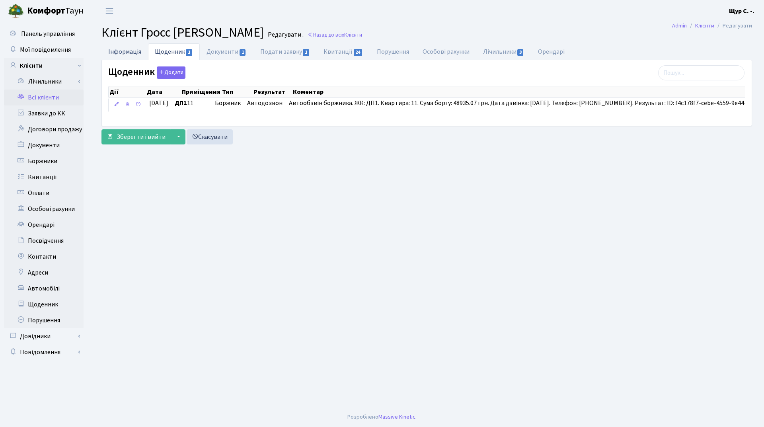
click at [113, 53] on link "Інформація" at bounding box center [124, 51] width 47 height 16
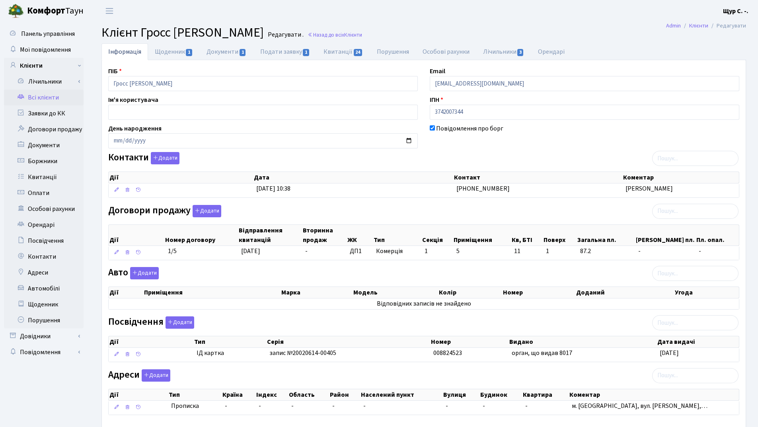
click at [40, 99] on link "Всі клієнти" at bounding box center [44, 98] width 80 height 16
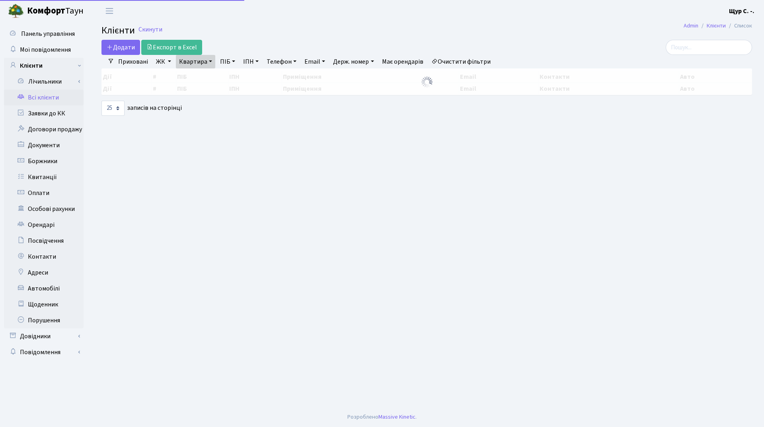
select select "25"
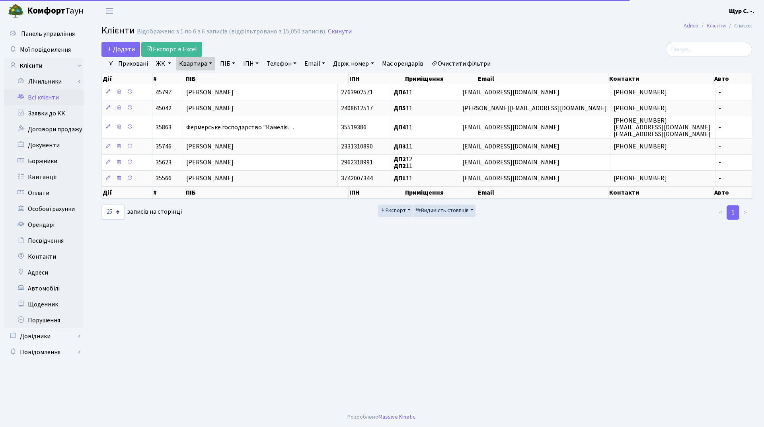
click at [212, 65] on link "Квартира" at bounding box center [195, 64] width 39 height 14
click at [209, 78] on input "11" at bounding box center [199, 79] width 47 height 15
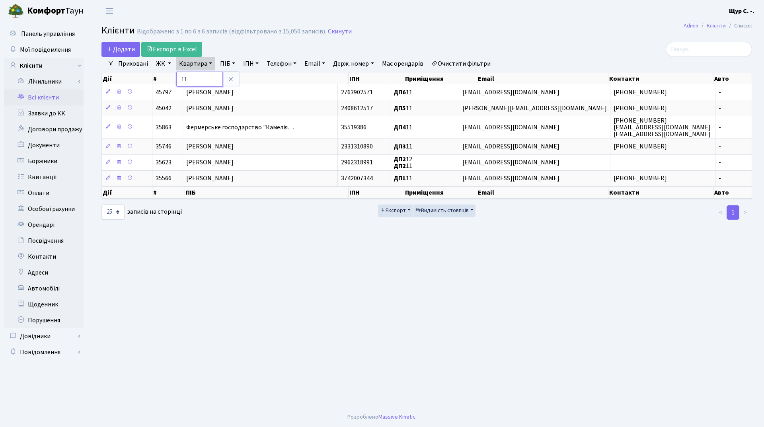
type input "1"
type input "а101"
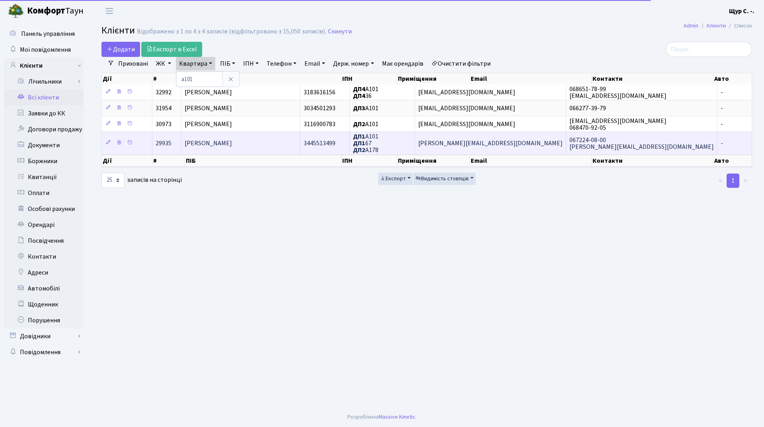
click at [226, 139] on span "[PERSON_NAME]" at bounding box center [208, 143] width 47 height 9
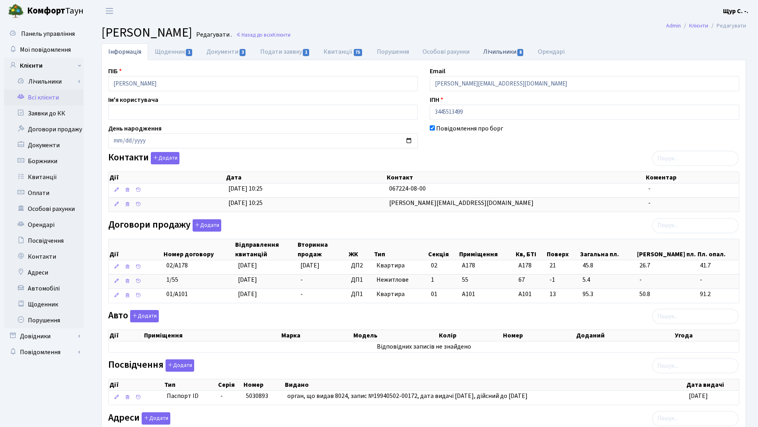
click at [501, 50] on link "Лічильники 8" at bounding box center [503, 51] width 55 height 16
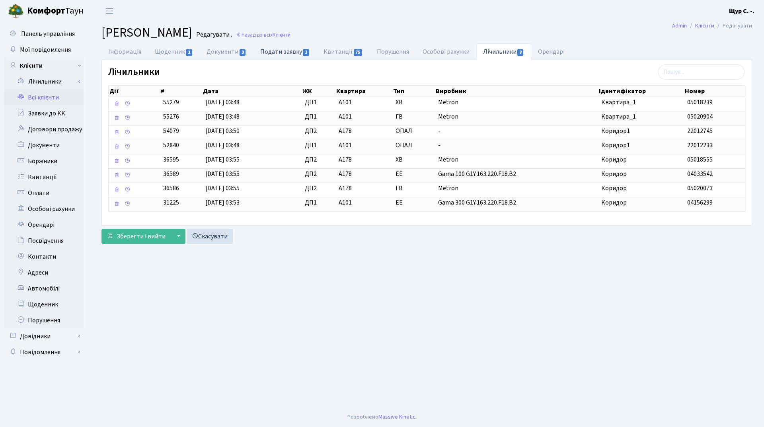
click at [282, 51] on link "Подати заявку 1" at bounding box center [284, 51] width 63 height 16
select select "25"
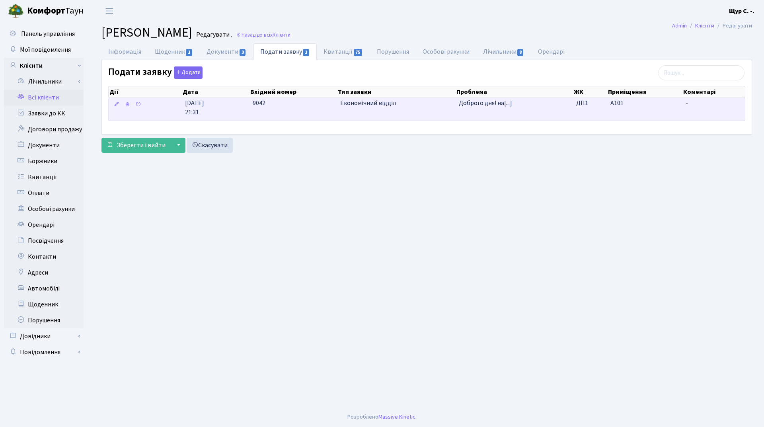
click at [409, 117] on td "Економічний відділ" at bounding box center [396, 109] width 119 height 23
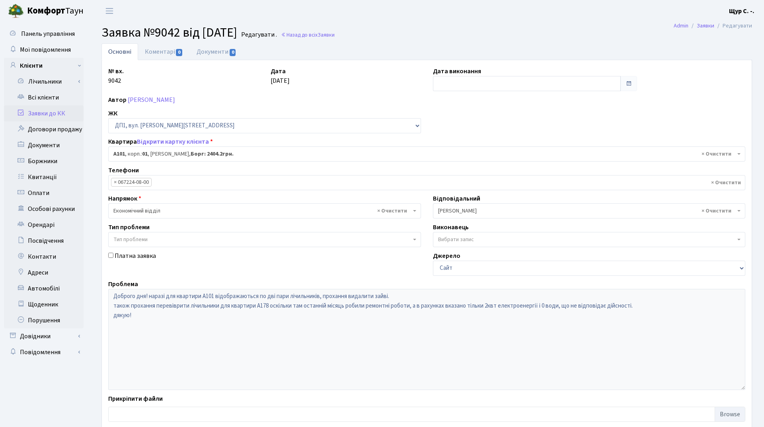
select select "29749"
click at [49, 100] on link "Всі клієнти" at bounding box center [44, 98] width 80 height 16
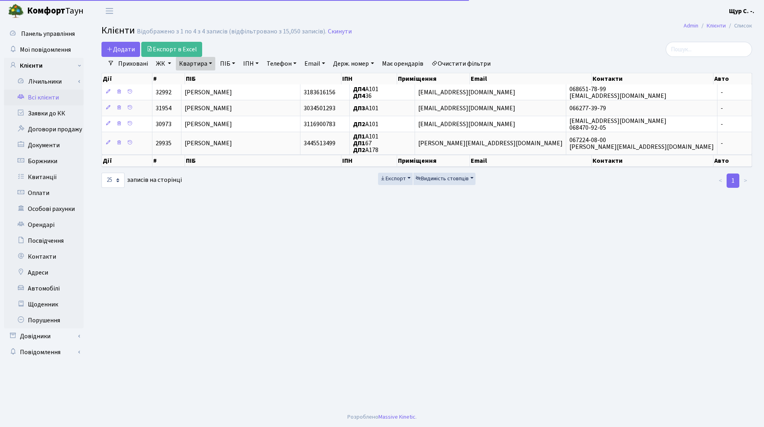
select select "25"
click at [209, 62] on link "Квартира" at bounding box center [195, 64] width 39 height 14
click at [203, 77] on input "а101" at bounding box center [199, 79] width 47 height 15
type input "[PERSON_NAME]"
type input "96"
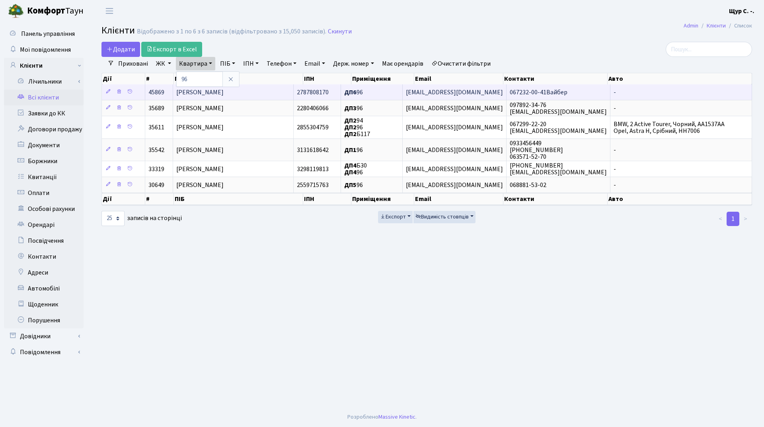
click at [224, 95] on span "Столярчук Дмитро Васильович" at bounding box center [199, 92] width 47 height 9
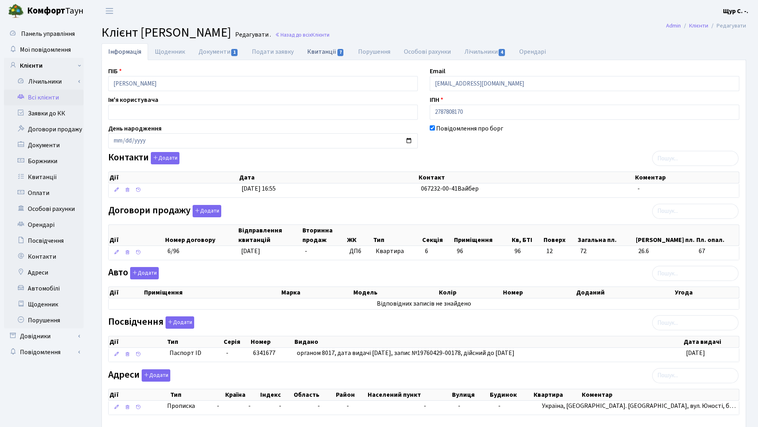
click at [327, 52] on link "Квитанції 7" at bounding box center [325, 51] width 51 height 16
select select "25"
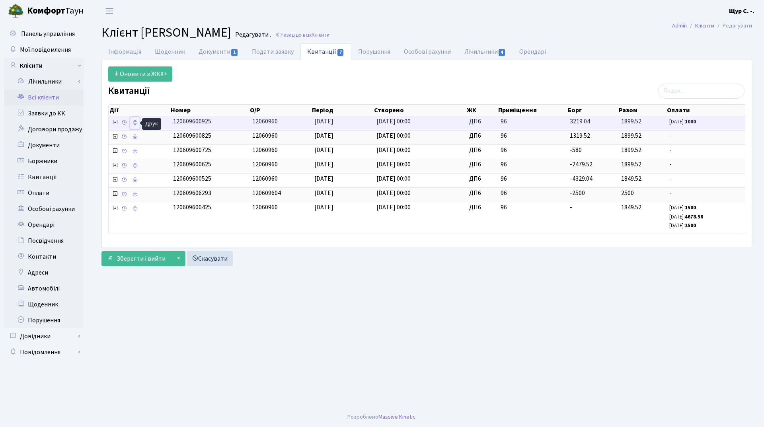
click at [136, 122] on icon at bounding box center [135, 123] width 6 height 6
click at [48, 96] on link "Всі клієнти" at bounding box center [44, 98] width 80 height 16
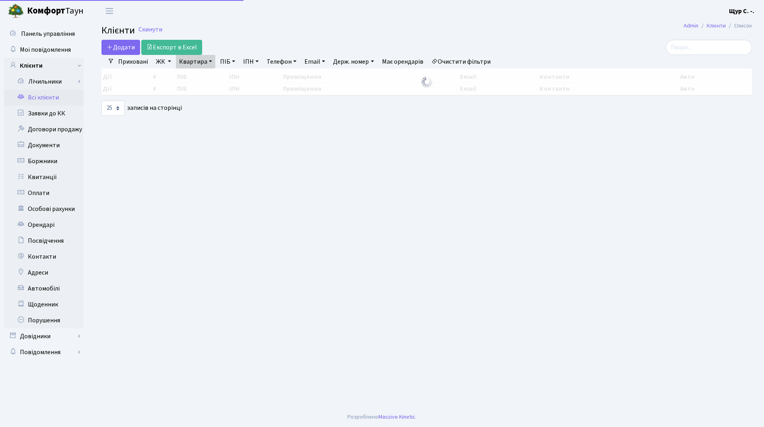
select select "25"
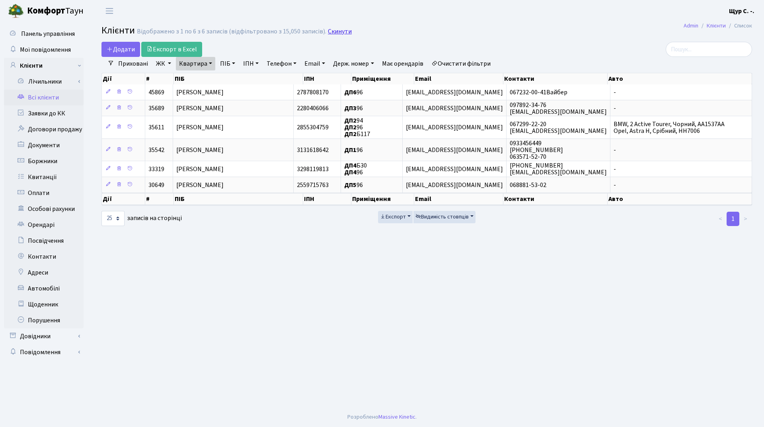
click at [333, 33] on link "Скинути" at bounding box center [340, 32] width 24 height 8
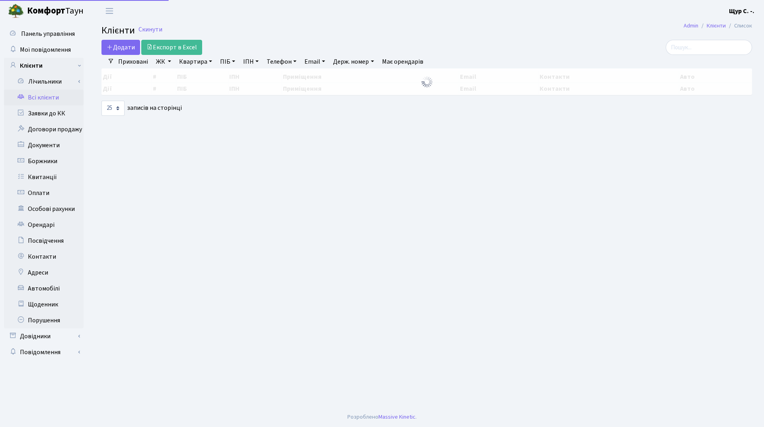
select select "25"
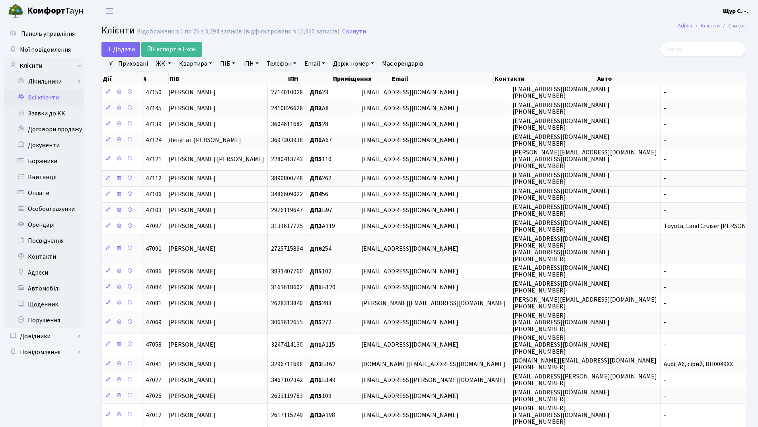
click at [285, 64] on link "Телефон" at bounding box center [281, 64] width 36 height 14
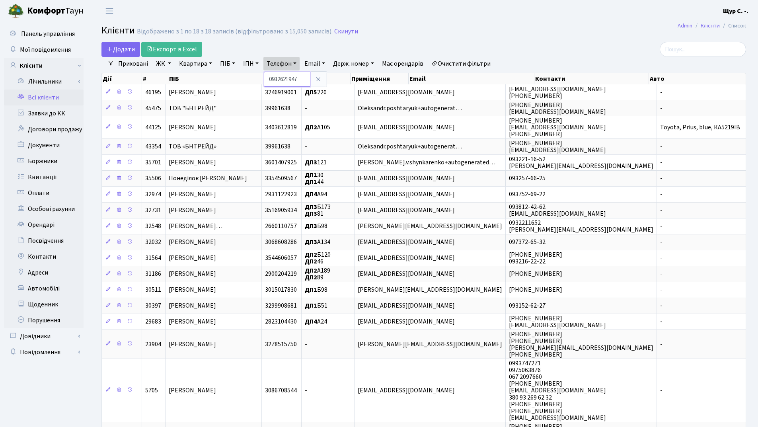
type input "0932621947"
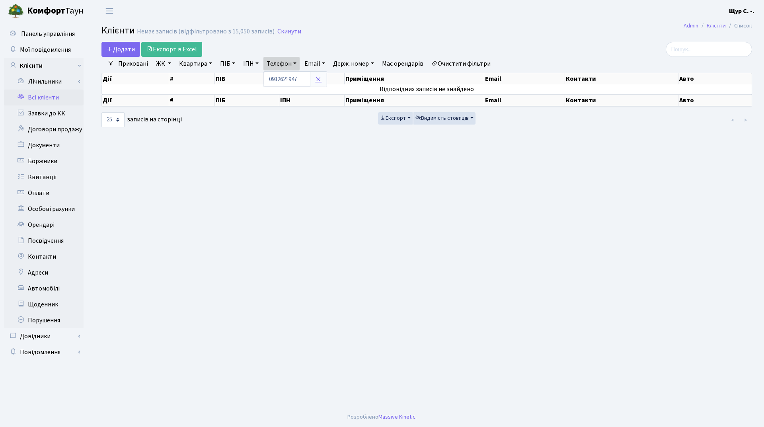
click at [320, 80] on icon at bounding box center [318, 79] width 6 height 6
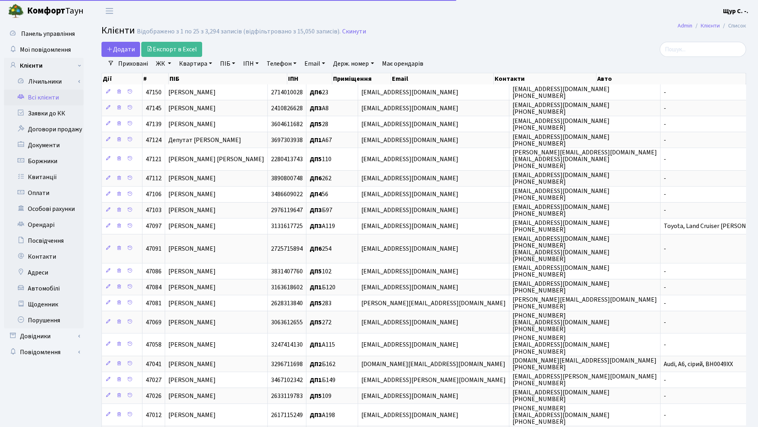
click at [199, 62] on link "Квартира" at bounding box center [195, 64] width 39 height 14
type input "11"
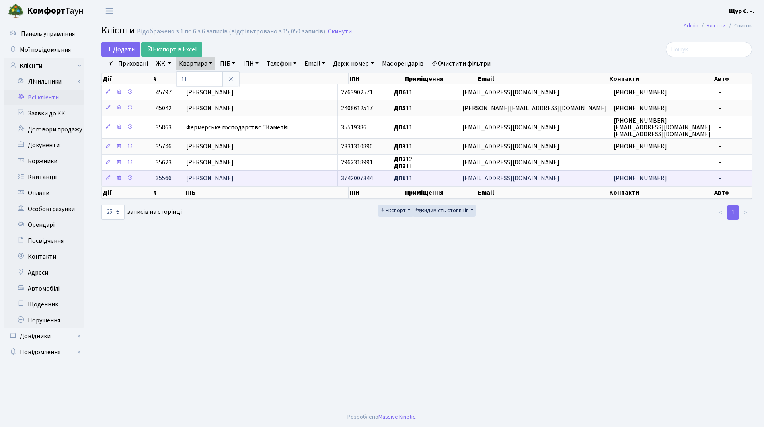
click at [221, 181] on span "[PERSON_NAME]" at bounding box center [209, 178] width 47 height 9
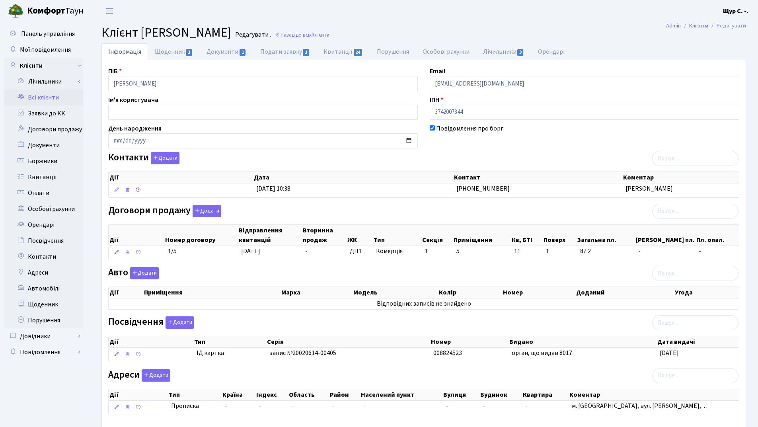
click at [41, 101] on link "Всі клієнти" at bounding box center [44, 98] width 80 height 16
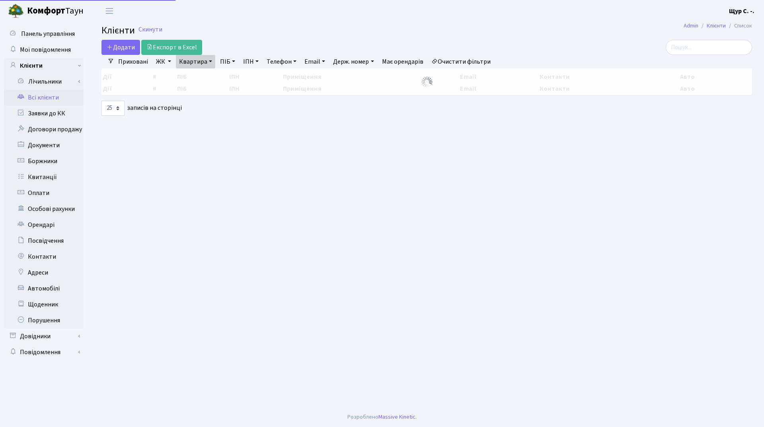
select select "25"
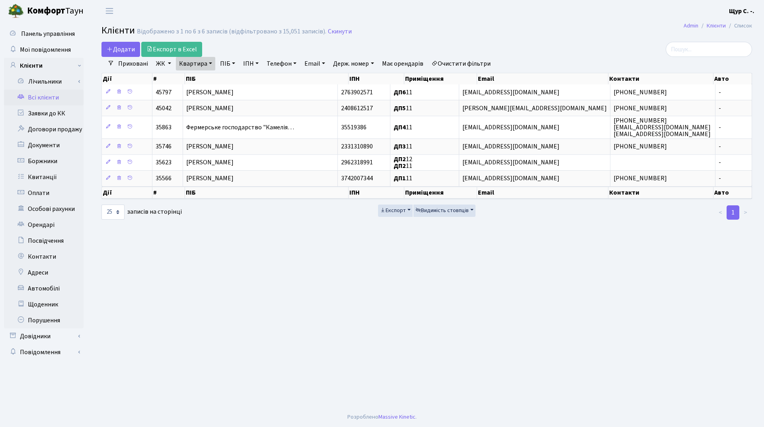
click at [208, 64] on link "Квартира" at bounding box center [195, 64] width 39 height 14
click at [201, 84] on input "11" at bounding box center [199, 79] width 47 height 15
type input "1"
type input "б134"
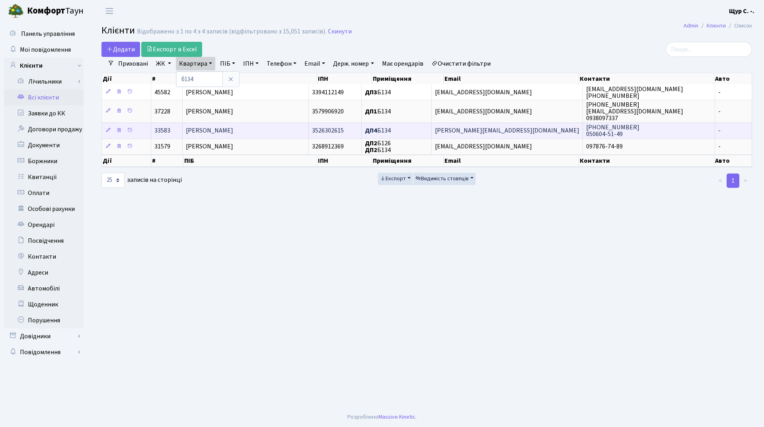
click at [205, 131] on span "[PERSON_NAME]" at bounding box center [209, 131] width 47 height 9
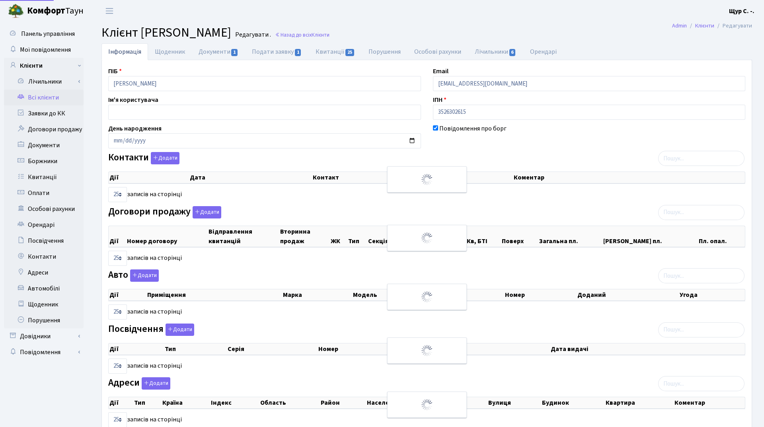
select select "25"
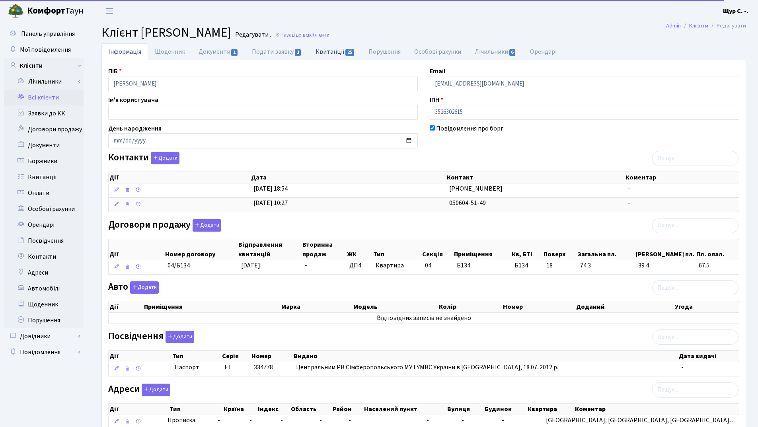
click at [324, 56] on link "Квитанції 25" at bounding box center [335, 51] width 53 height 16
select select "25"
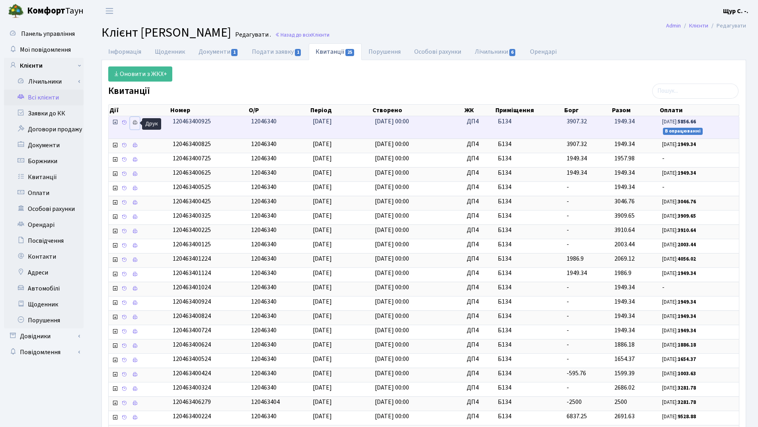
click at [135, 124] on icon at bounding box center [135, 123] width 6 height 6
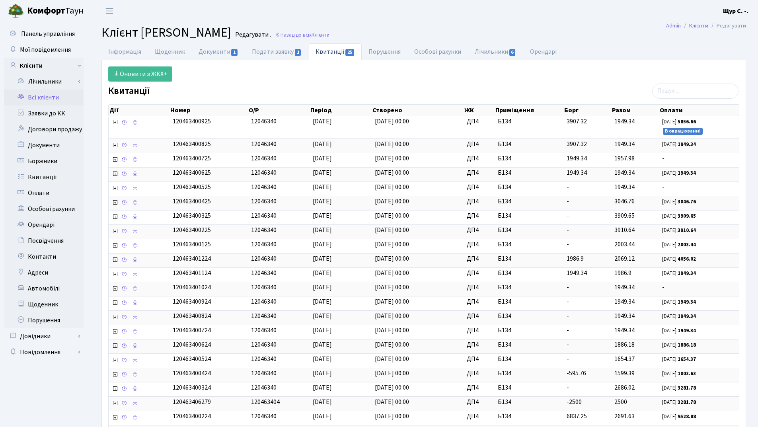
click at [49, 100] on link "Всі клієнти" at bounding box center [44, 98] width 80 height 16
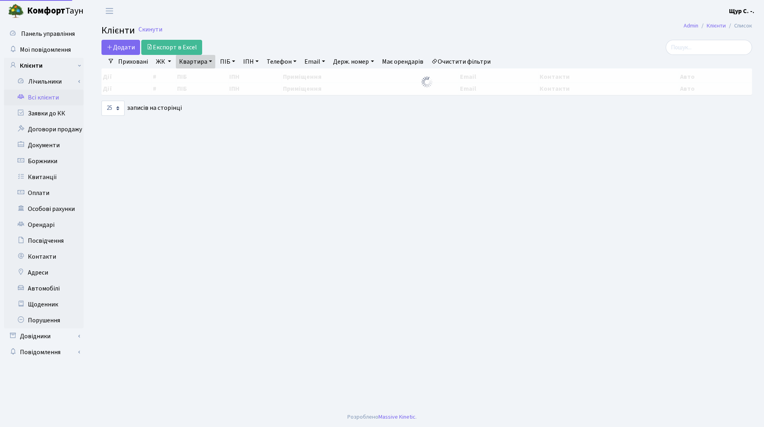
select select "25"
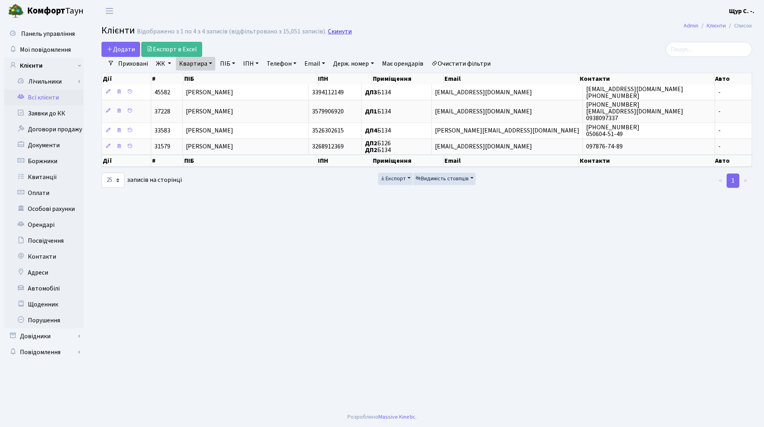
click at [339, 30] on link "Скинути" at bounding box center [340, 32] width 24 height 8
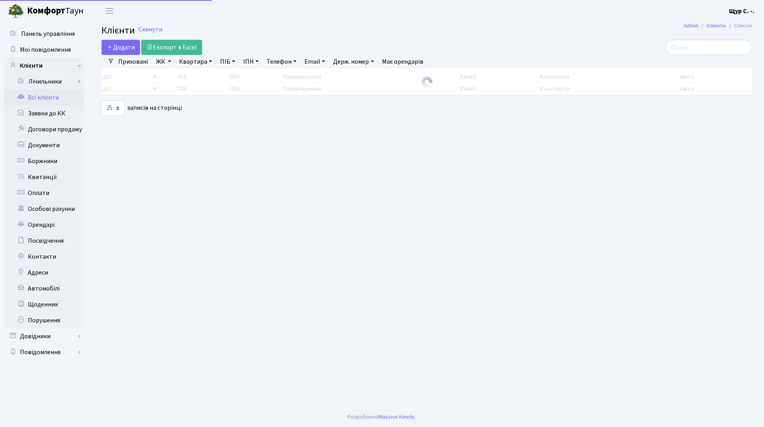
select select "25"
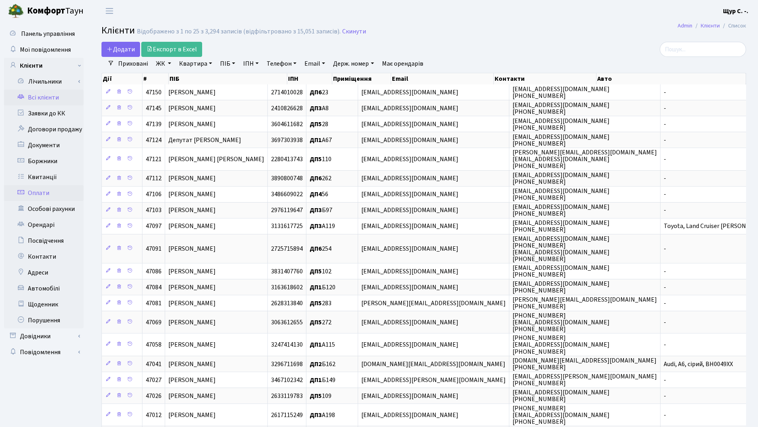
click at [41, 192] on link "Оплати" at bounding box center [44, 193] width 80 height 16
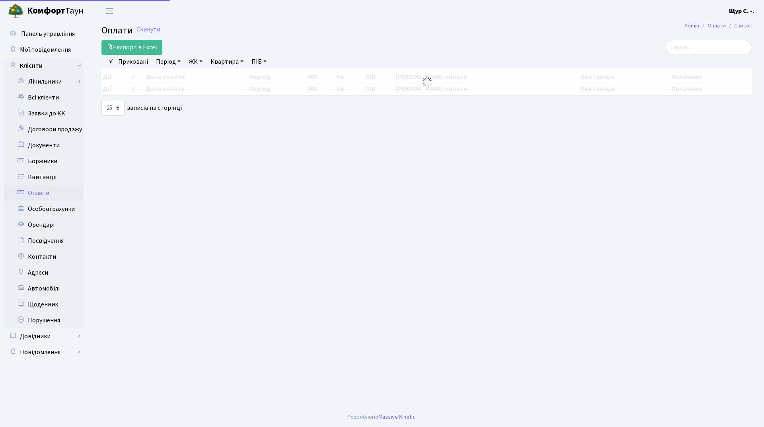
select select "25"
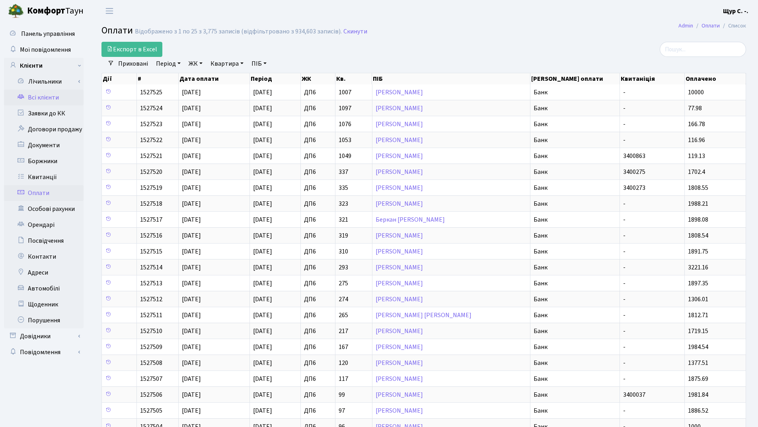
click at [50, 97] on link "Всі клієнти" at bounding box center [44, 98] width 80 height 16
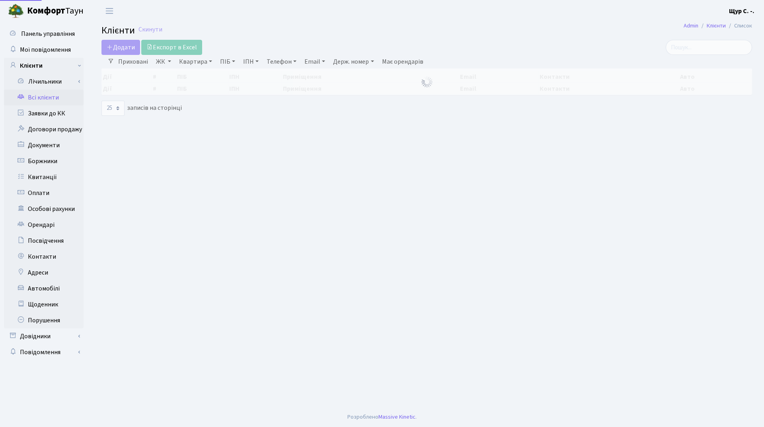
select select "25"
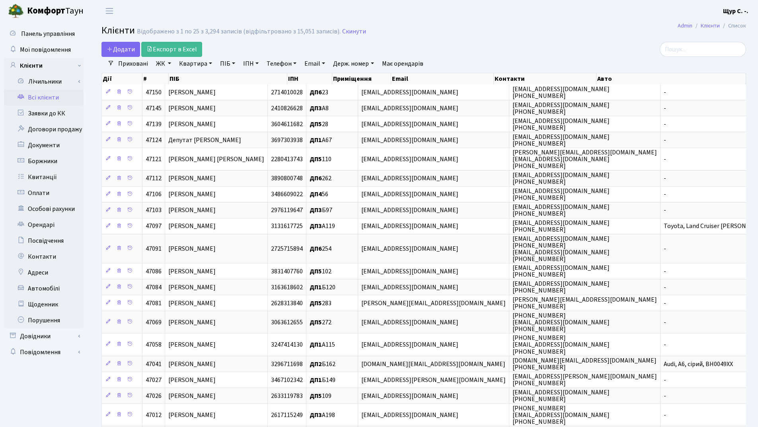
click at [197, 63] on link "Квартира" at bounding box center [195, 64] width 39 height 14
type input "а178"
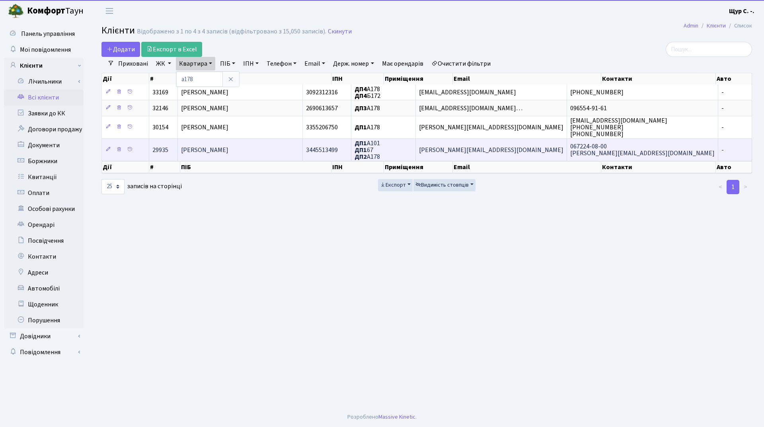
click at [228, 151] on span "[PERSON_NAME]" at bounding box center [204, 150] width 47 height 9
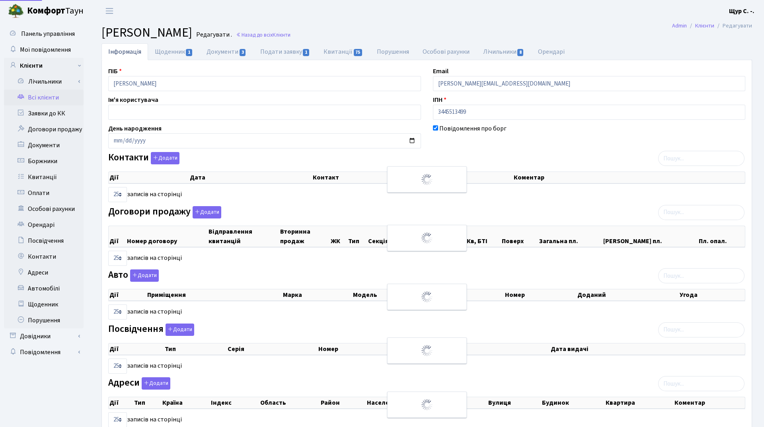
select select "25"
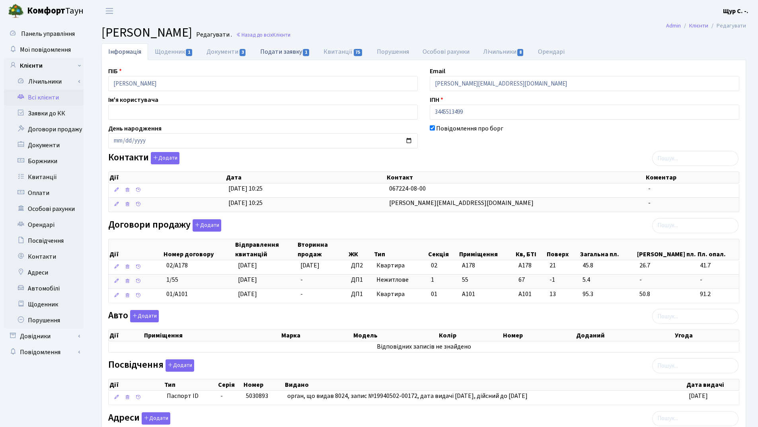
click at [295, 51] on link "Подати заявку 1" at bounding box center [284, 51] width 63 height 16
select select "25"
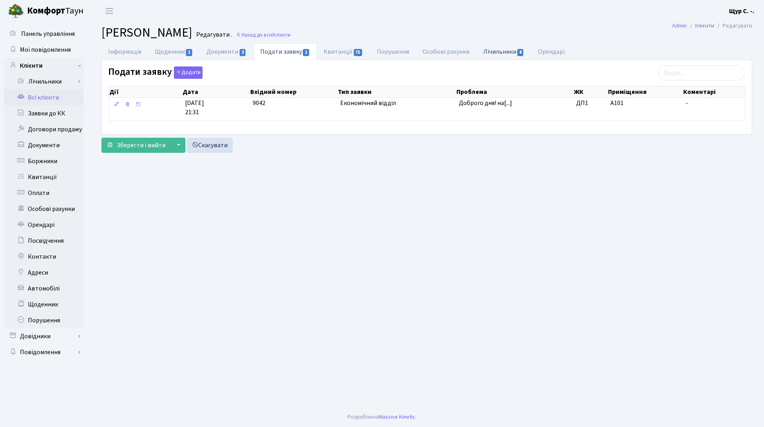
click at [492, 53] on link "Лічильники 8" at bounding box center [503, 51] width 55 height 16
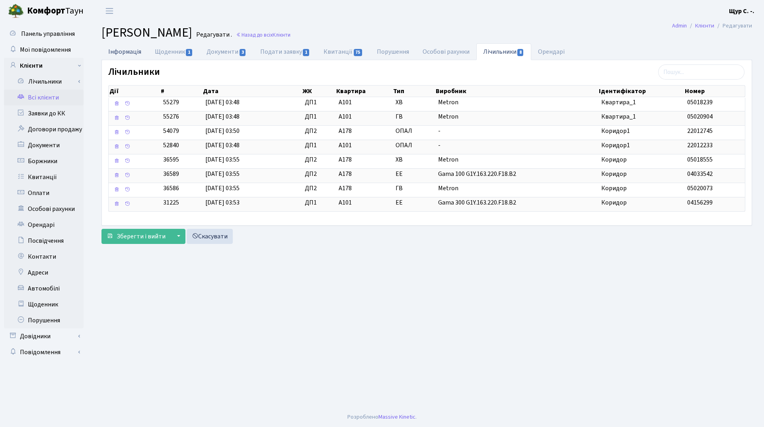
click at [129, 51] on link "Інформація" at bounding box center [124, 51] width 47 height 16
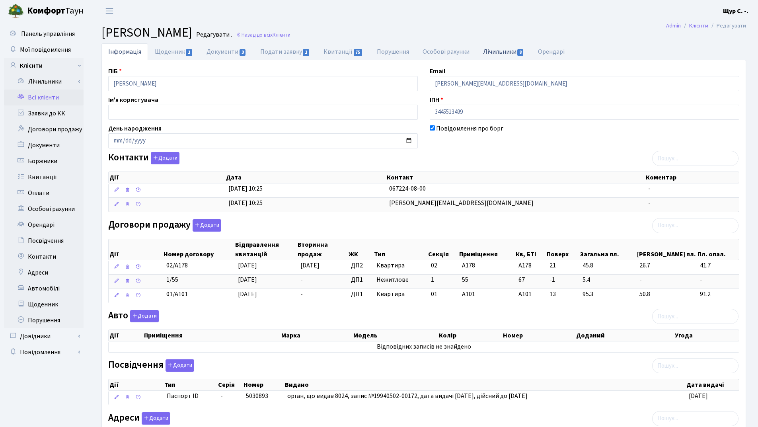
click at [501, 52] on link "Лічильники 8" at bounding box center [503, 51] width 55 height 16
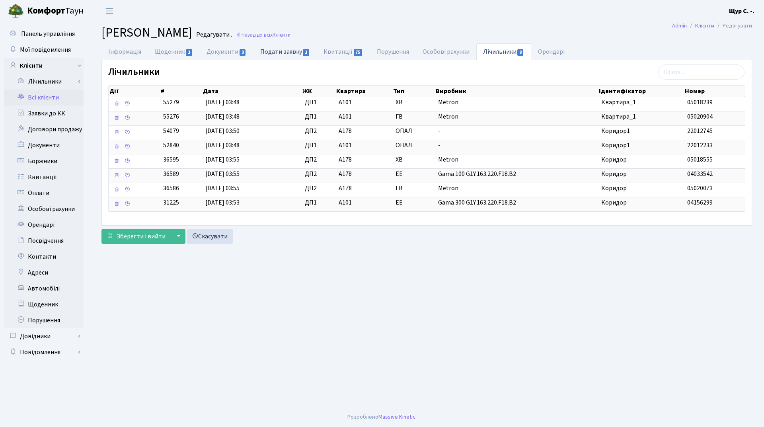
click at [271, 51] on link "Подати заявку 1" at bounding box center [284, 51] width 63 height 16
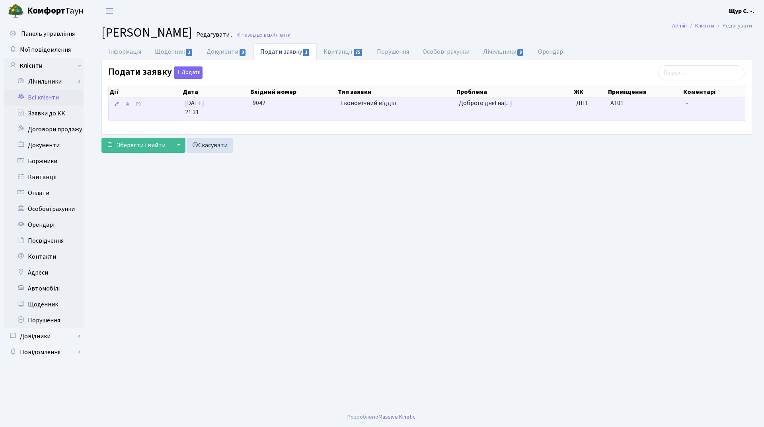
click at [405, 105] on span "Економічний відділ" at bounding box center [396, 103] width 112 height 9
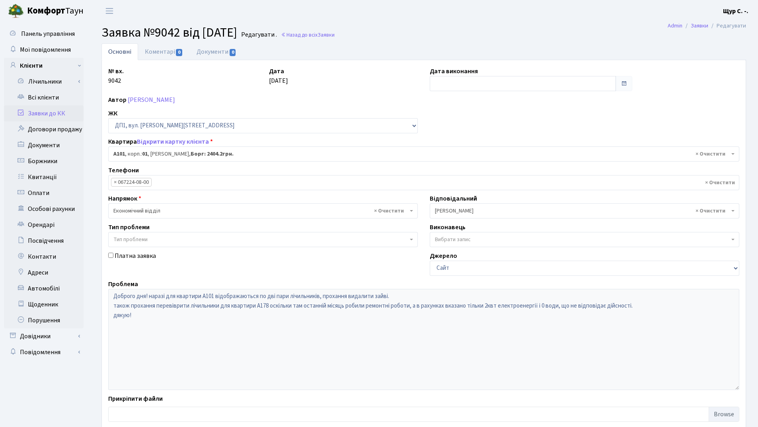
select select "29749"
click at [158, 53] on link "Коментарі 0" at bounding box center [164, 51] width 52 height 16
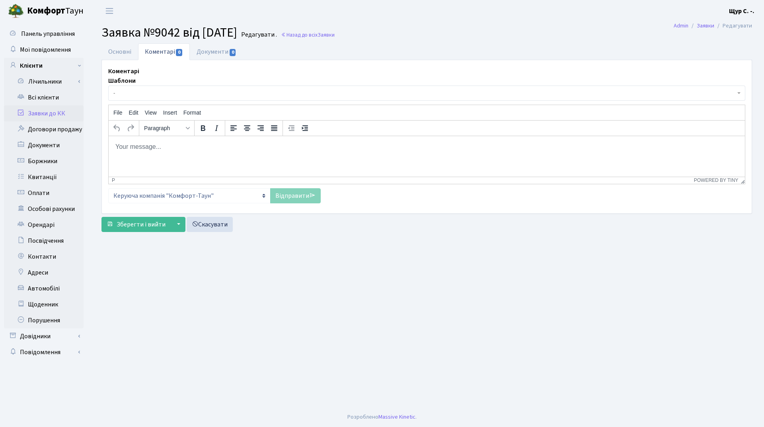
click at [123, 145] on body "Rich Text Area. Press ALT-0 for help." at bounding box center [427, 146] width 624 height 9
click at [284, 196] on link "Відправити" at bounding box center [295, 195] width 51 height 15
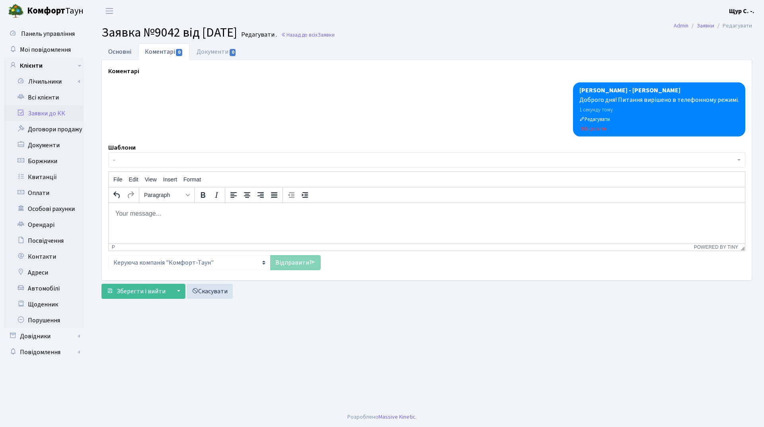
click at [124, 52] on link "Основні" at bounding box center [119, 51] width 37 height 16
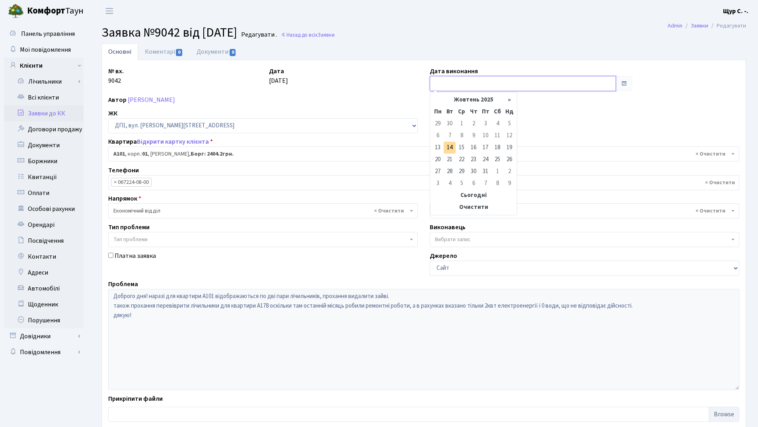
click at [464, 85] on input "text" at bounding box center [523, 83] width 186 height 15
click at [450, 144] on td "14" at bounding box center [450, 148] width 12 height 12
type input "[DATE]"
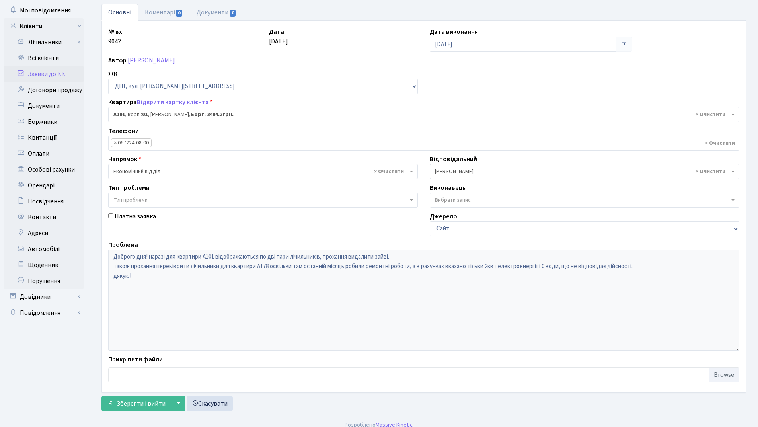
scroll to position [47, 0]
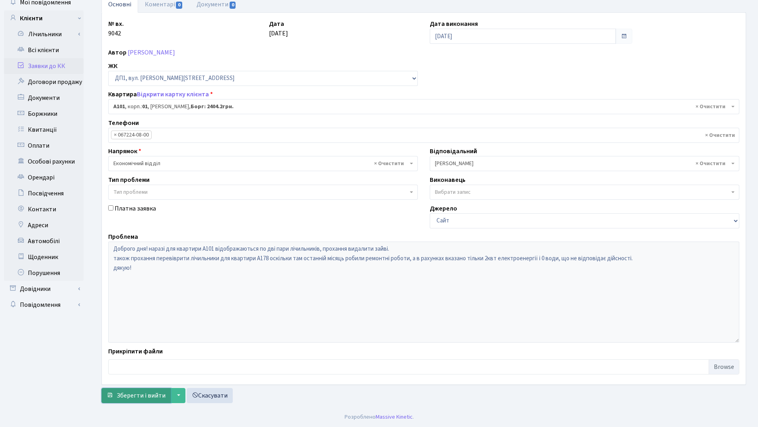
click at [126, 395] on span "Зберегти і вийти" at bounding box center [141, 395] width 49 height 9
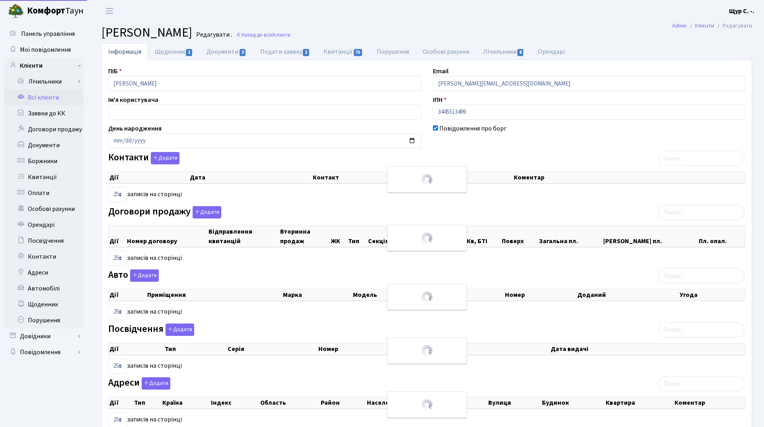
select select "25"
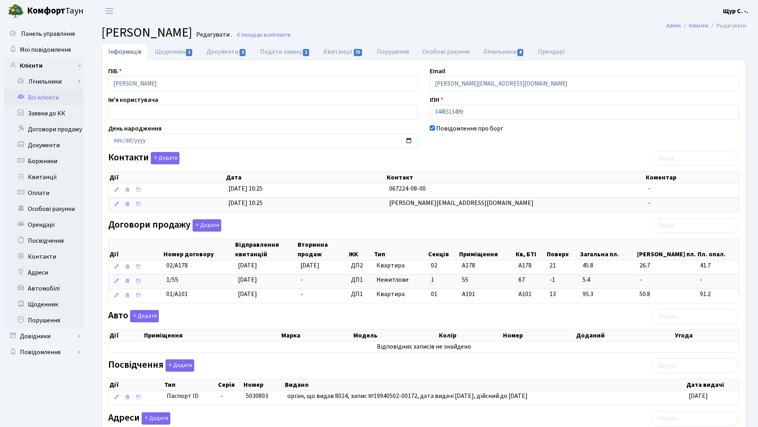
click at [42, 101] on link "Всі клієнти" at bounding box center [44, 98] width 80 height 16
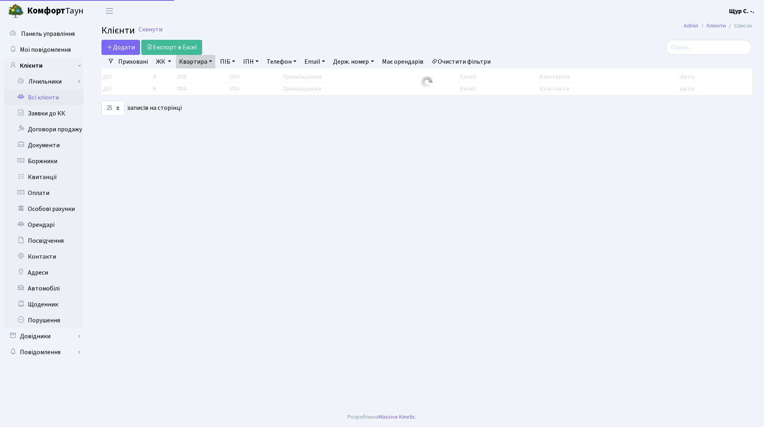
select select "25"
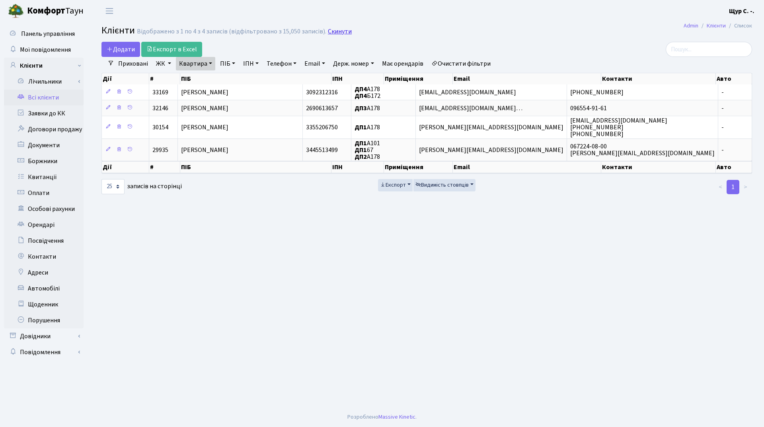
click at [337, 31] on link "Скинути" at bounding box center [340, 32] width 24 height 8
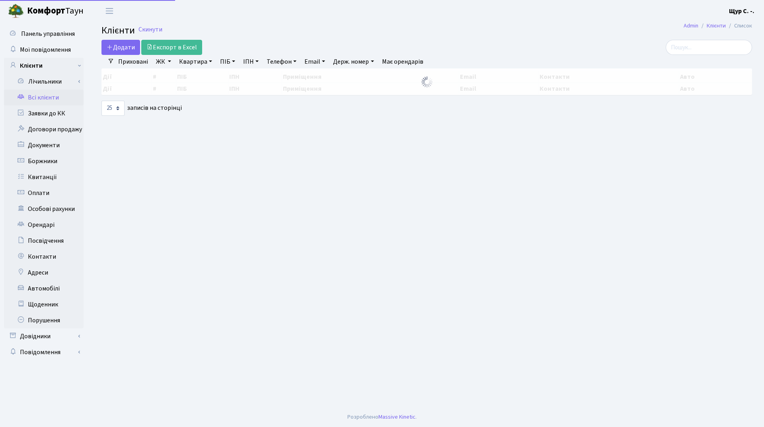
select select "25"
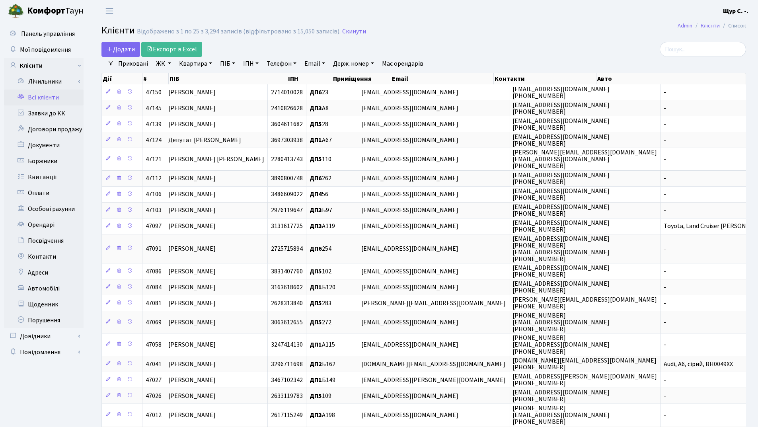
click at [190, 62] on link "Квартира" at bounding box center [195, 64] width 39 height 14
click at [219, 63] on link "ПІБ" at bounding box center [227, 64] width 21 height 14
type input "богута"
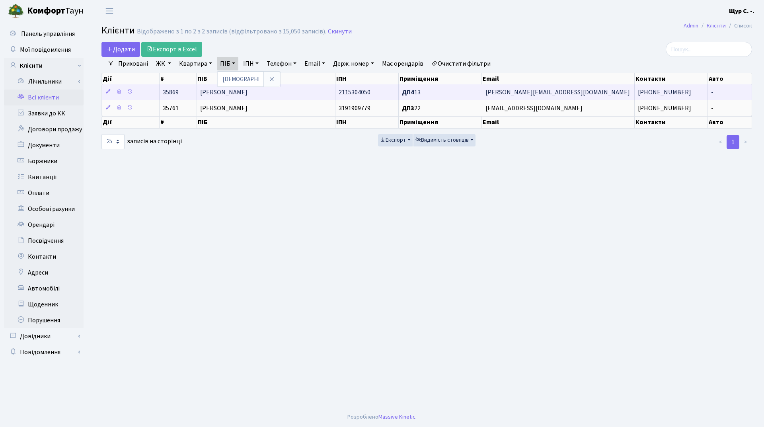
click at [285, 97] on td "[PERSON_NAME]" at bounding box center [266, 92] width 138 height 16
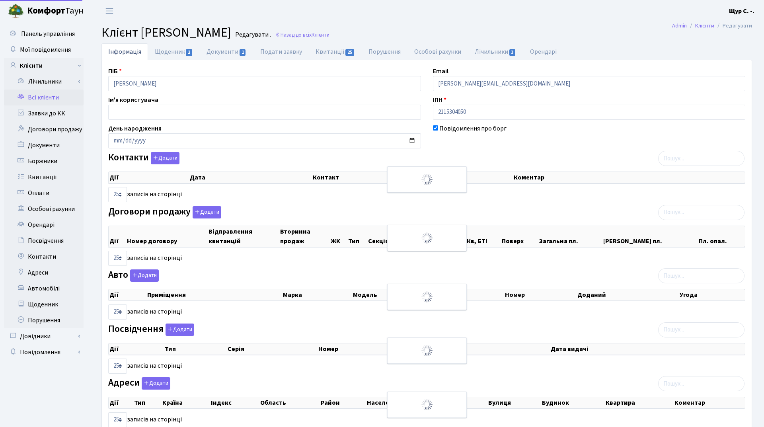
select select "25"
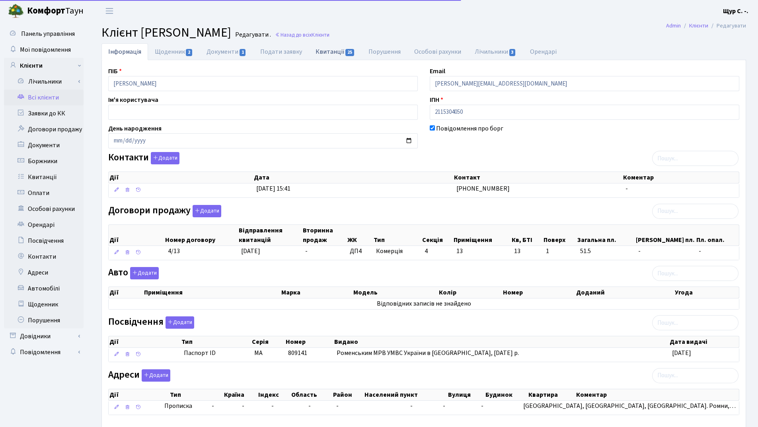
click at [334, 52] on link "Квитанції 25" at bounding box center [335, 51] width 53 height 16
select select "25"
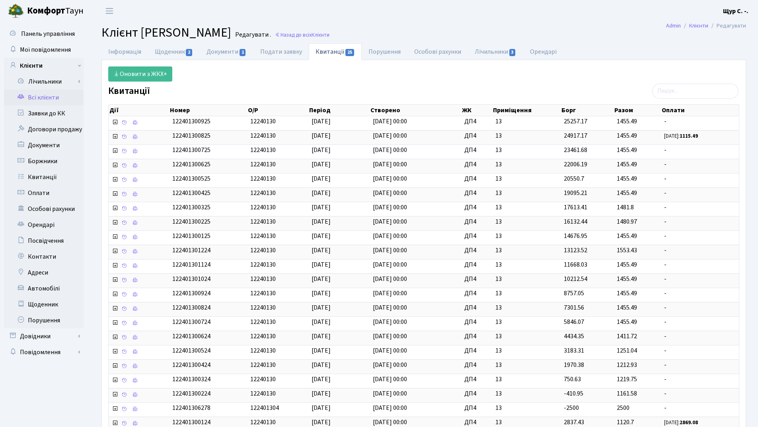
click at [47, 97] on link "Всі клієнти" at bounding box center [44, 98] width 80 height 16
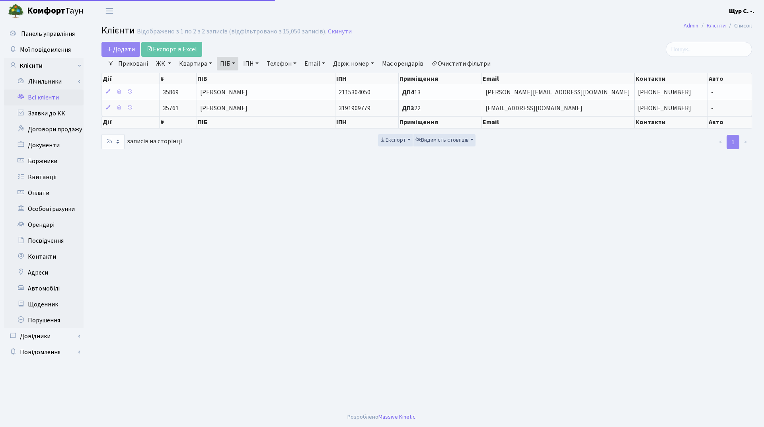
select select "25"
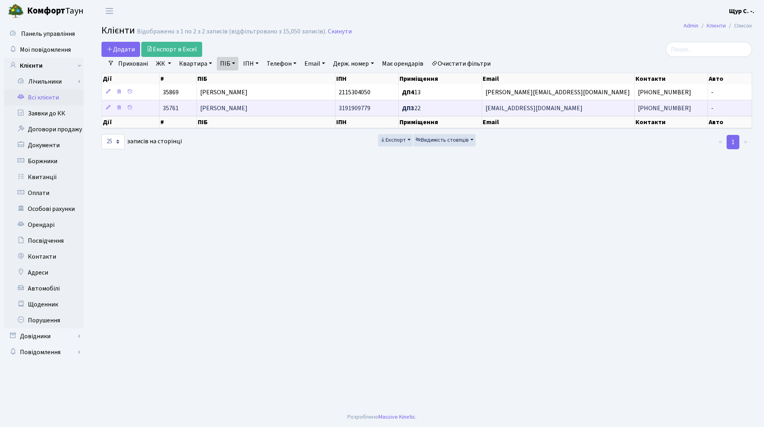
click at [284, 111] on td "[PERSON_NAME]" at bounding box center [266, 108] width 138 height 16
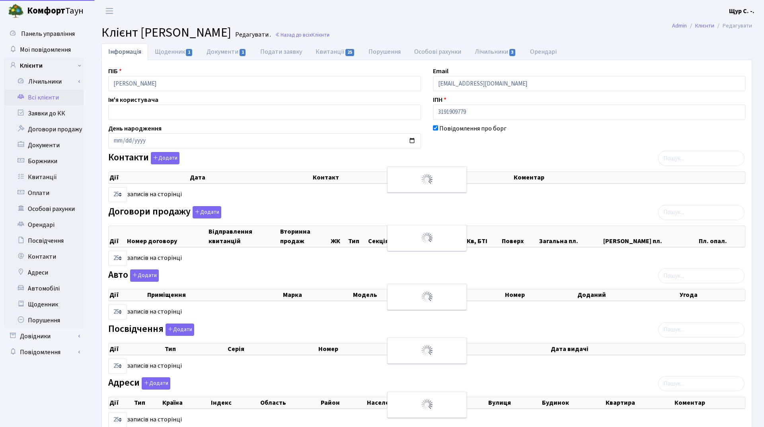
select select "25"
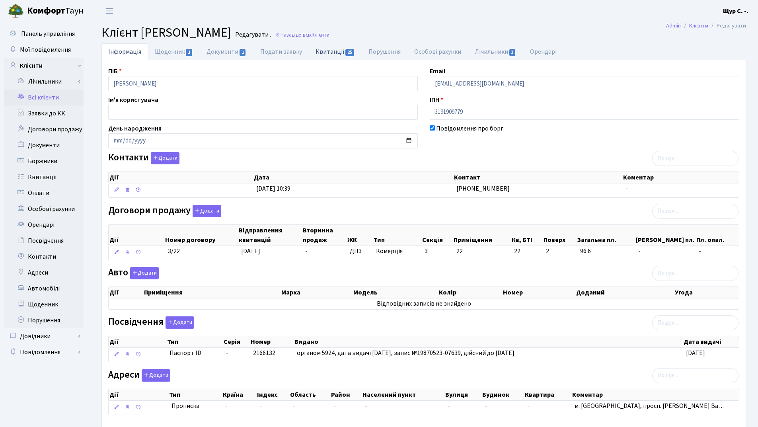
click at [338, 51] on link "Квитанції 25" at bounding box center [335, 51] width 53 height 16
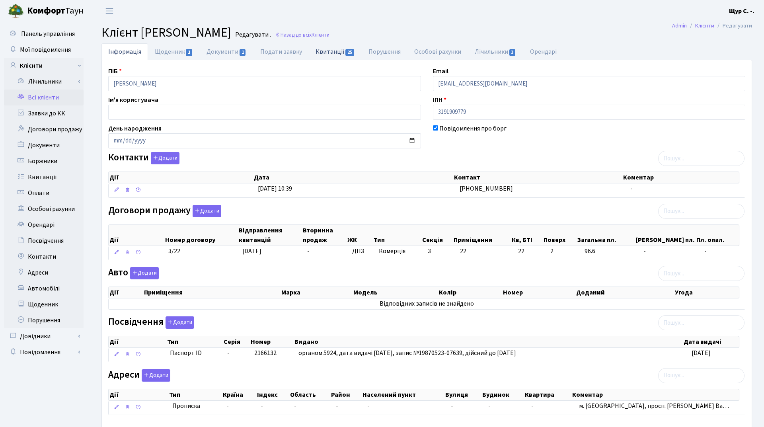
select select "25"
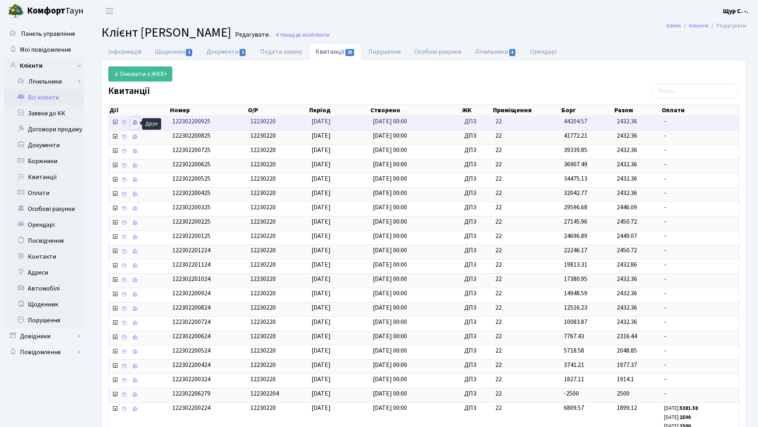
click at [135, 122] on icon at bounding box center [135, 123] width 6 height 6
click at [129, 53] on link "Інформація" at bounding box center [124, 51] width 47 height 16
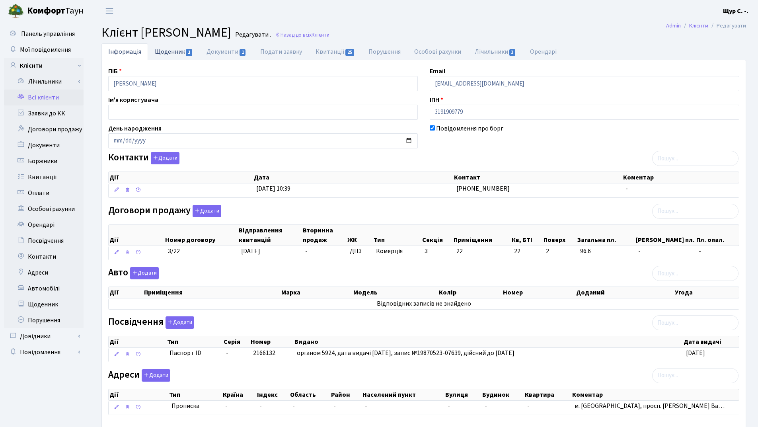
click at [175, 49] on link "Щоденник 1" at bounding box center [174, 51] width 52 height 16
select select "25"
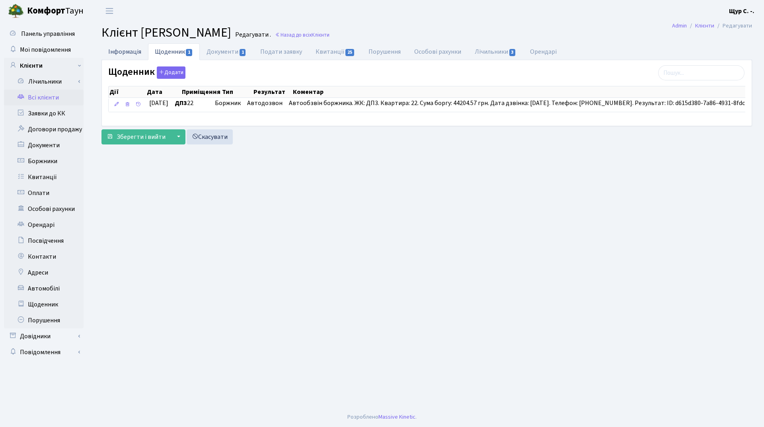
click at [126, 51] on link "Інформація" at bounding box center [124, 51] width 47 height 16
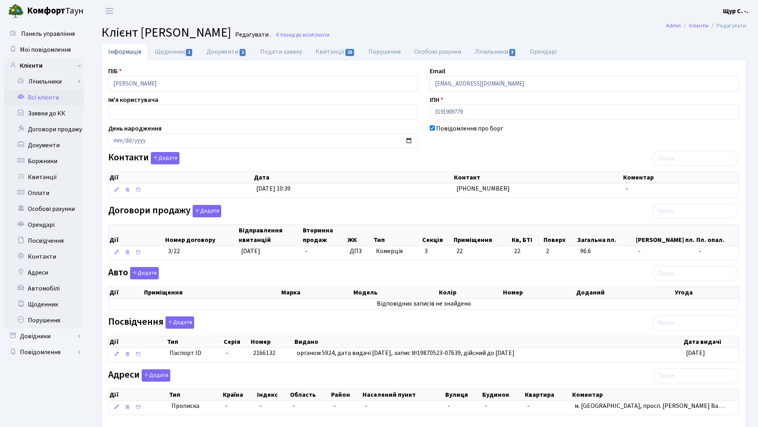
click at [40, 93] on link "Всі клієнти" at bounding box center [44, 98] width 80 height 16
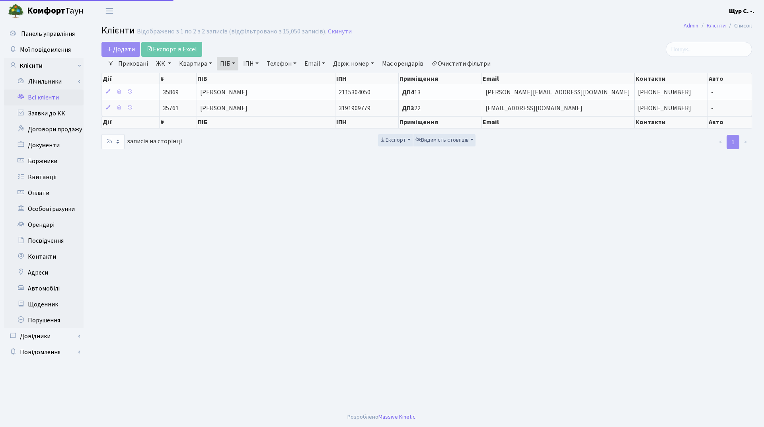
select select "25"
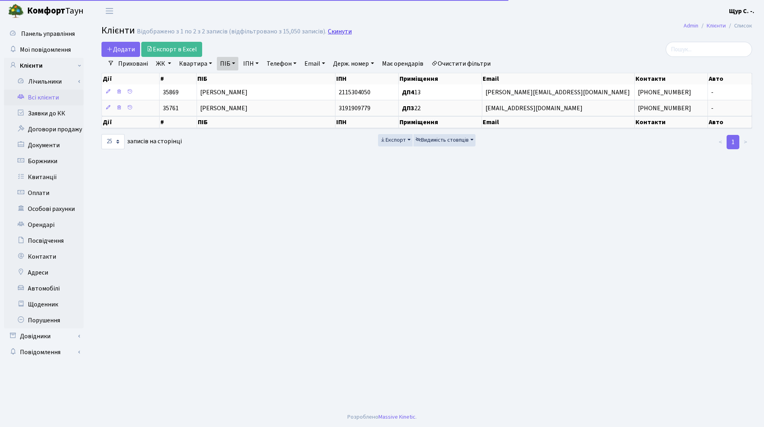
click at [332, 30] on link "Скинути" at bounding box center [340, 32] width 24 height 8
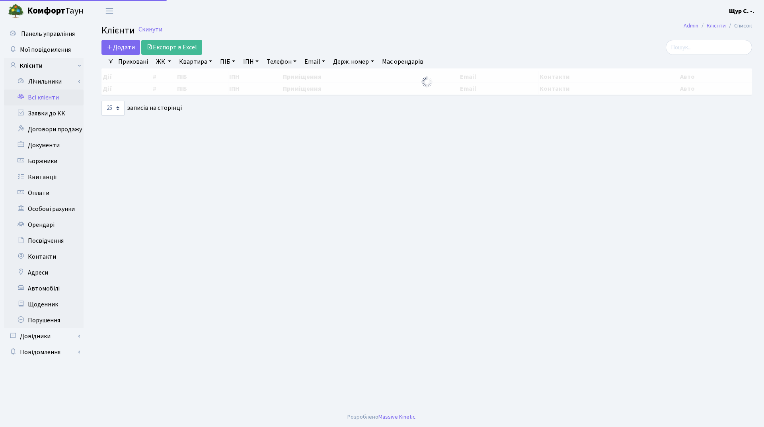
select select "25"
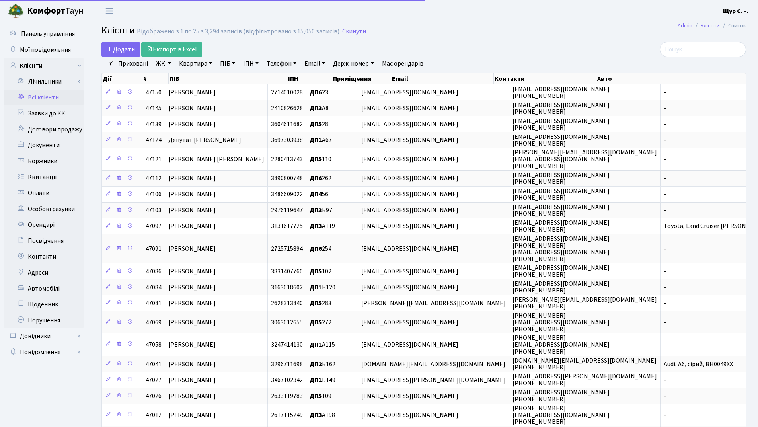
click at [199, 62] on link "Квартира" at bounding box center [195, 64] width 39 height 14
type input "б38"
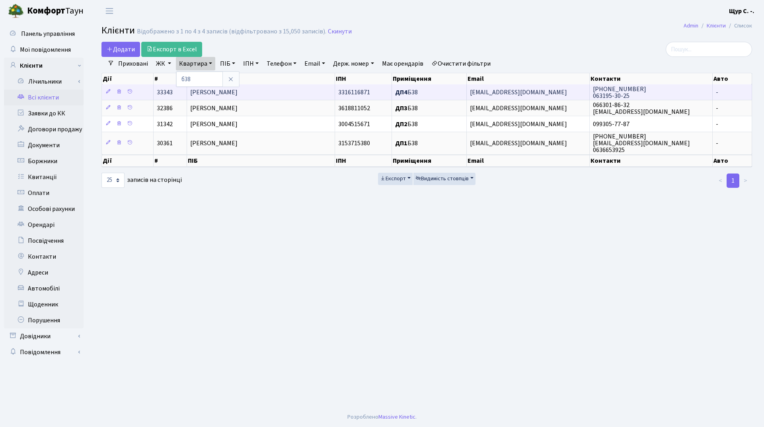
click at [238, 92] on span "[PERSON_NAME]" at bounding box center [213, 92] width 47 height 9
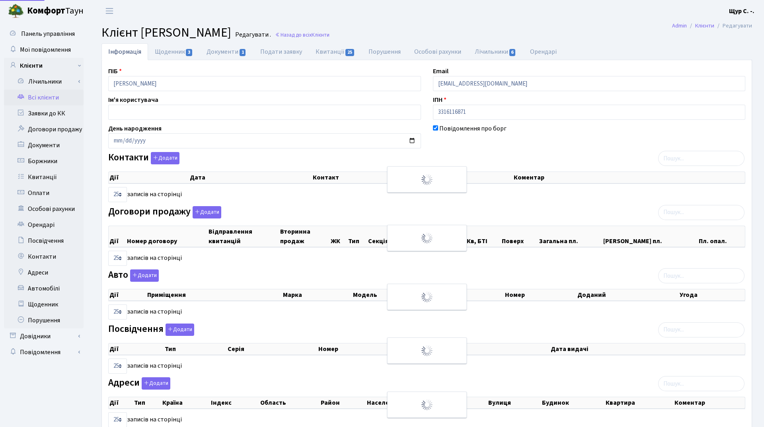
select select "25"
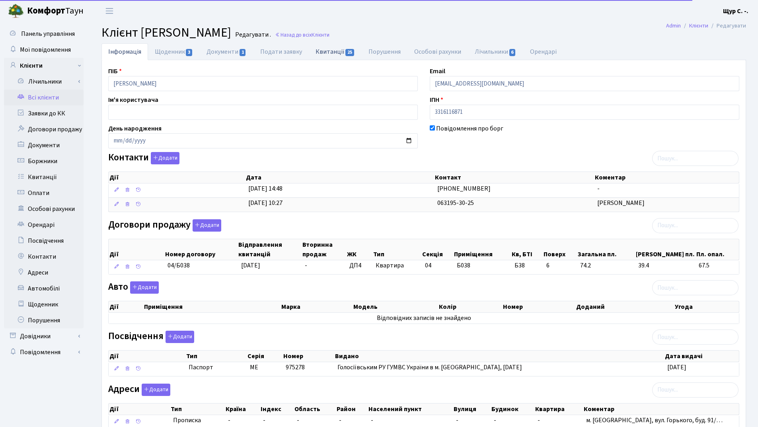
click at [335, 50] on link "Квитанції 25" at bounding box center [335, 51] width 53 height 16
select select "25"
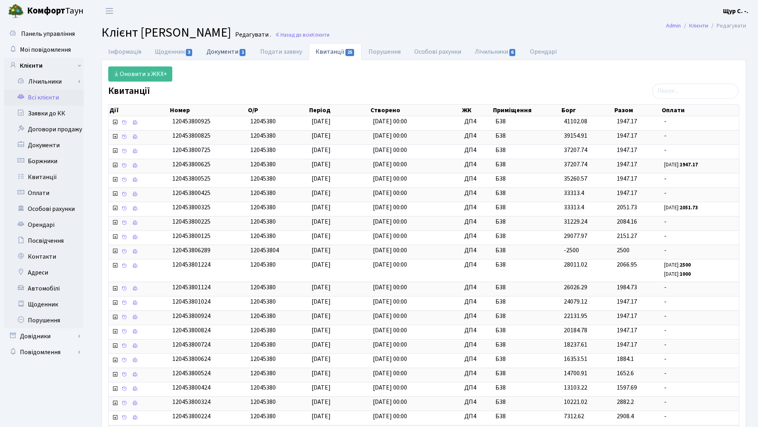
click at [229, 53] on link "Документи 1" at bounding box center [226, 51] width 53 height 16
select select "25"
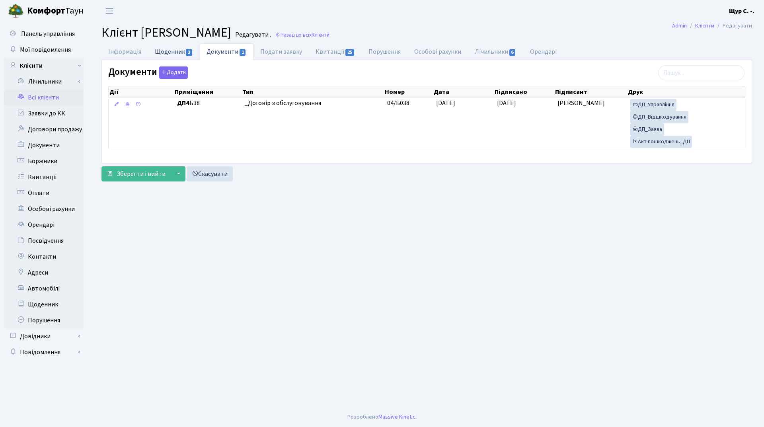
click at [164, 51] on link "Щоденник 3" at bounding box center [174, 51] width 52 height 16
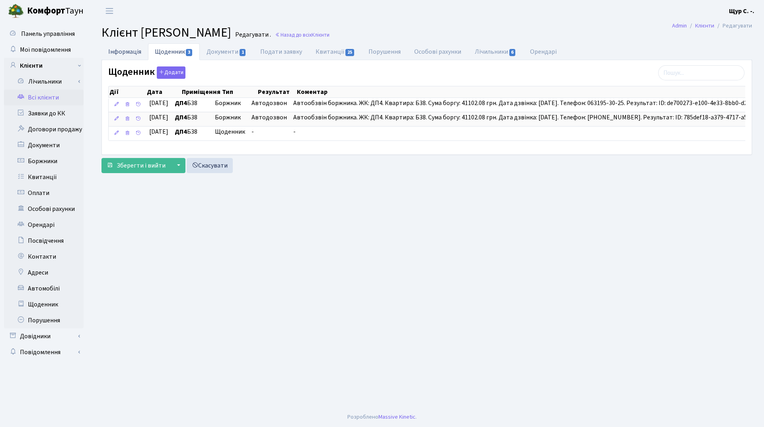
click at [122, 51] on link "Інформація" at bounding box center [124, 51] width 47 height 16
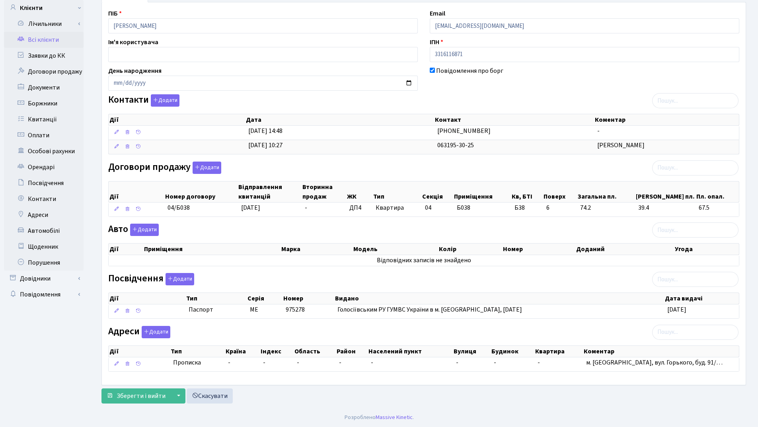
scroll to position [58, 0]
click at [51, 42] on link "Всі клієнти" at bounding box center [44, 39] width 80 height 16
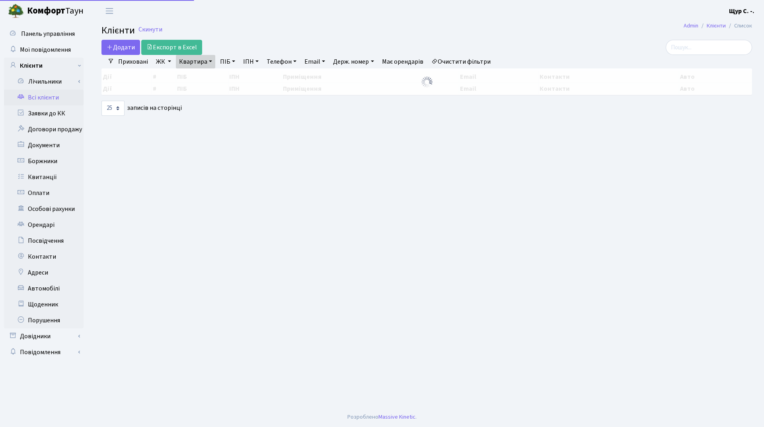
select select "25"
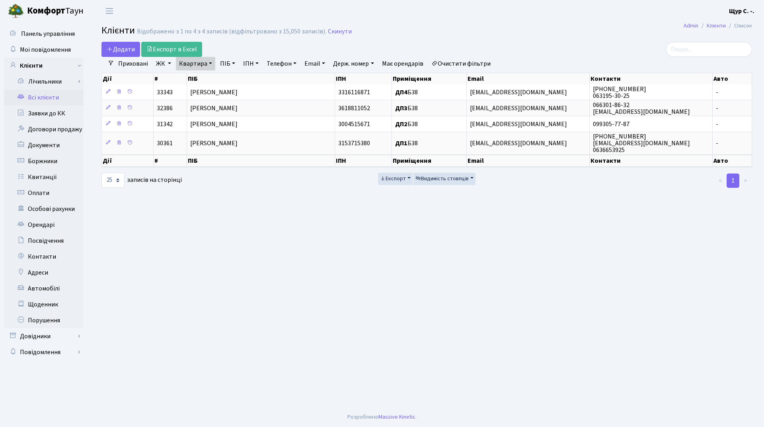
click at [209, 64] on link "Квартира" at bounding box center [195, 64] width 39 height 14
click at [209, 77] on input "б38" at bounding box center [199, 79] width 47 height 15
type input "б"
type input "11"
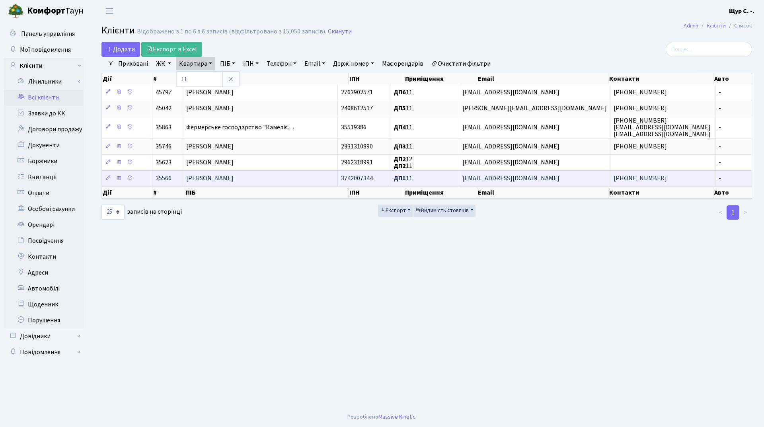
click at [234, 179] on span "Гросс Поліна Олегівна" at bounding box center [209, 178] width 47 height 9
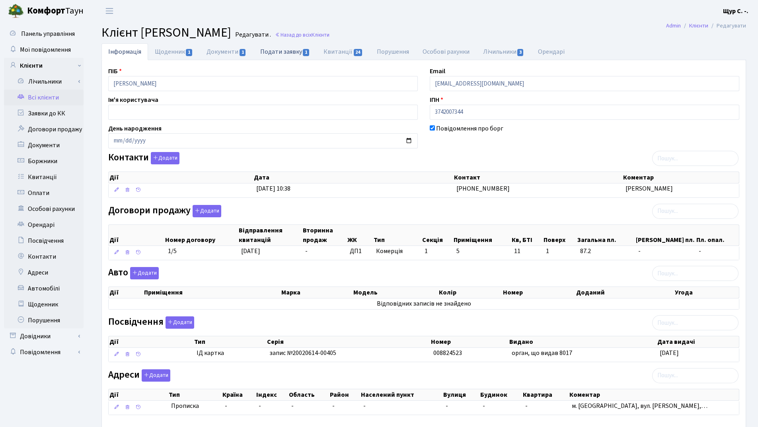
click at [283, 52] on link "Подати заявку 1" at bounding box center [284, 51] width 63 height 16
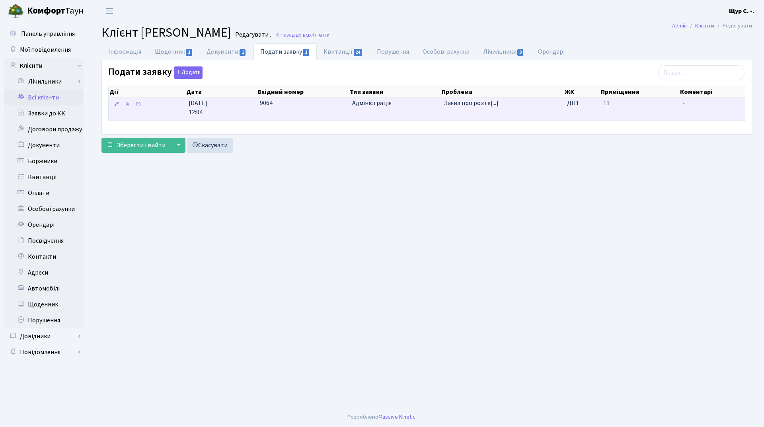
click at [378, 105] on span "Адміністрація" at bounding box center [395, 103] width 86 height 9
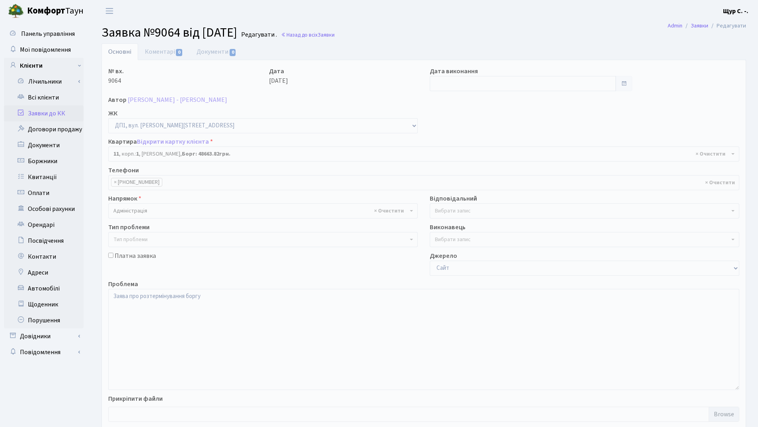
select select "36211"
click at [53, 95] on link "Всі клієнти" at bounding box center [44, 98] width 80 height 16
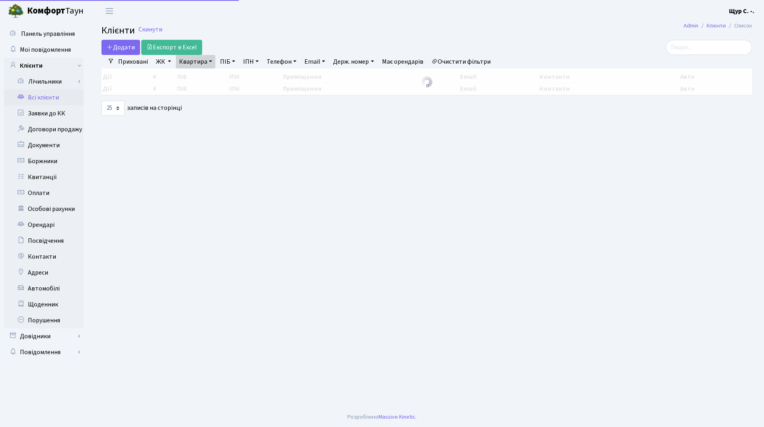
select select "25"
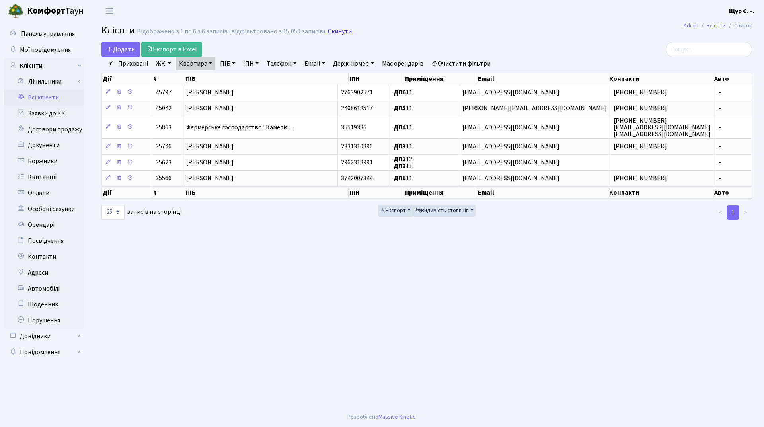
click at [333, 31] on link "Скинути" at bounding box center [340, 32] width 24 height 8
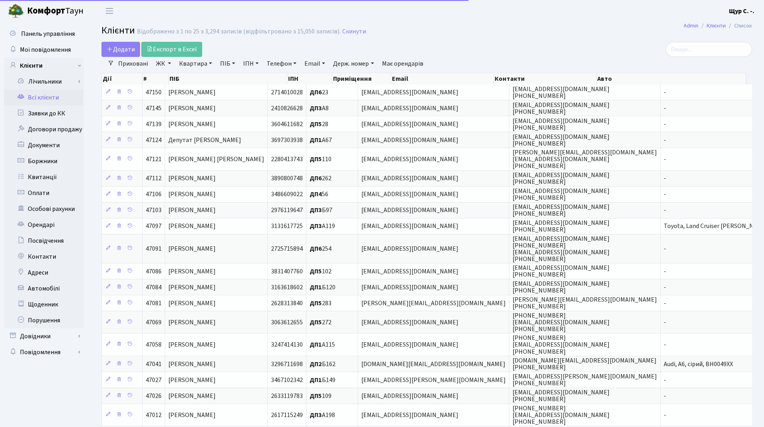
select select "25"
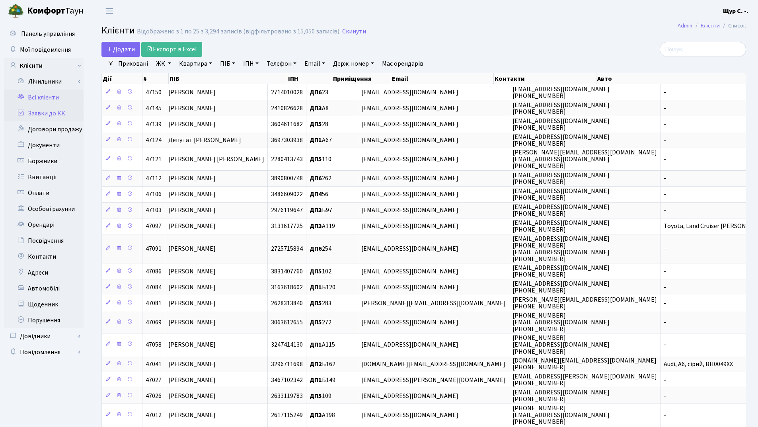
click at [55, 117] on link "Заявки до КК" at bounding box center [44, 113] width 80 height 16
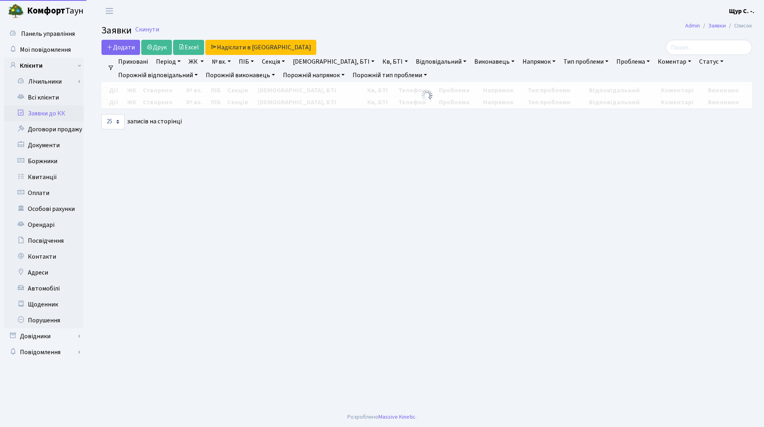
select select "25"
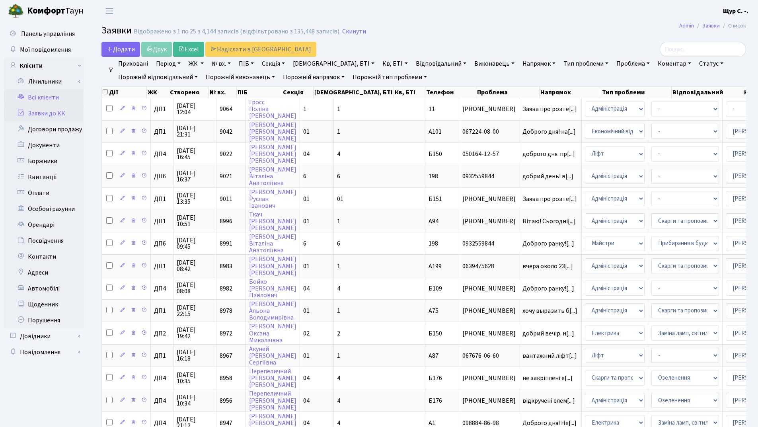
click at [57, 100] on link "Всі клієнти" at bounding box center [44, 98] width 80 height 16
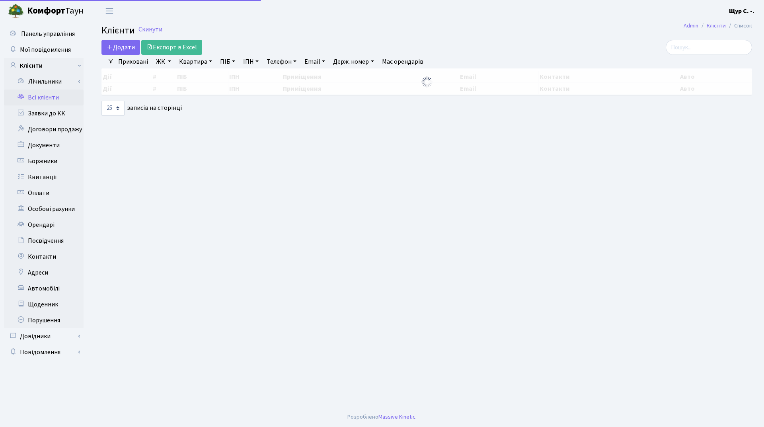
select select "25"
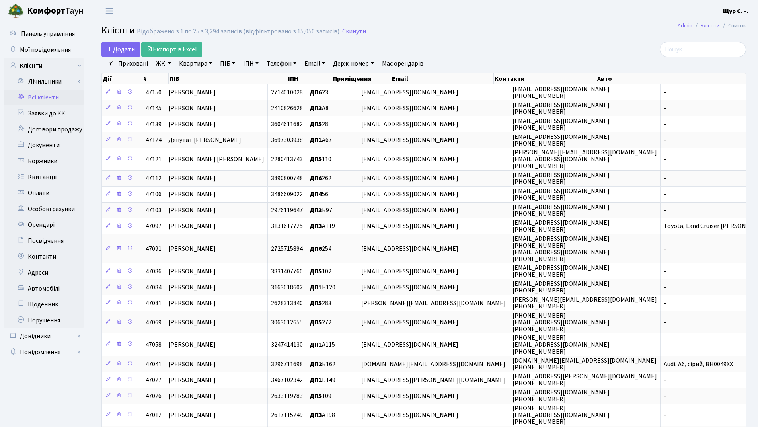
click at [199, 63] on link "Квартира" at bounding box center [195, 64] width 39 height 14
type input "13"
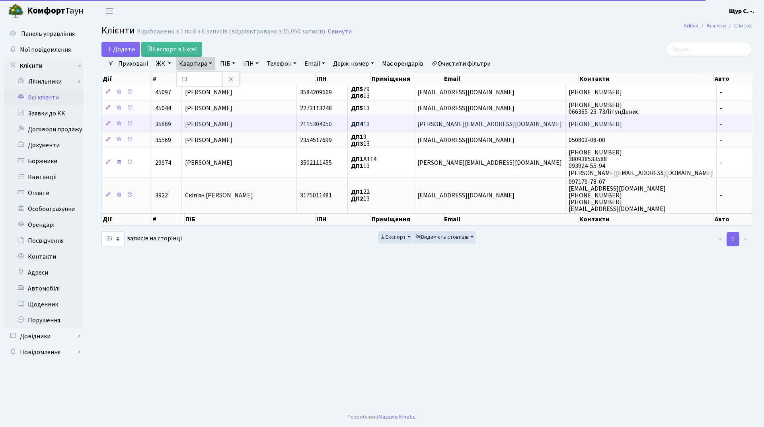
click at [214, 124] on span "[PERSON_NAME]" at bounding box center [208, 124] width 47 height 9
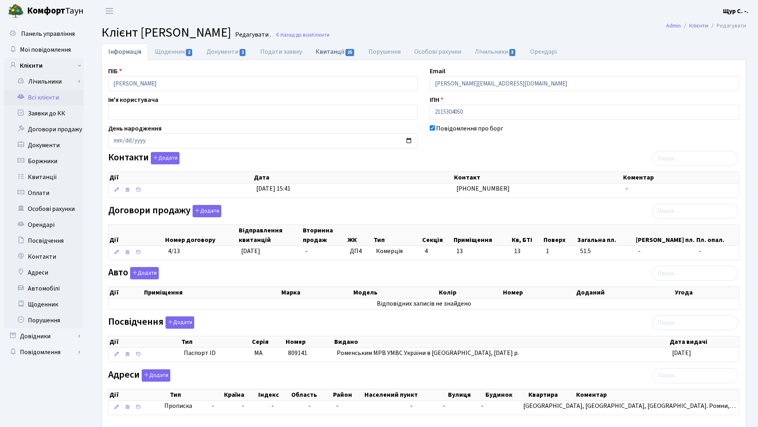
click at [327, 52] on link "Квитанції 25" at bounding box center [335, 51] width 53 height 16
select select "25"
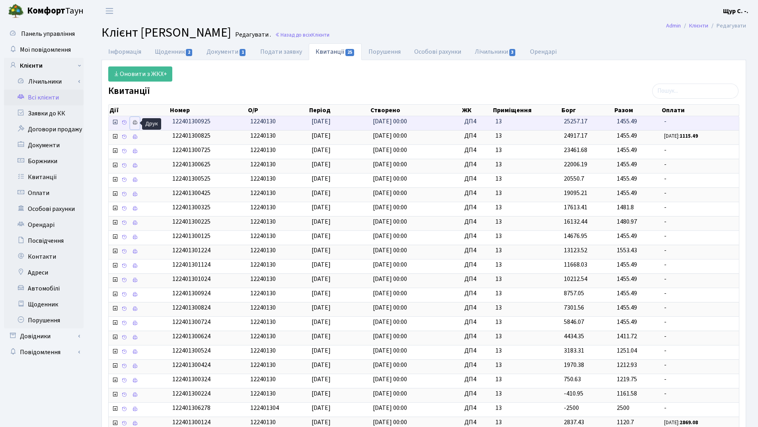
click at [134, 122] on icon at bounding box center [135, 123] width 6 height 6
click at [170, 52] on link "Щоденник 2" at bounding box center [174, 51] width 52 height 16
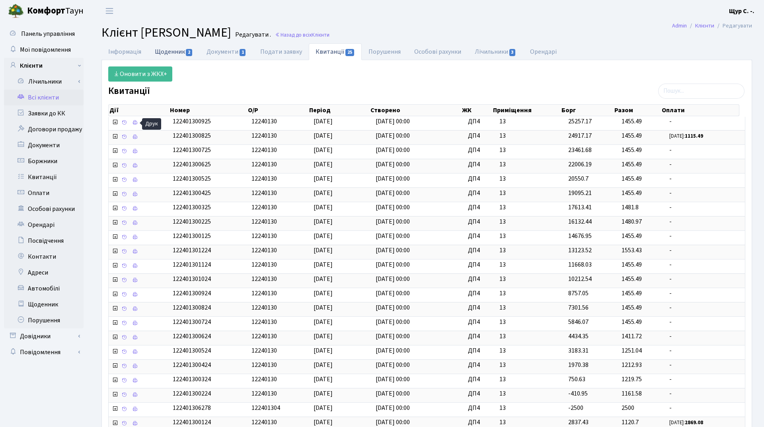
select select "25"
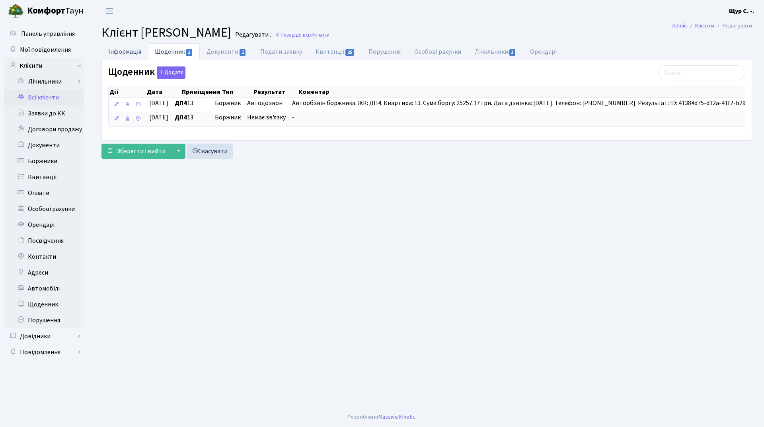
click at [124, 51] on link "Інформація" at bounding box center [124, 51] width 47 height 16
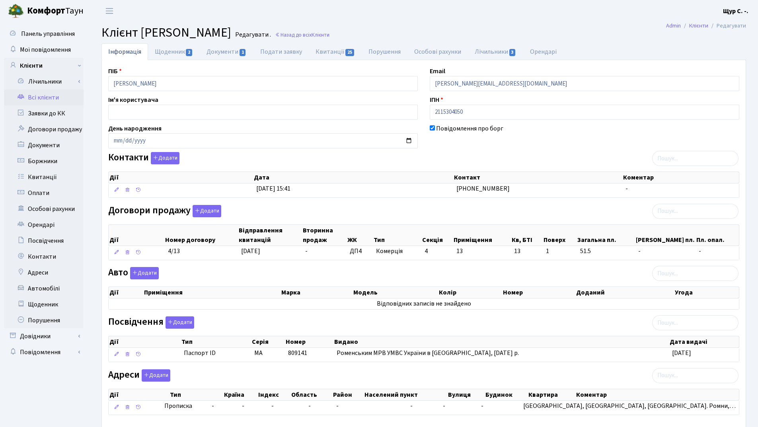
click at [43, 99] on link "Всі клієнти" at bounding box center [44, 98] width 80 height 16
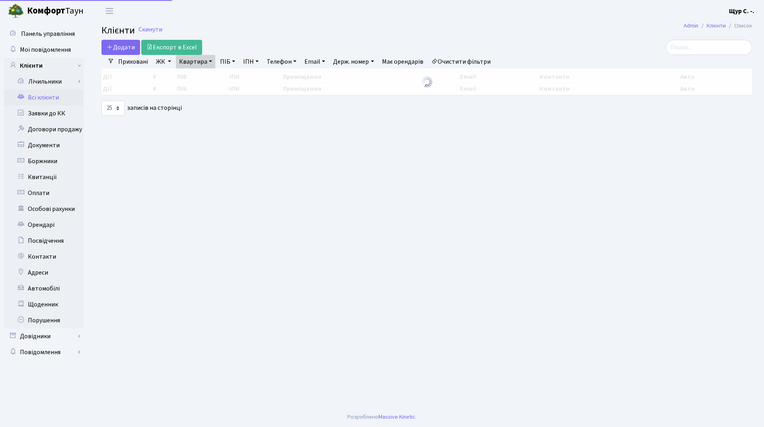
select select "25"
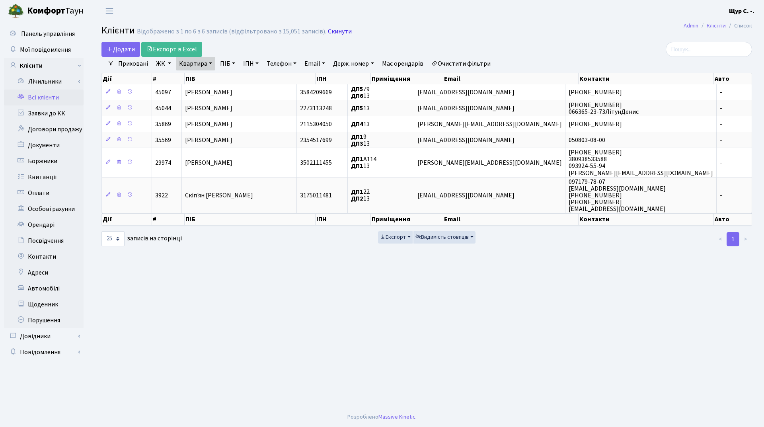
click at [336, 33] on link "Скинути" at bounding box center [340, 32] width 24 height 8
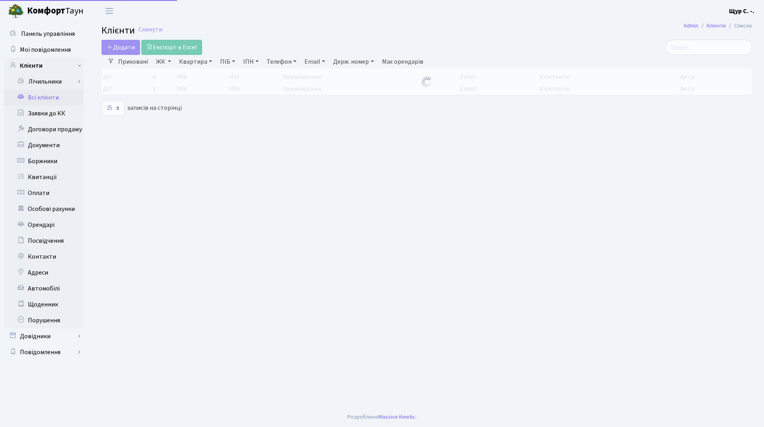
select select "25"
